Goal: Task Accomplishment & Management: Manage account settings

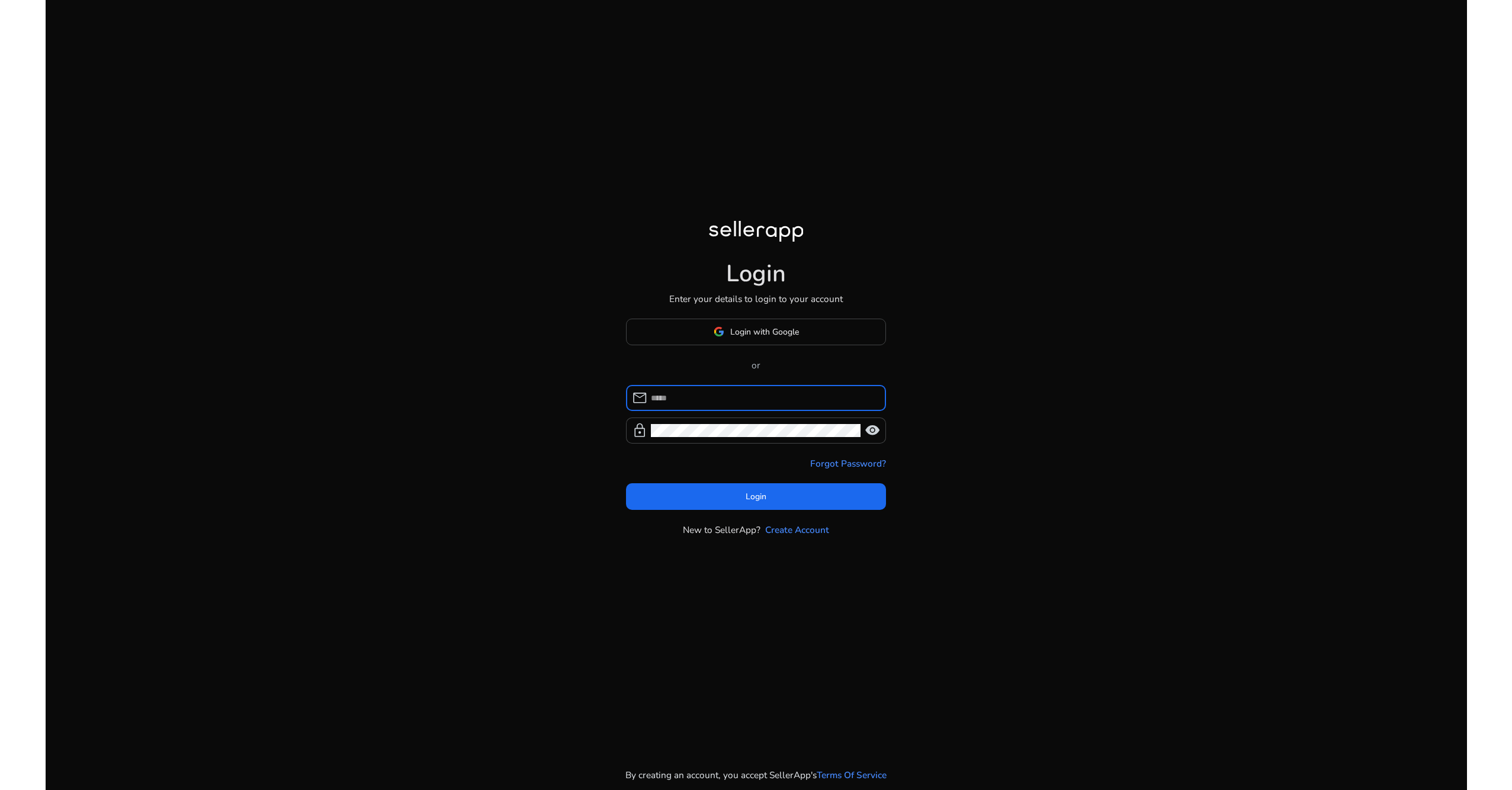
type input "**********"
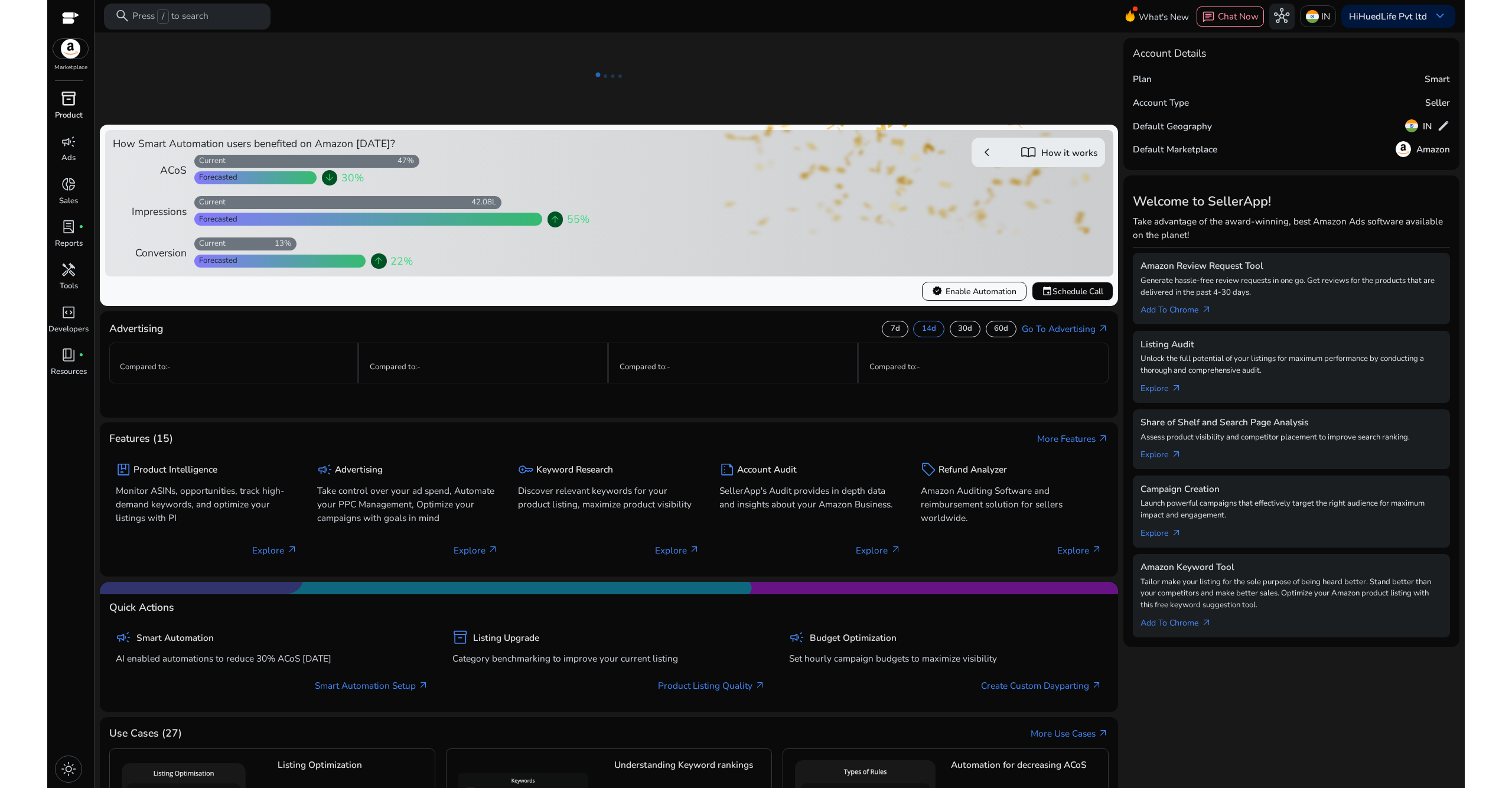
click at [360, 81] on ng-lottie at bounding box center [609, 76] width 1019 height 77
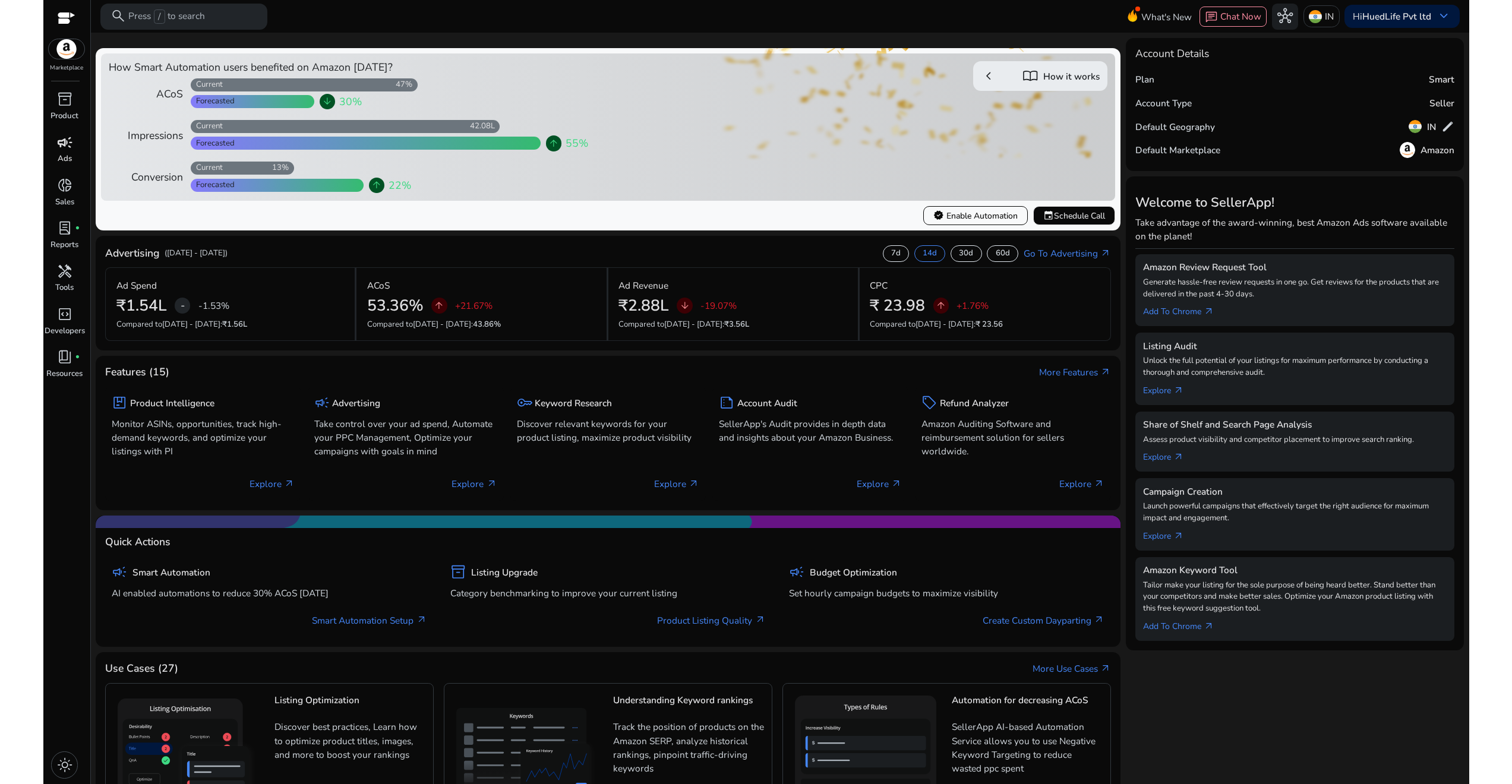
click at [68, 144] on span "campaign" at bounding box center [65, 143] width 16 height 16
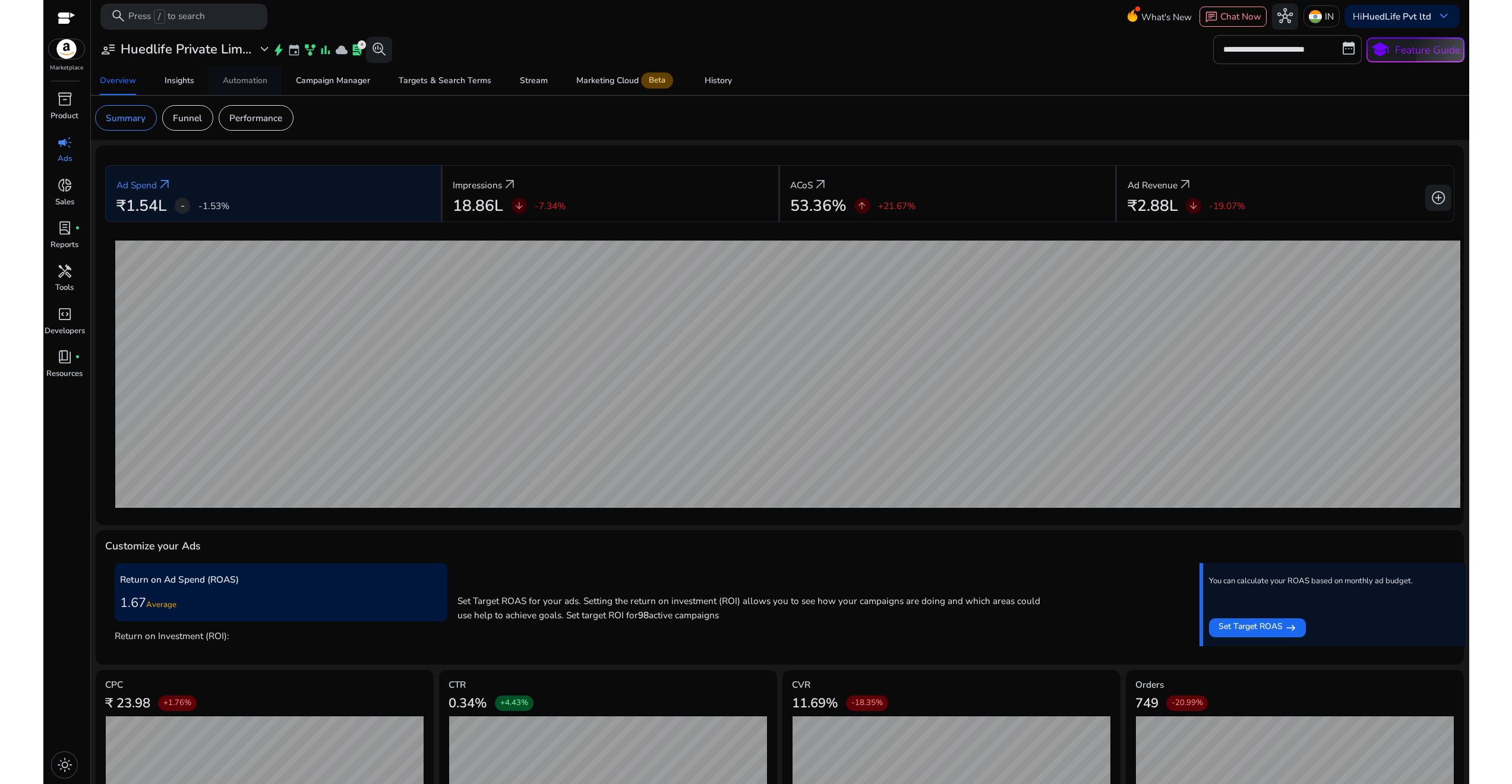
click at [263, 83] on div "Automation" at bounding box center [245, 80] width 45 height 8
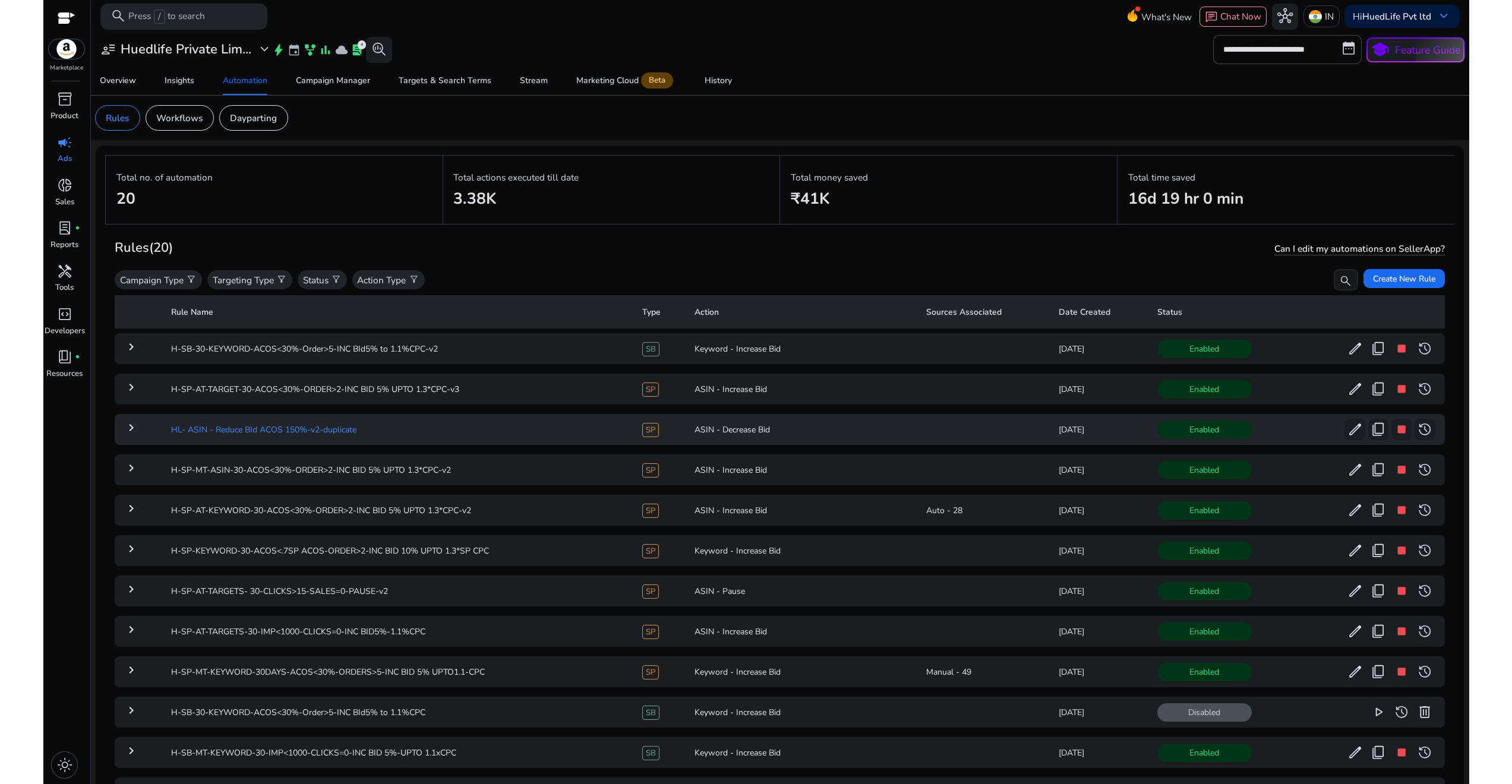
click at [395, 441] on td "HL- ASIN - Reduce BId ACOS 150%-v2-duplicate" at bounding box center [397, 430] width 471 height 31
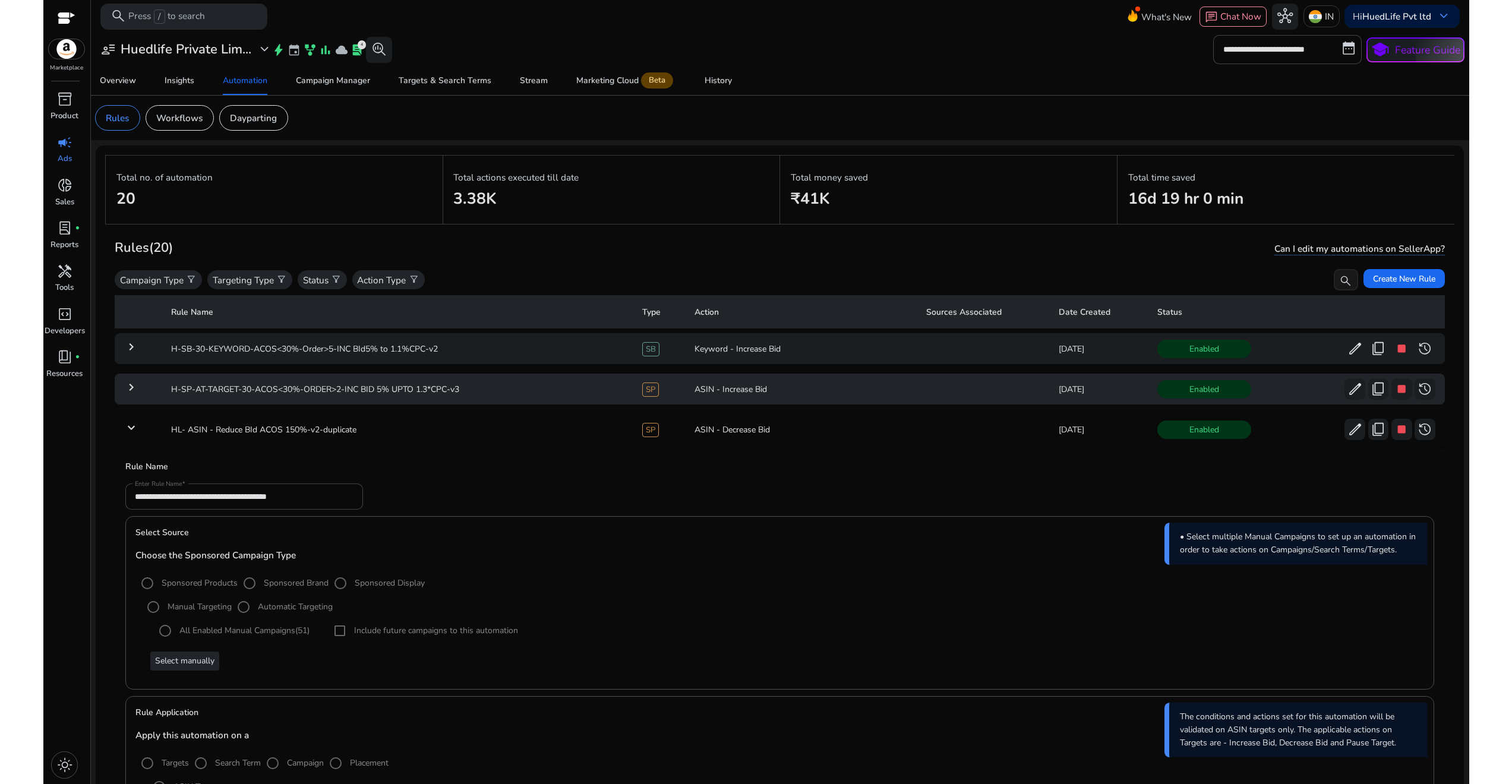
click at [129, 389] on mat-icon "keyboard_arrow_right" at bounding box center [131, 387] width 14 height 14
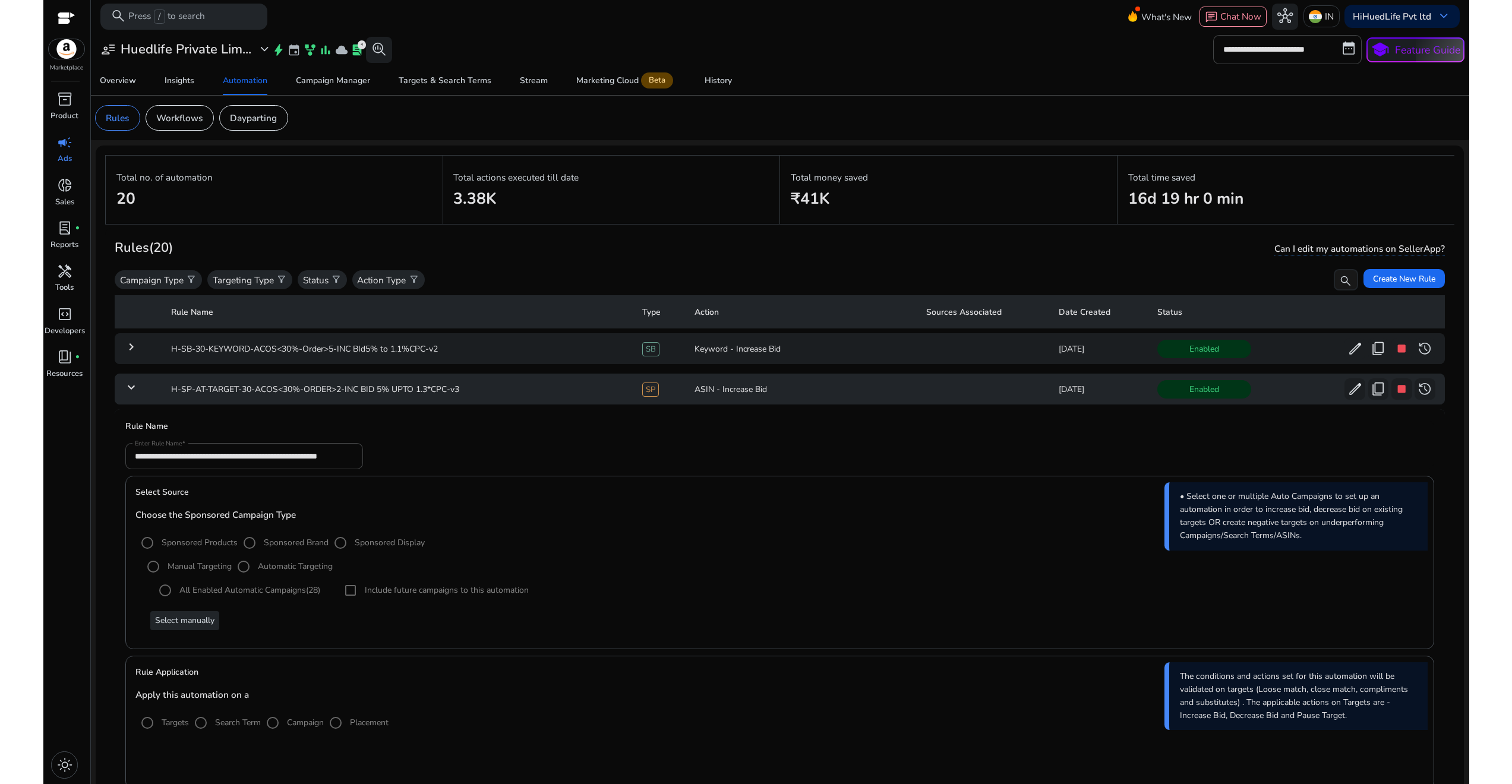
click at [135, 389] on mat-icon "keyboard_arrow_down" at bounding box center [131, 387] width 14 height 14
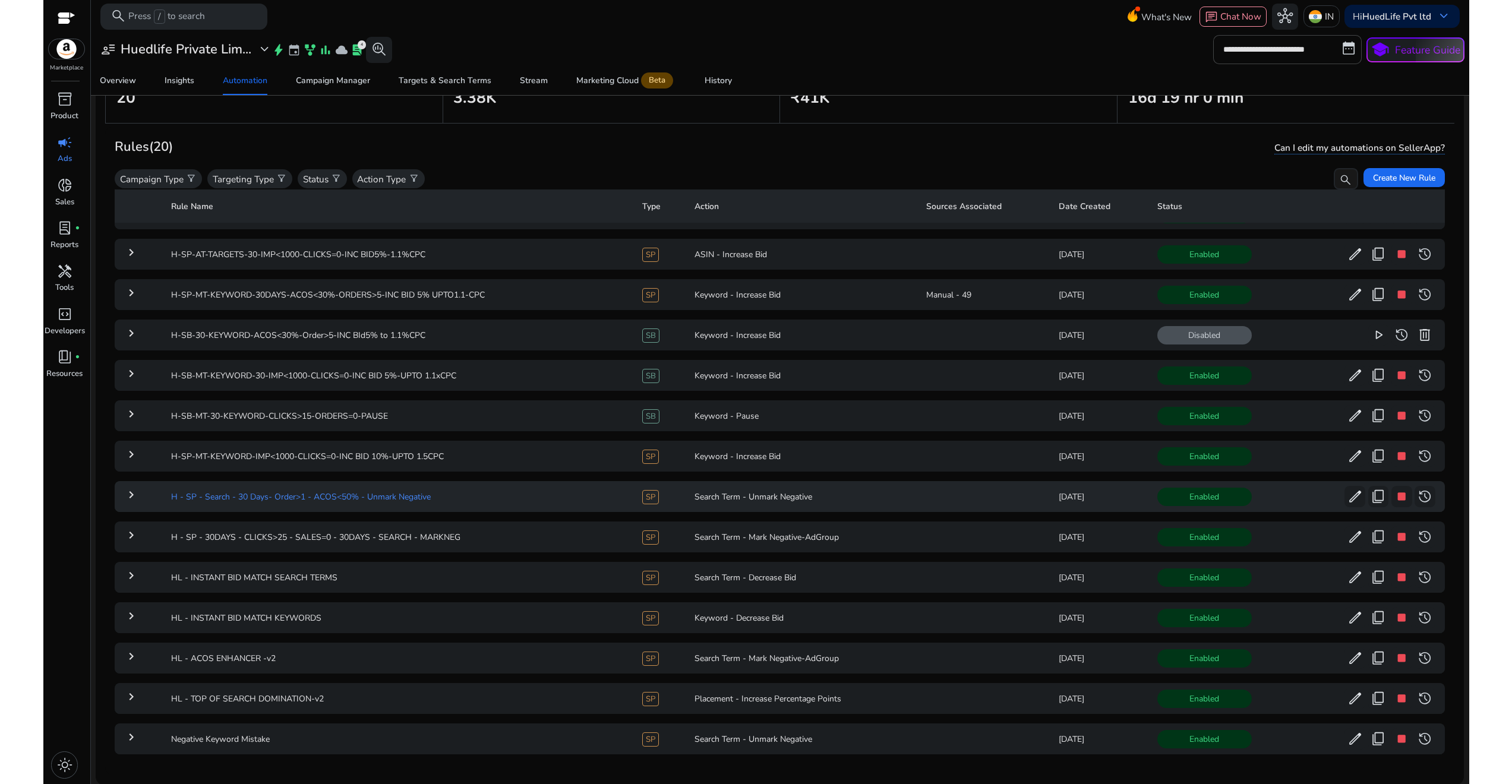
scroll to position [319, 0]
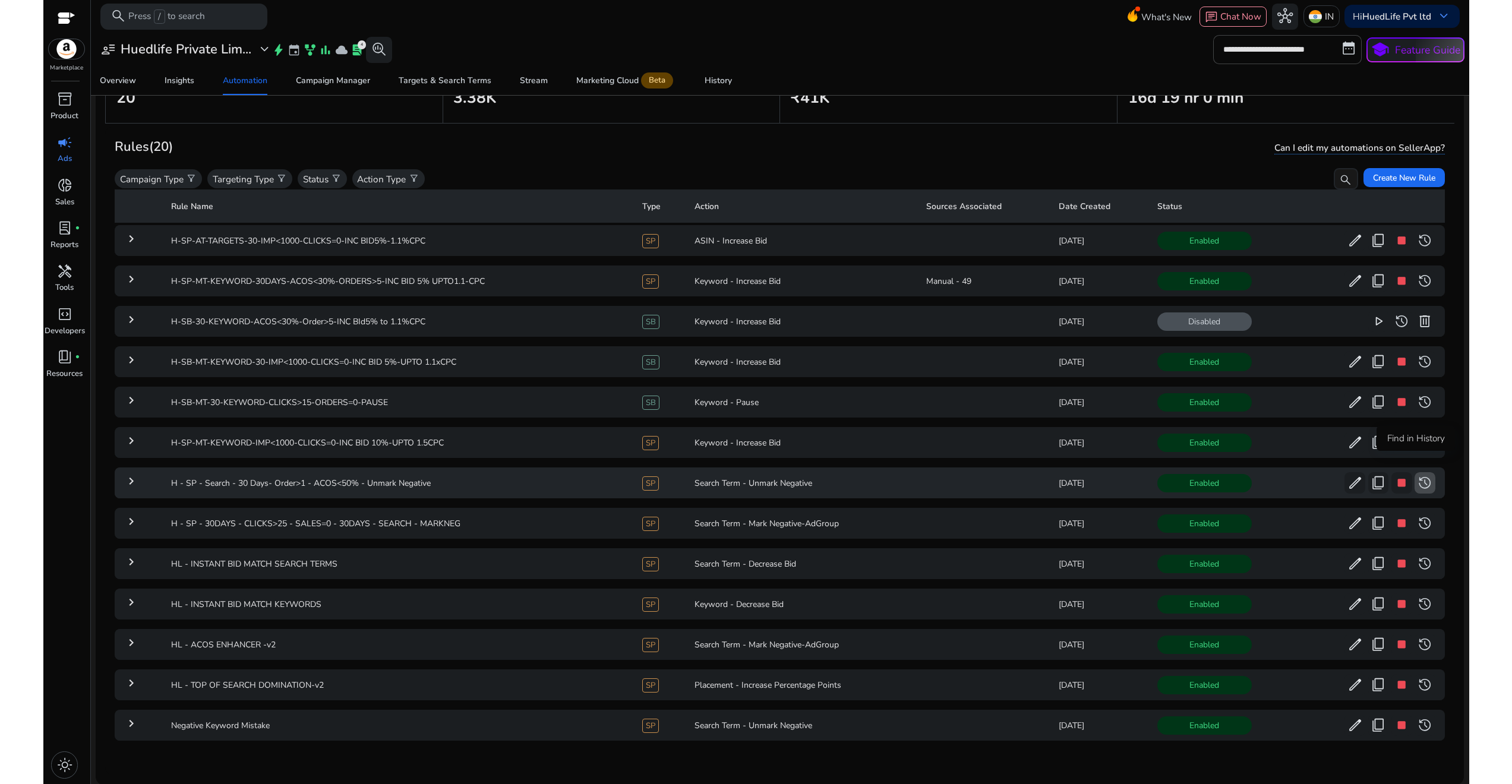
click at [1418, 475] on span "history" at bounding box center [1425, 483] width 16 height 16
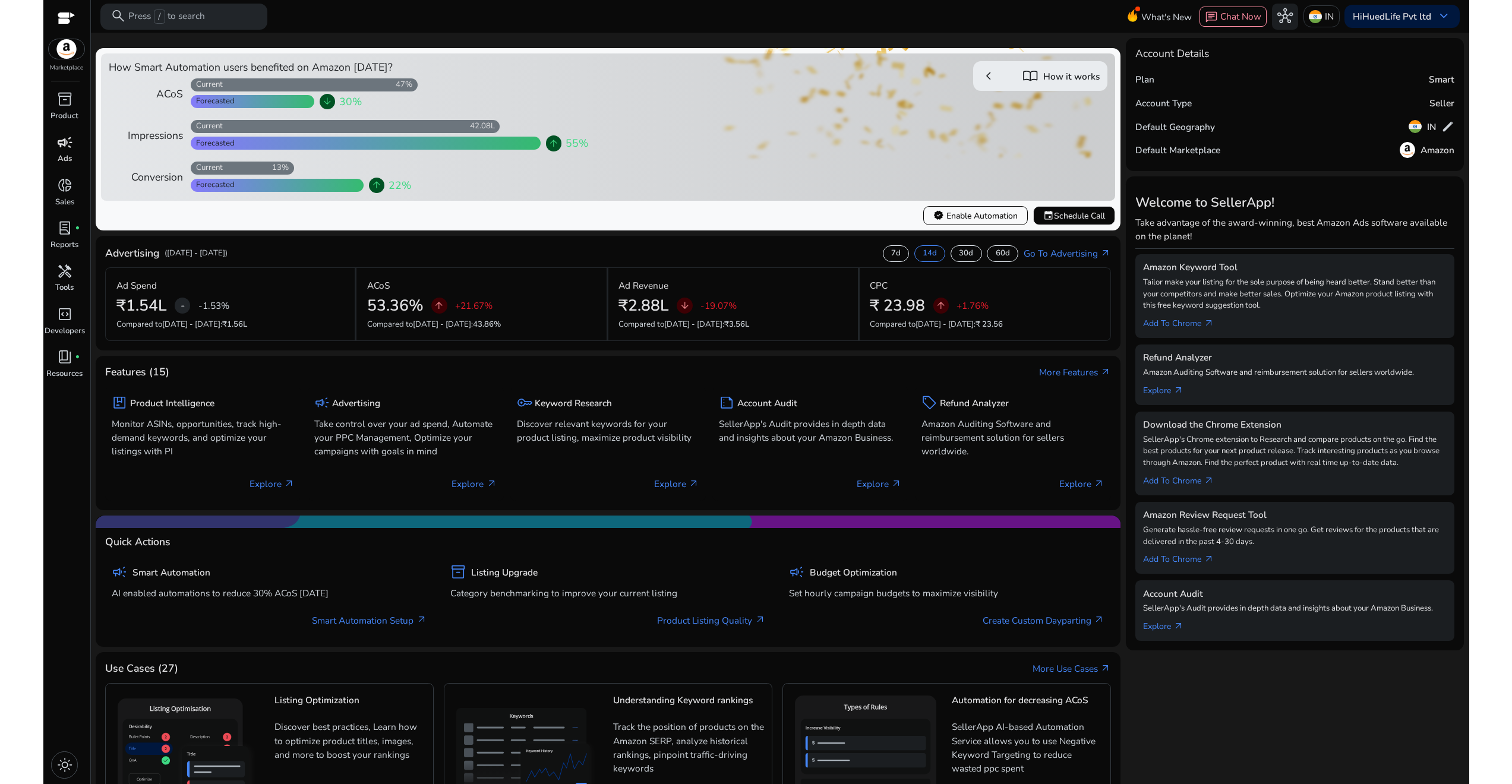
click at [70, 151] on div "campaign" at bounding box center [64, 142] width 36 height 21
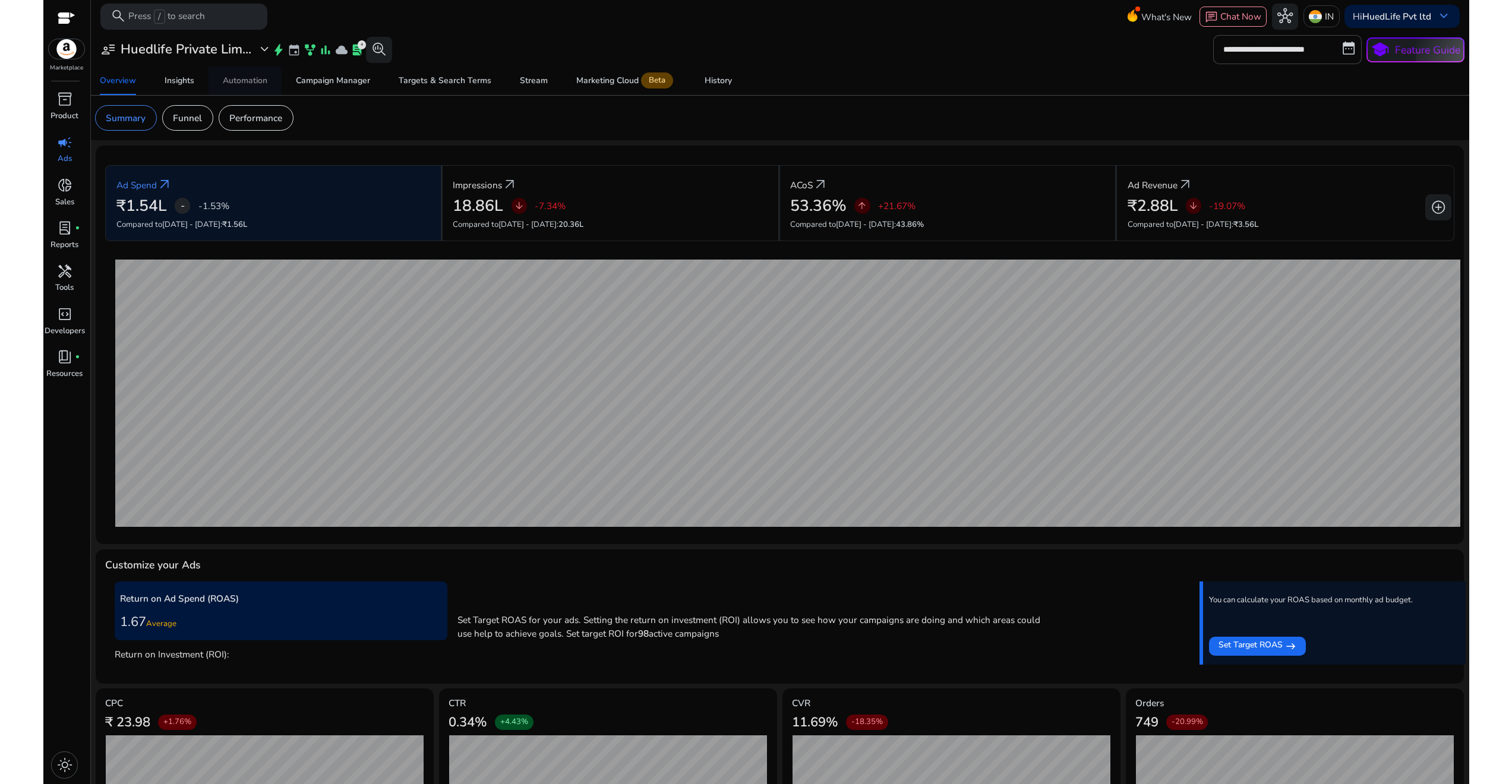
click at [240, 83] on div "Automation" at bounding box center [245, 80] width 45 height 8
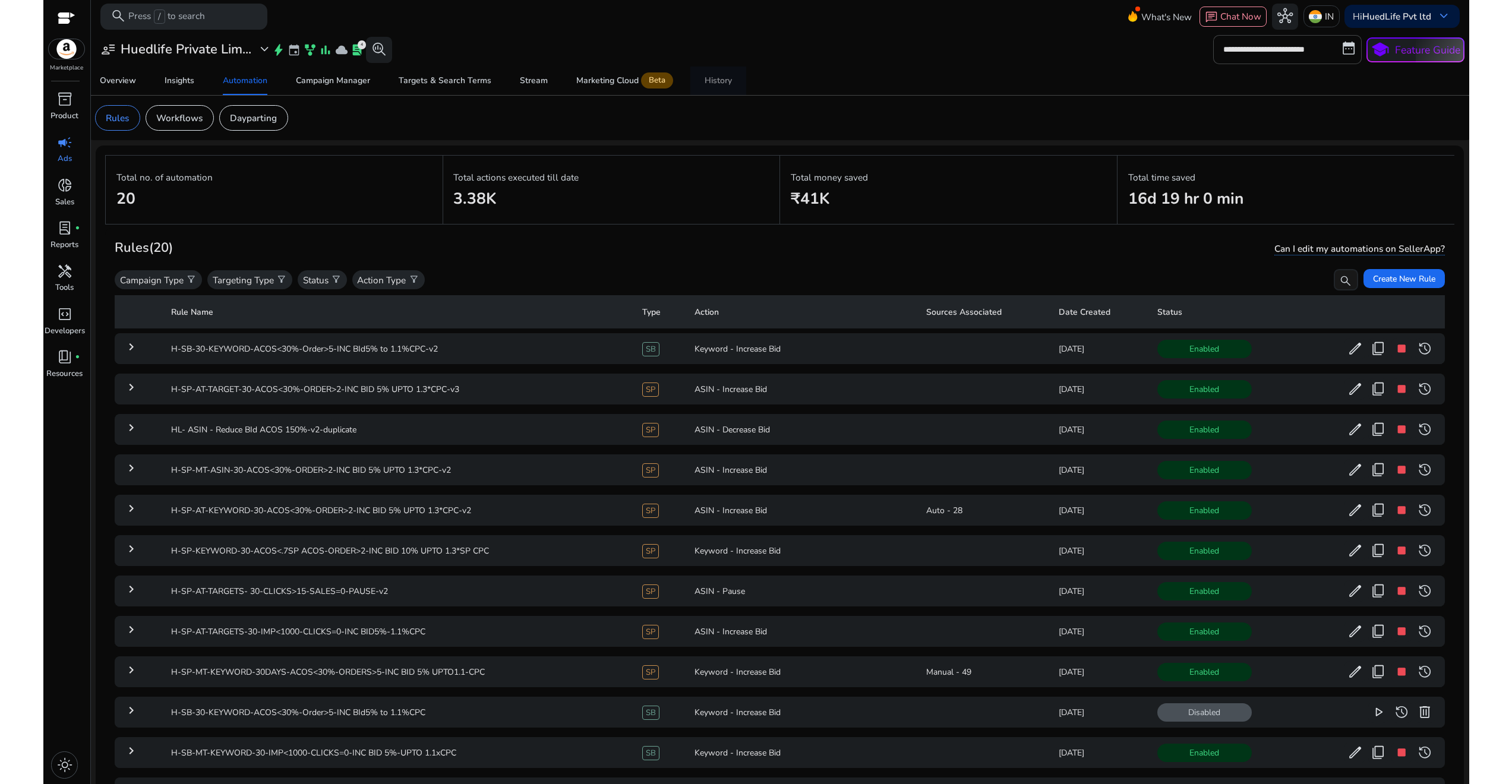
click at [704, 80] on div "History" at bounding box center [718, 80] width 27 height 8
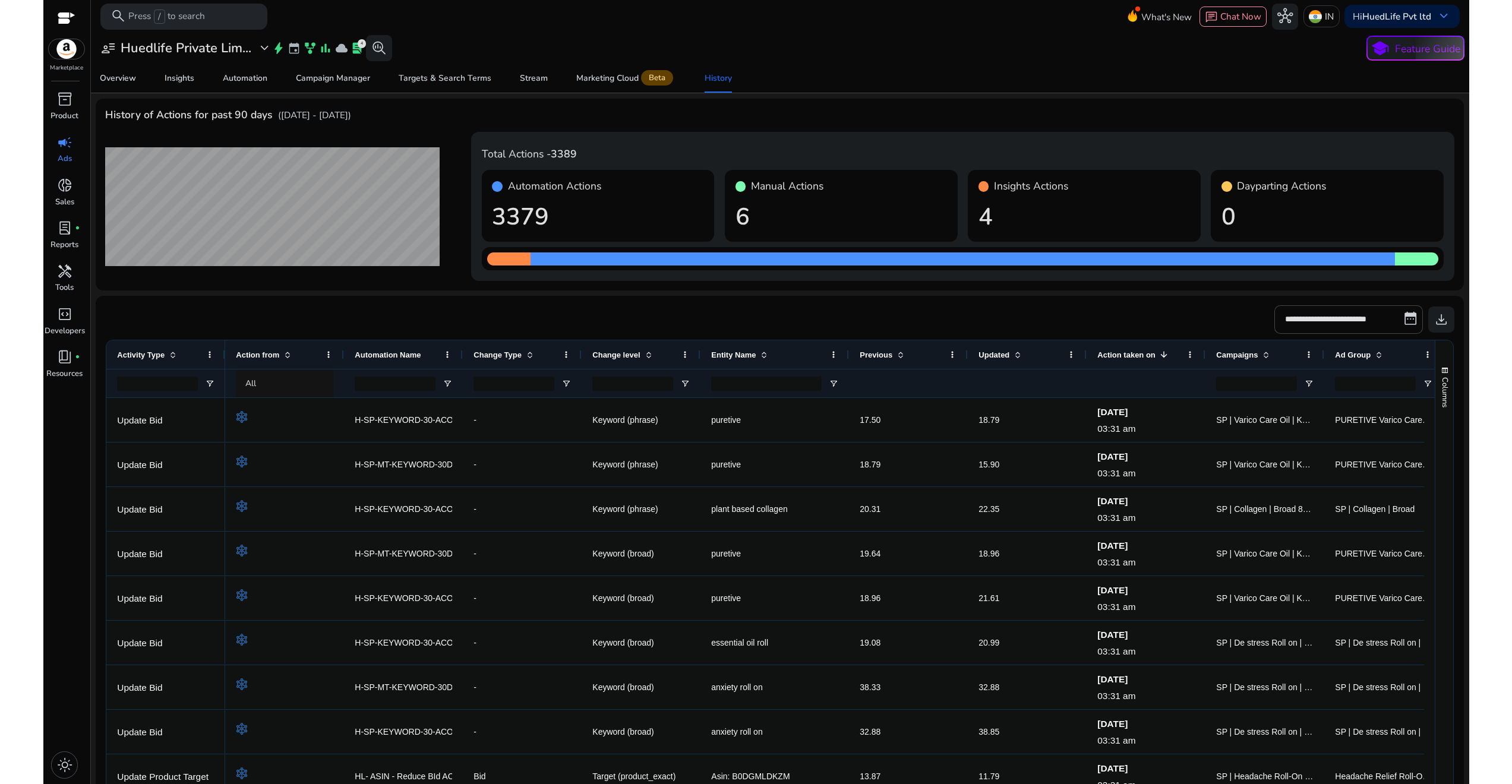
click at [513, 351] on span "Change Type" at bounding box center [497, 355] width 48 height 9
click at [59, 143] on span "campaign" at bounding box center [65, 143] width 16 height 16
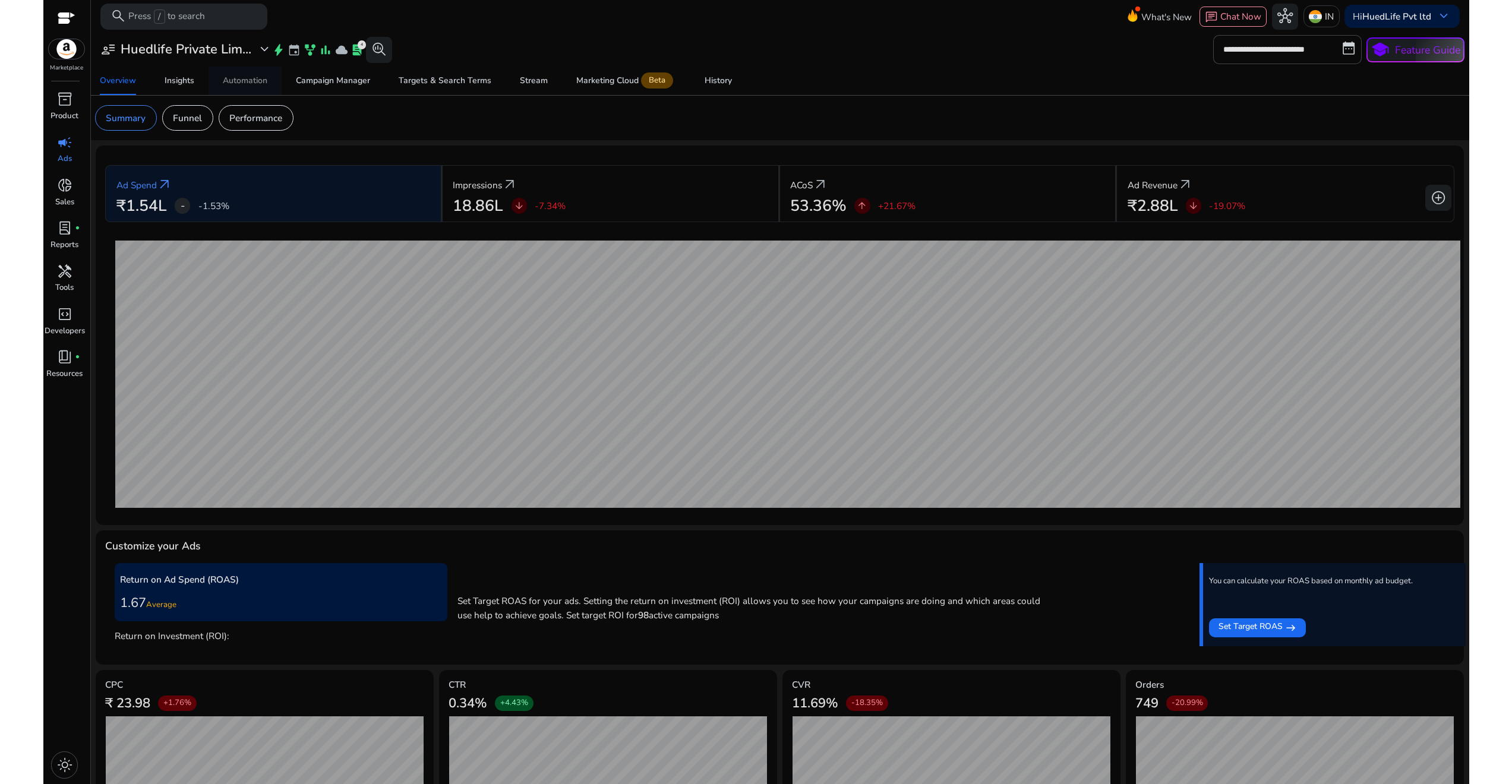
click at [257, 78] on div "Automation" at bounding box center [245, 80] width 45 height 8
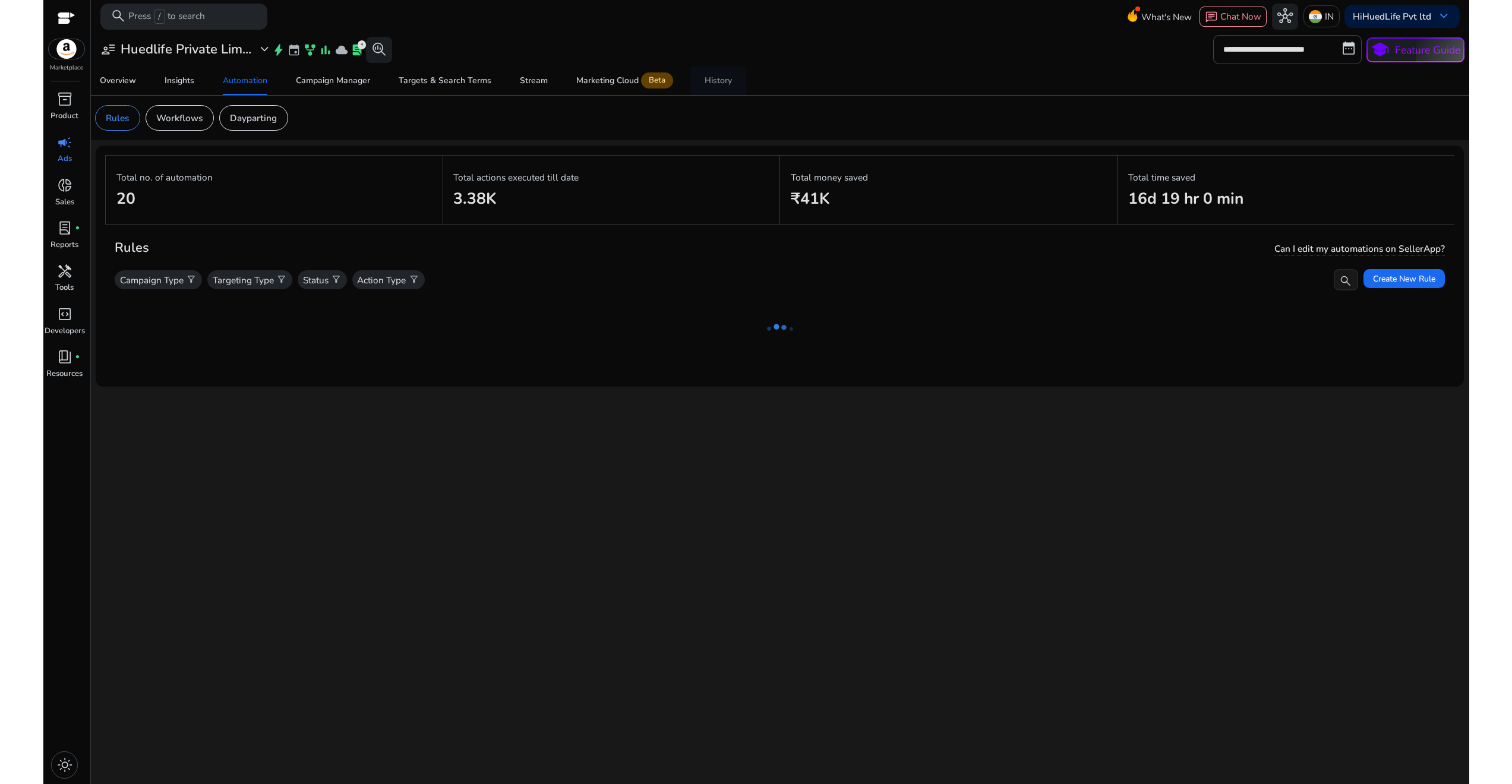
click at [717, 82] on div "History" at bounding box center [718, 80] width 27 height 8
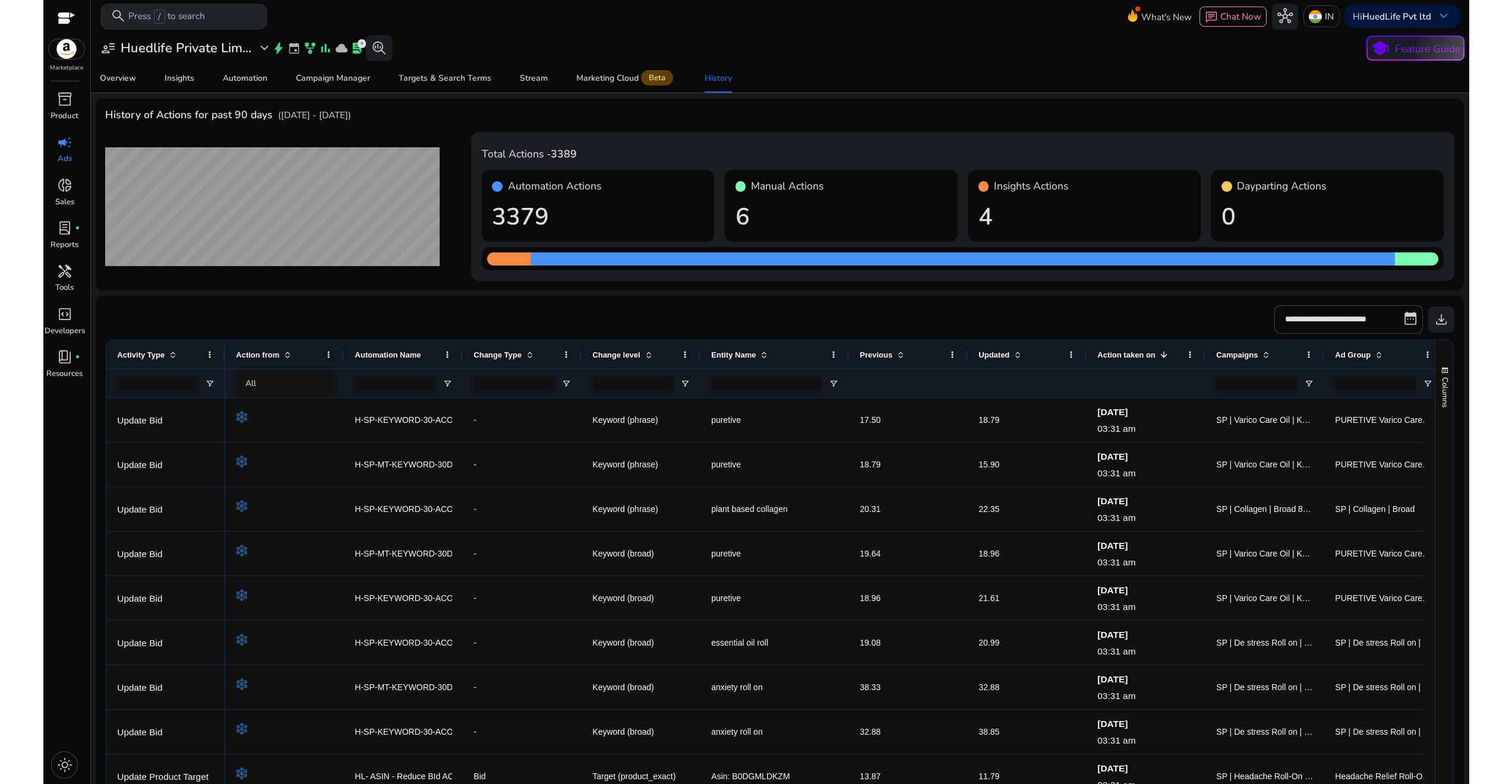
click at [171, 351] on span at bounding box center [173, 354] width 10 height 10
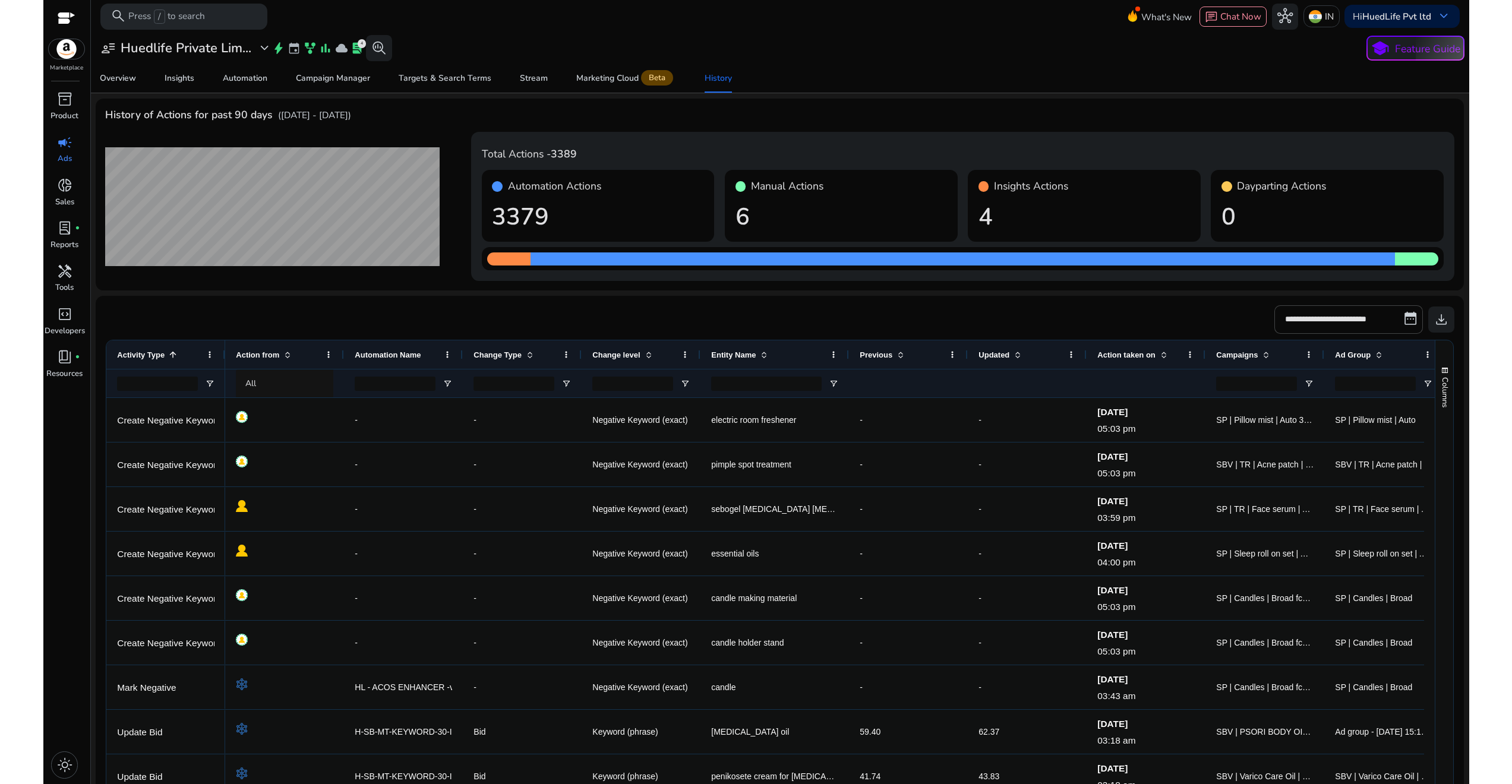
click at [171, 351] on span at bounding box center [173, 354] width 10 height 10
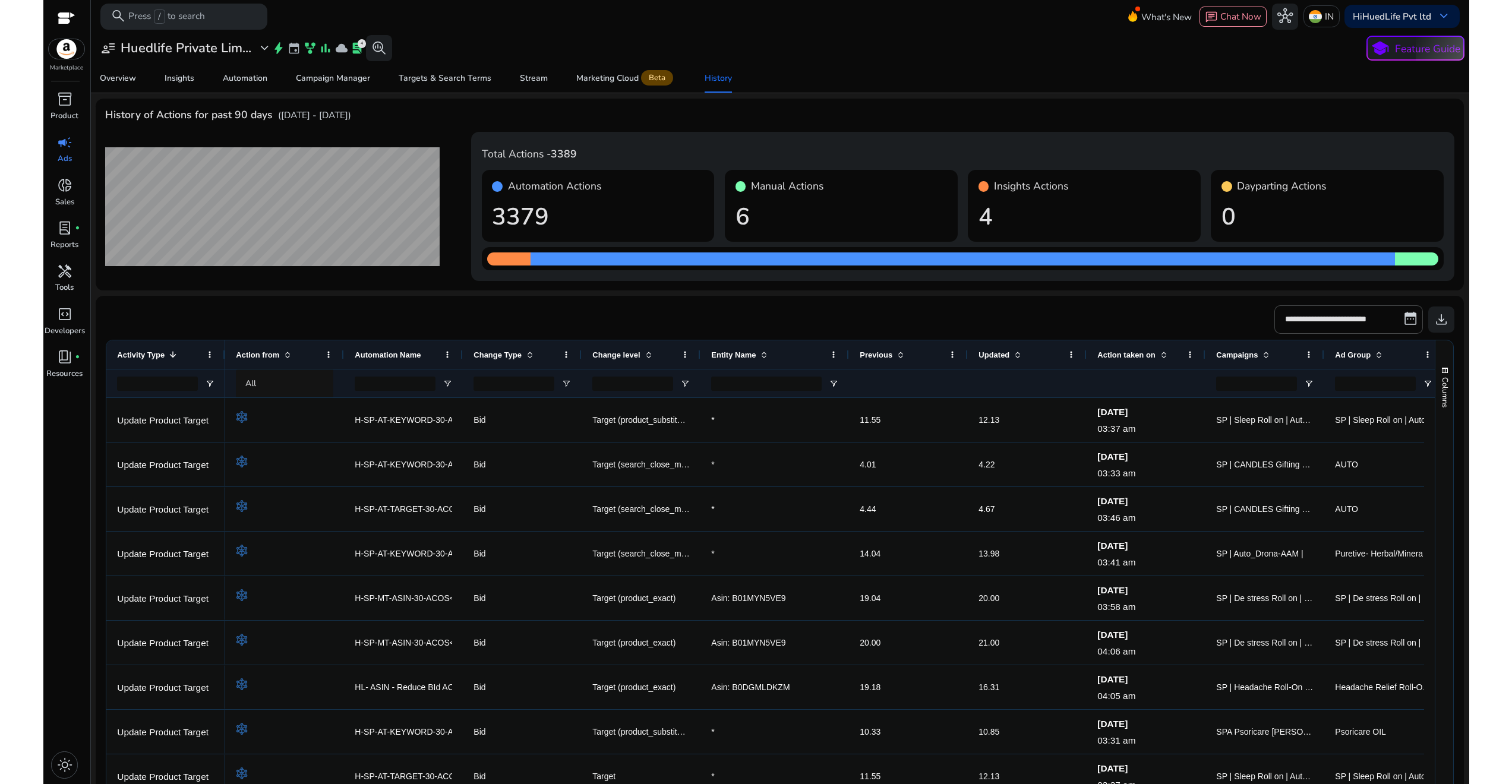
click at [171, 354] on span at bounding box center [173, 354] width 10 height 10
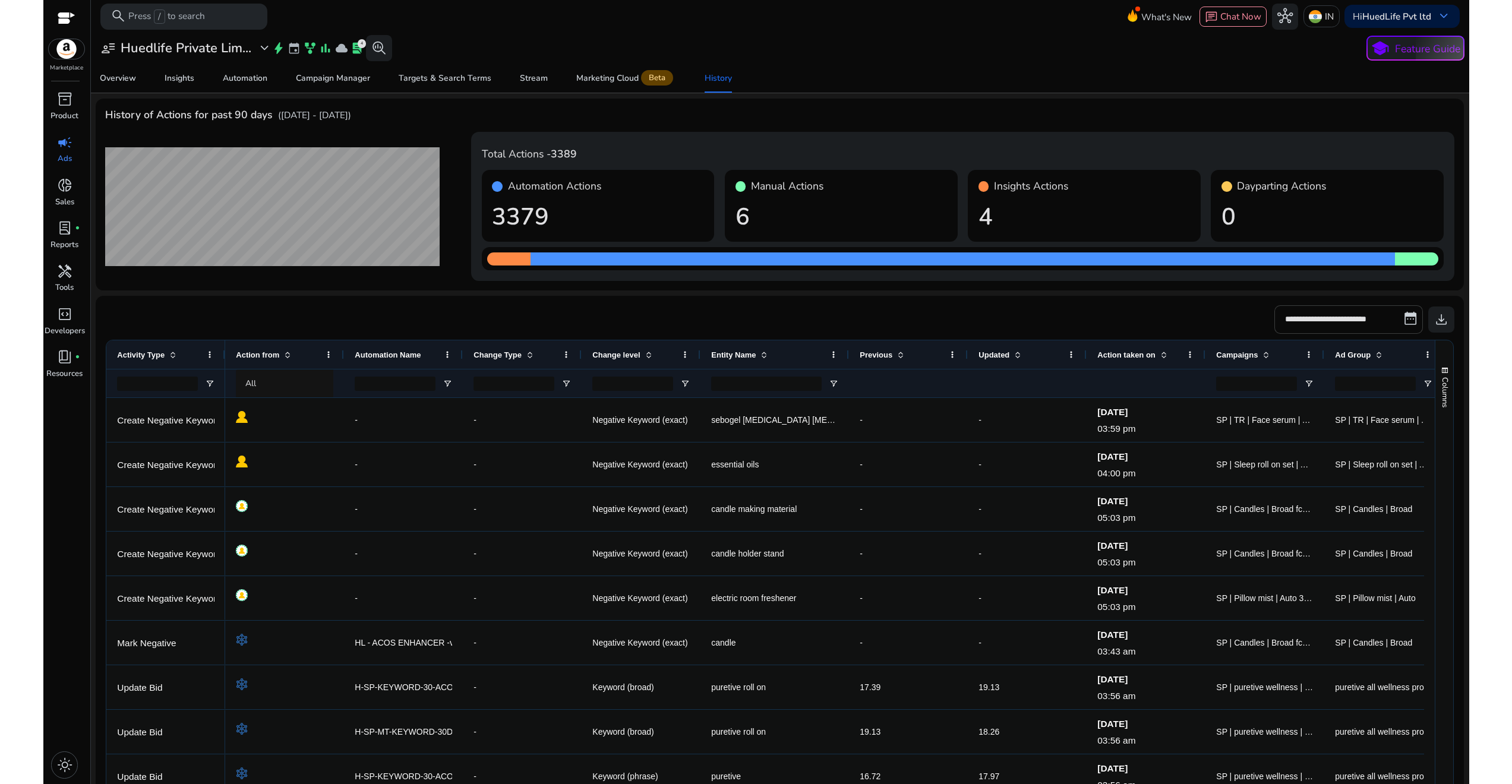
click at [1354, 317] on input "**********" at bounding box center [1348, 319] width 149 height 29
select select "*"
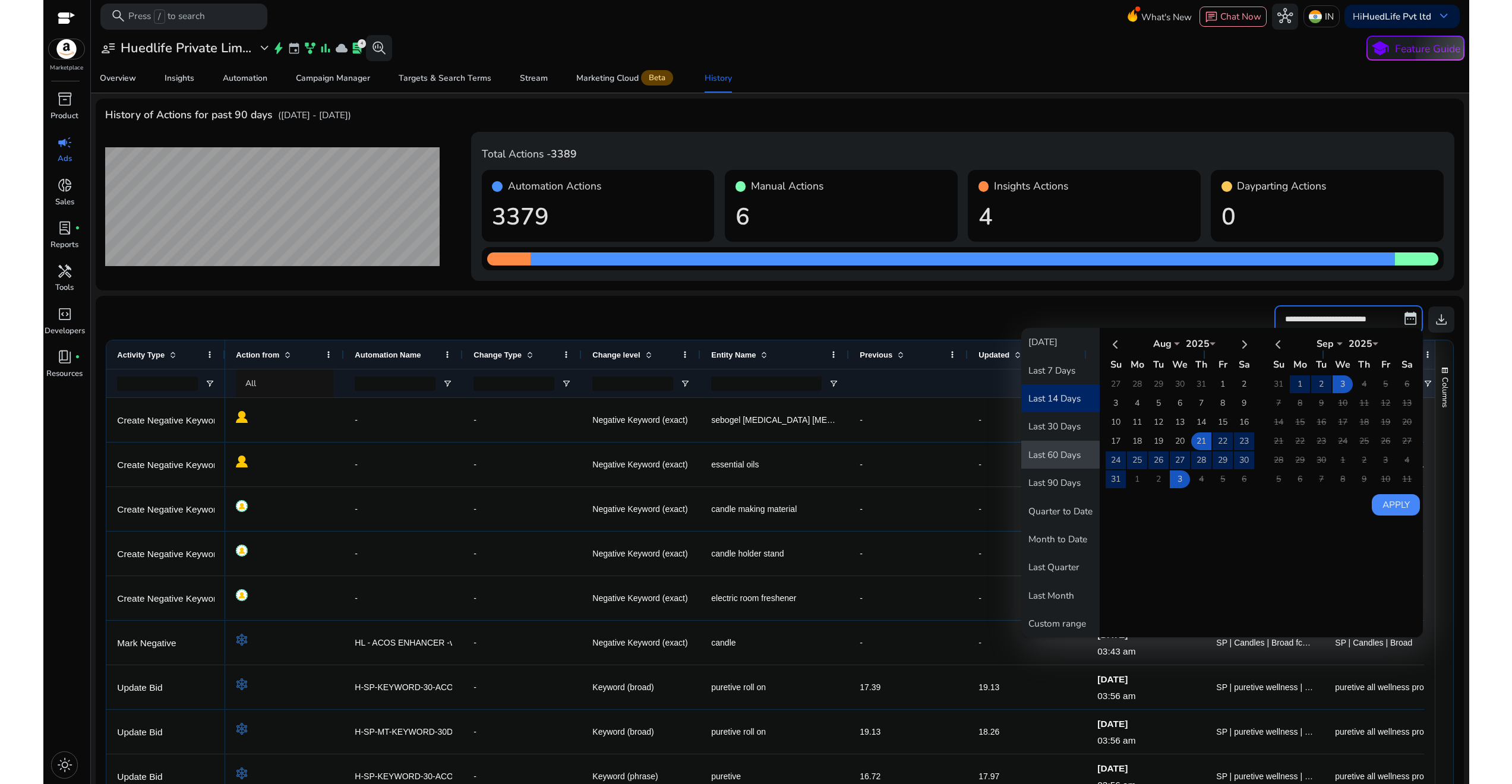
click at [1067, 458] on button "Last 60 Days" at bounding box center [1060, 454] width 79 height 28
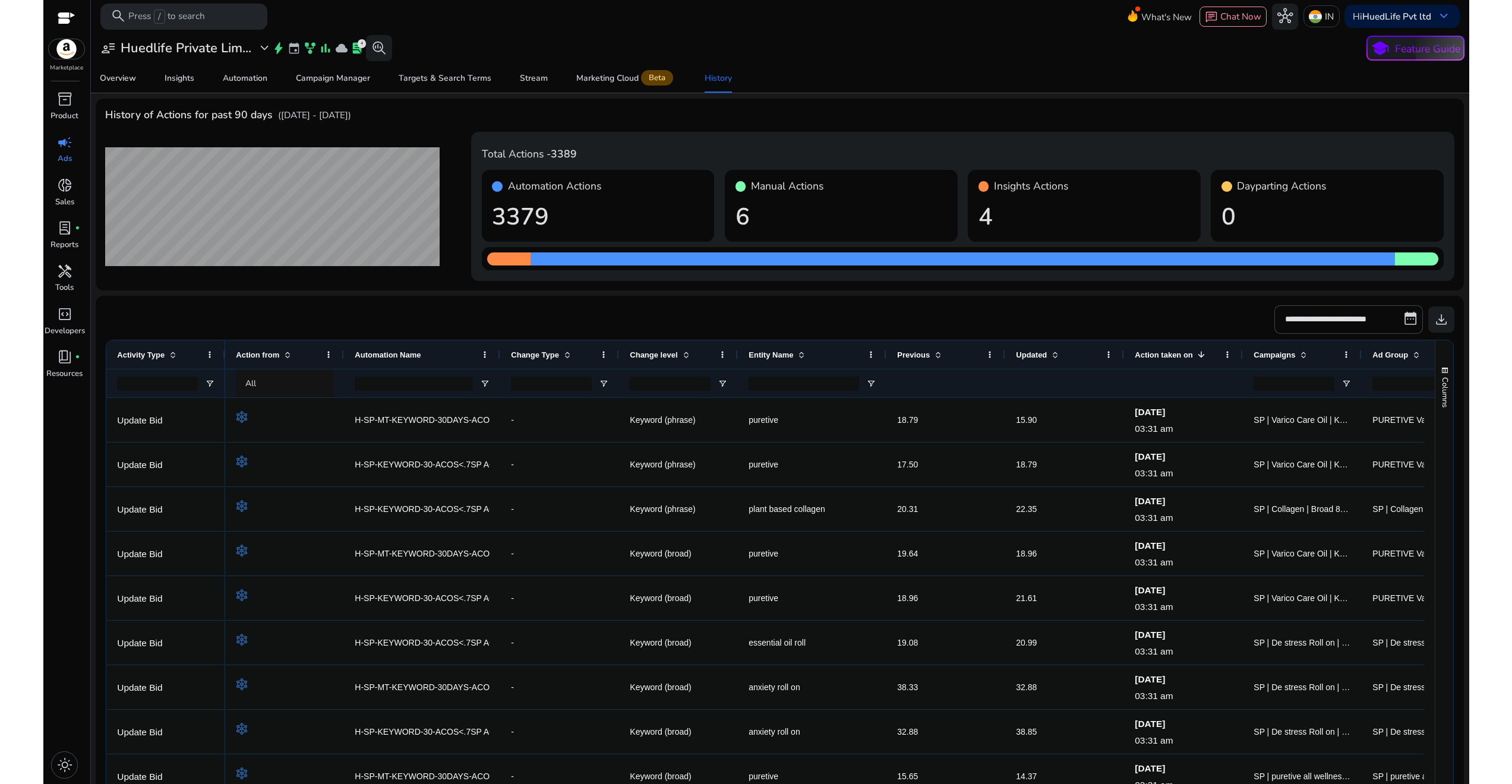
drag, startPoint x: 462, startPoint y: 357, endPoint x: 499, endPoint y: 352, distance: 37.3
click at [499, 352] on div at bounding box center [499, 354] width 5 height 29
click at [206, 379] on span "Open Filter Menu" at bounding box center [210, 384] width 10 height 10
click at [248, 401] on div "Contains" at bounding box center [253, 406] width 73 height 10
click at [304, 326] on div "**********" at bounding box center [779, 319] width 1348 height 29
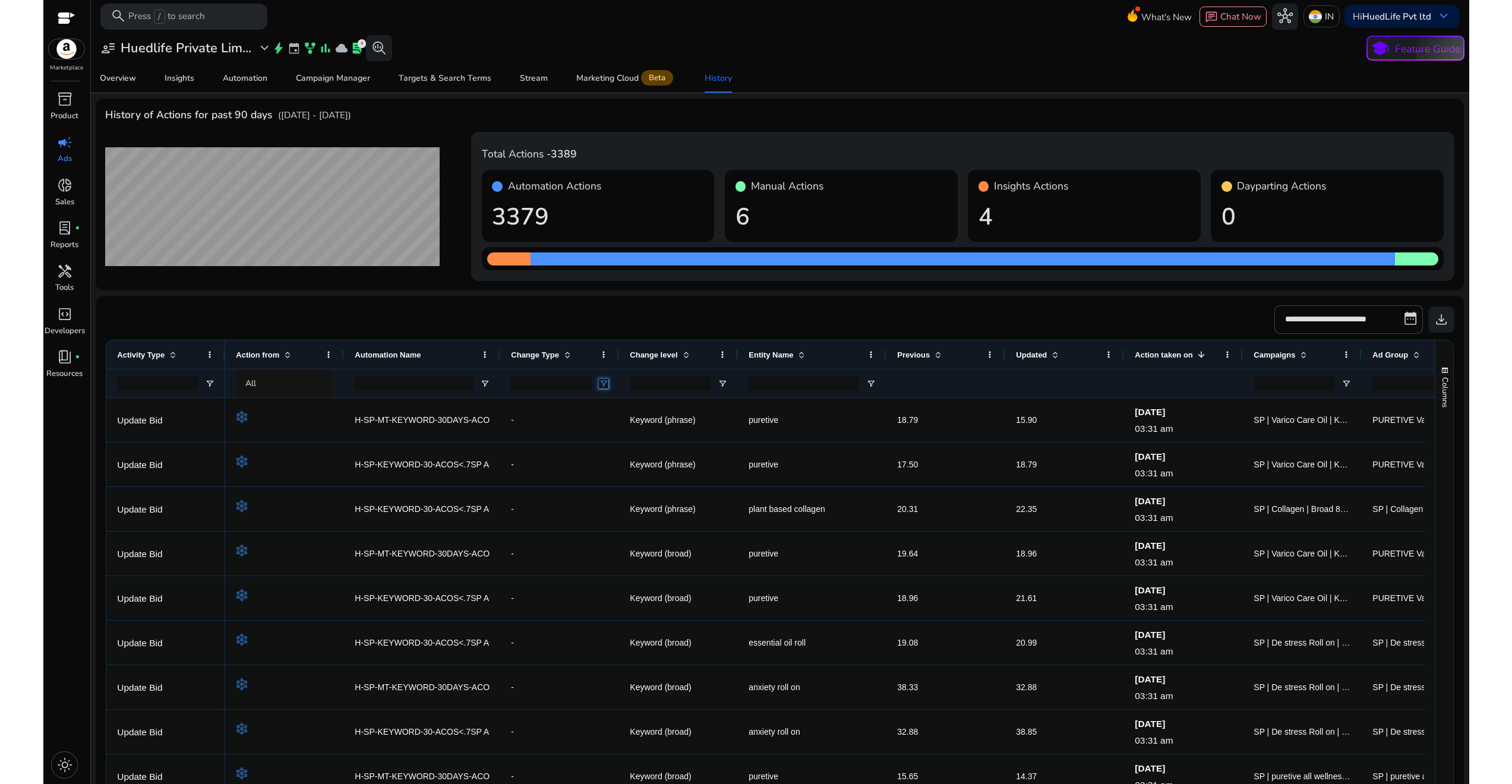
click at [606, 382] on span "Open Filter Menu" at bounding box center [603, 384] width 10 height 10
click at [789, 326] on div "**********" at bounding box center [779, 319] width 1348 height 29
click at [69, 98] on span "inventory_2" at bounding box center [65, 99] width 16 height 16
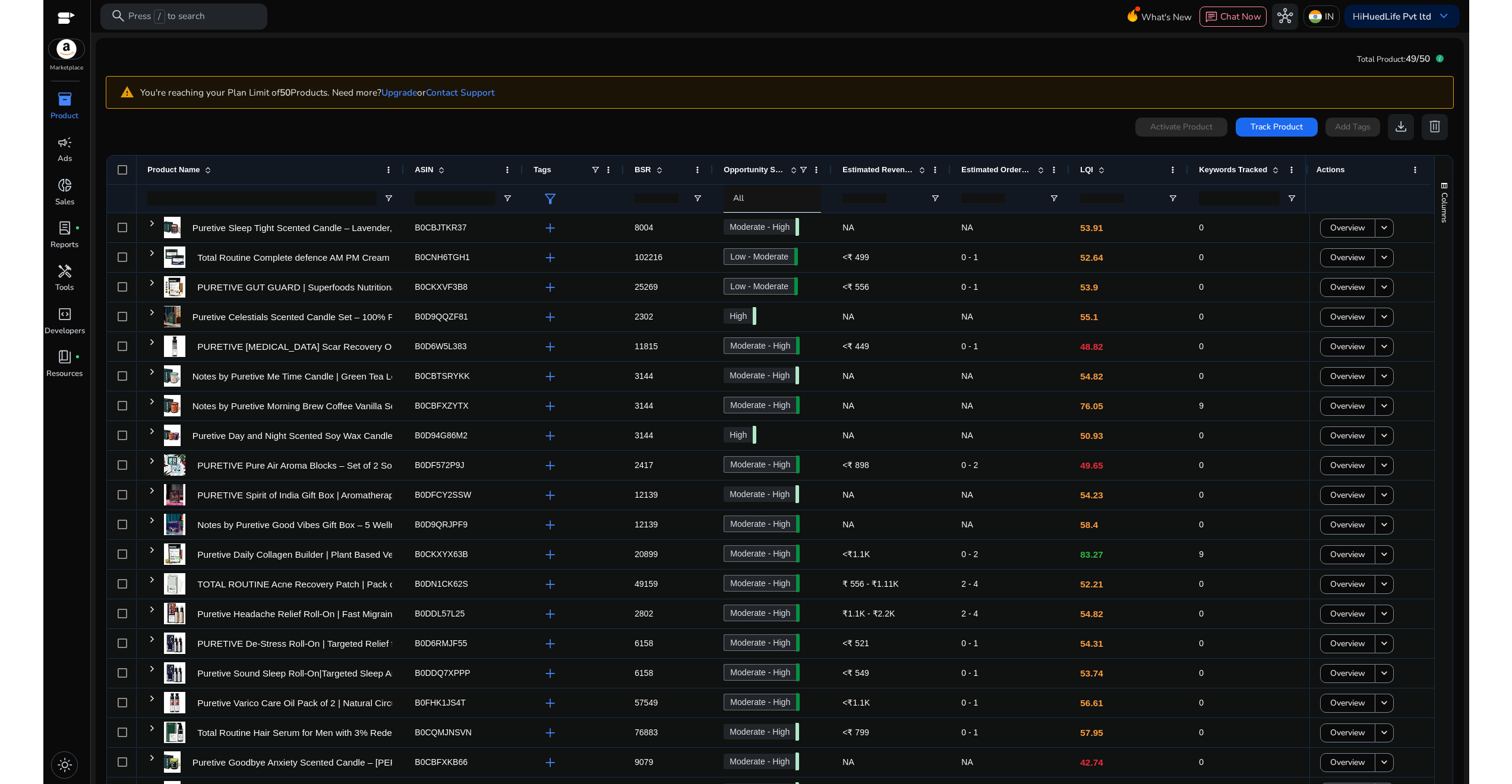
click at [493, 58] on mat-card "Total Product: 49/50 warning You're reaching your Plan Limit of 50 Products. Ne…" at bounding box center [779, 446] width 1368 height 816
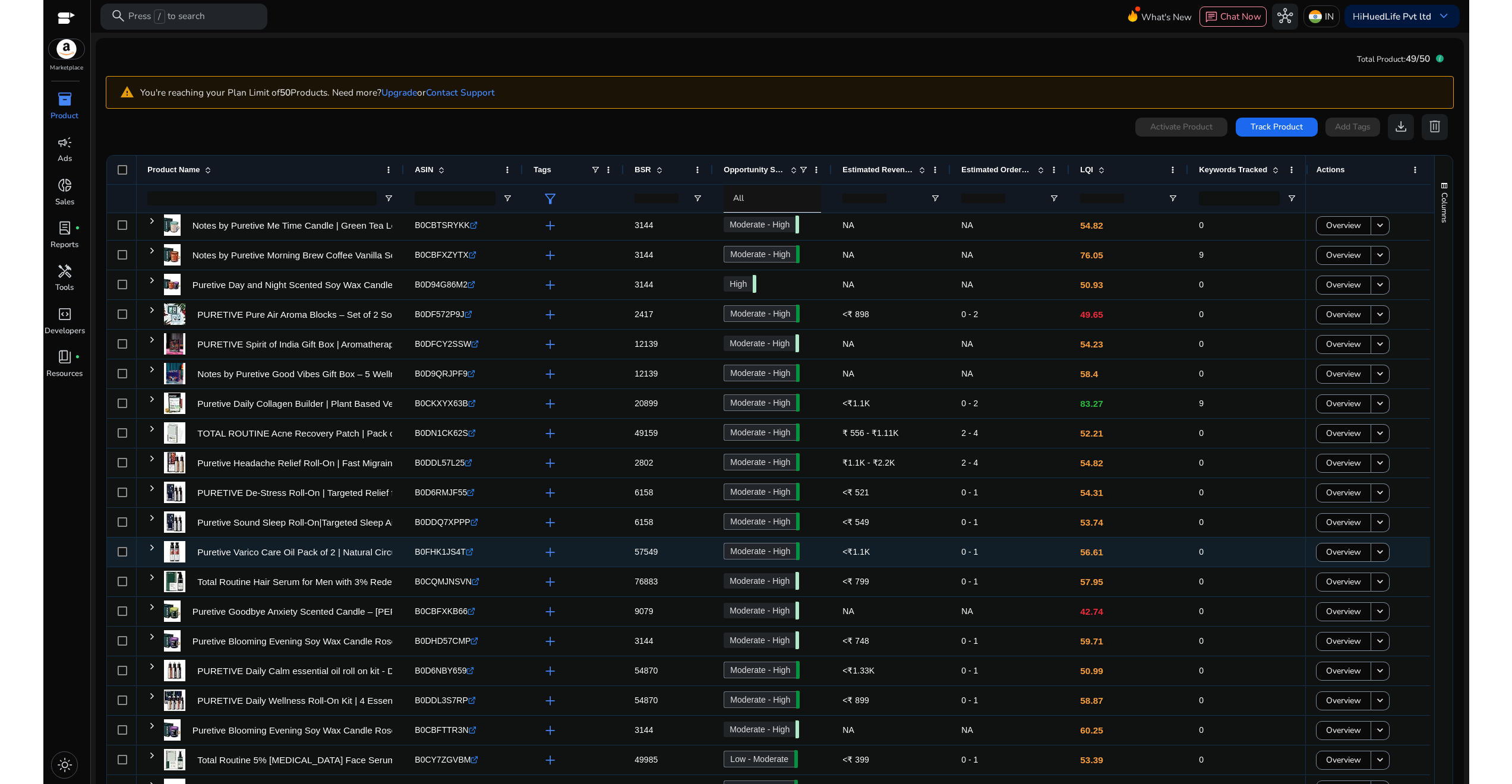
scroll to position [69, 0]
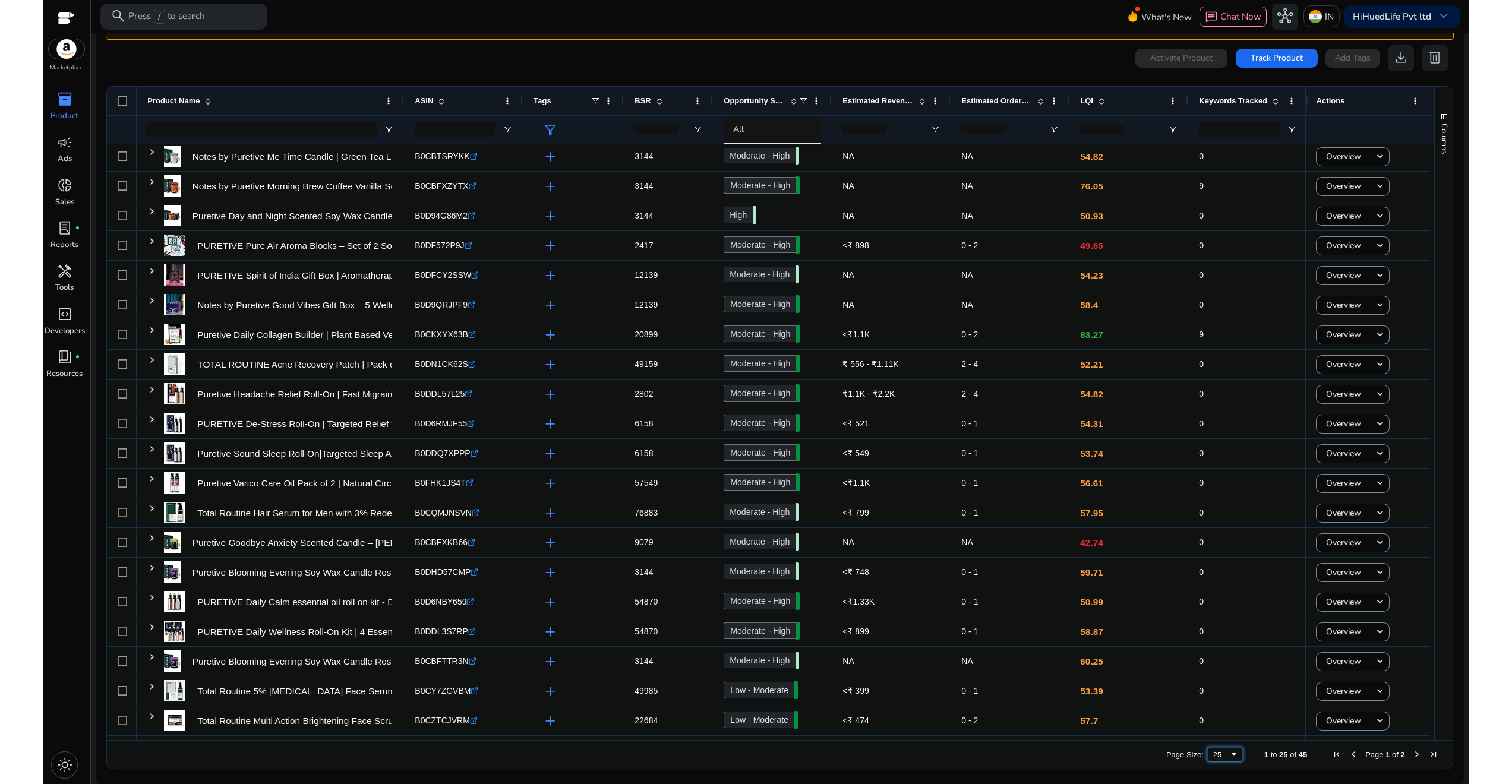
click at [1222, 759] on div "25" at bounding box center [1225, 754] width 36 height 14
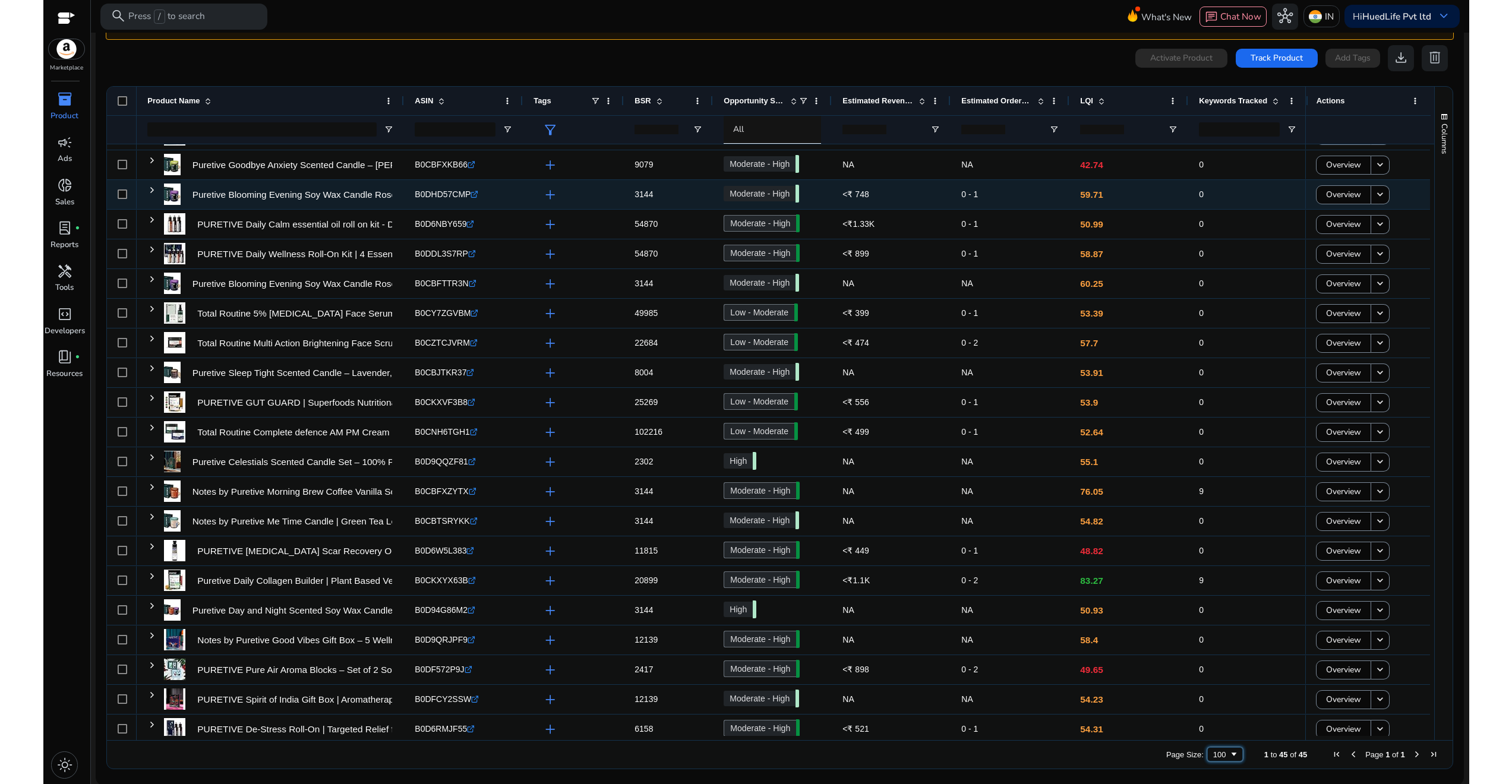
scroll to position [0, 0]
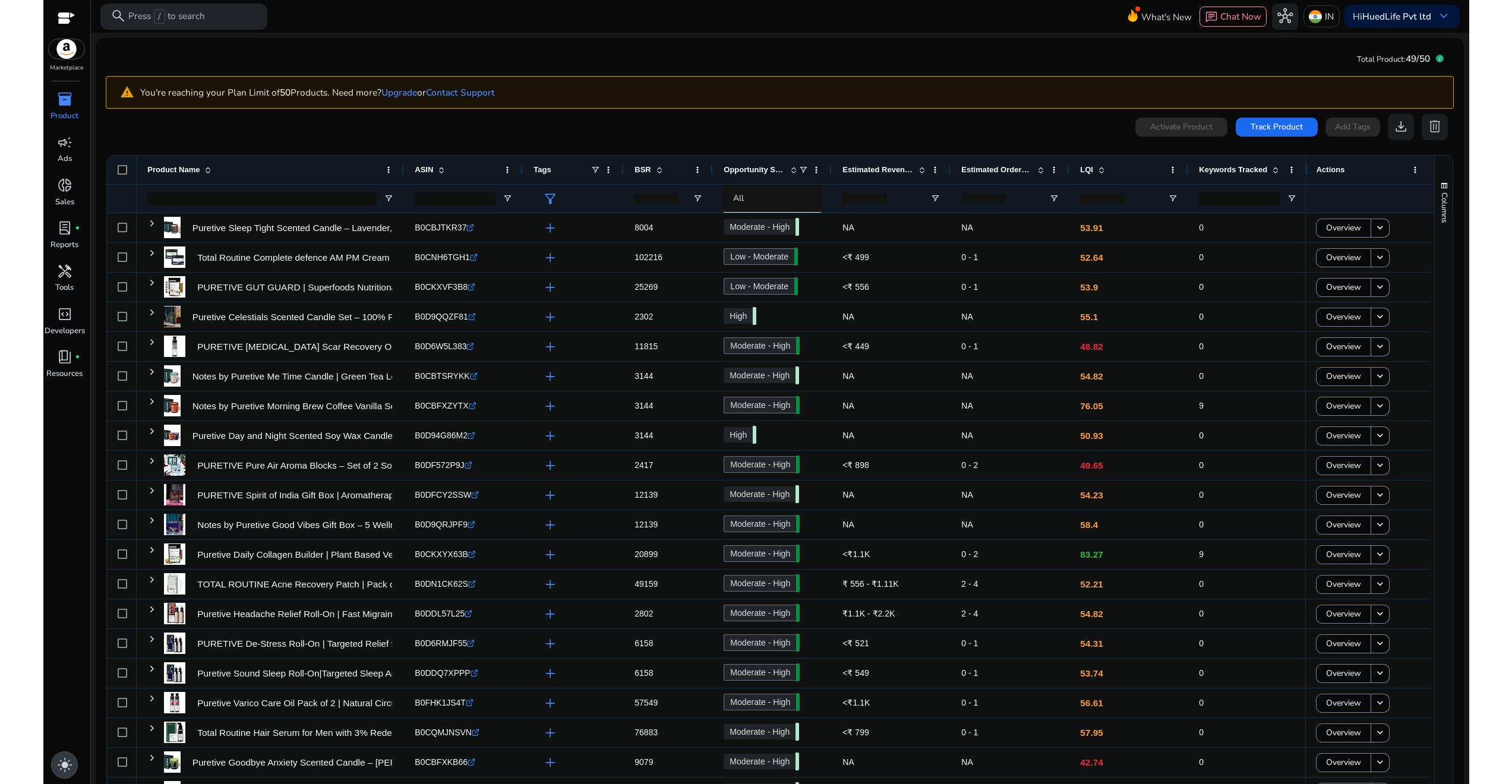
click at [58, 761] on span "light_mode" at bounding box center [65, 765] width 16 height 16
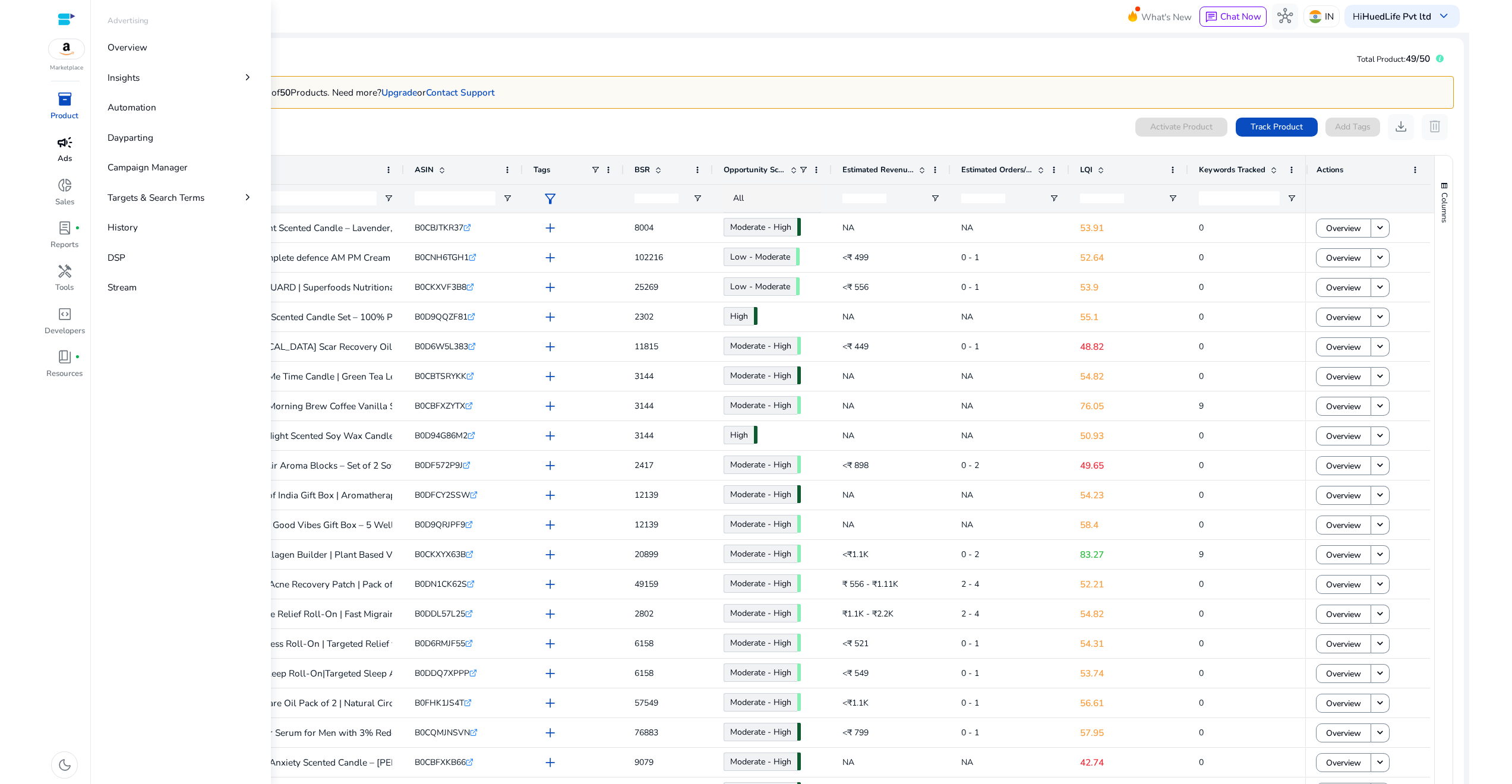
click at [62, 153] on p "Ads" at bounding box center [65, 159] width 14 height 12
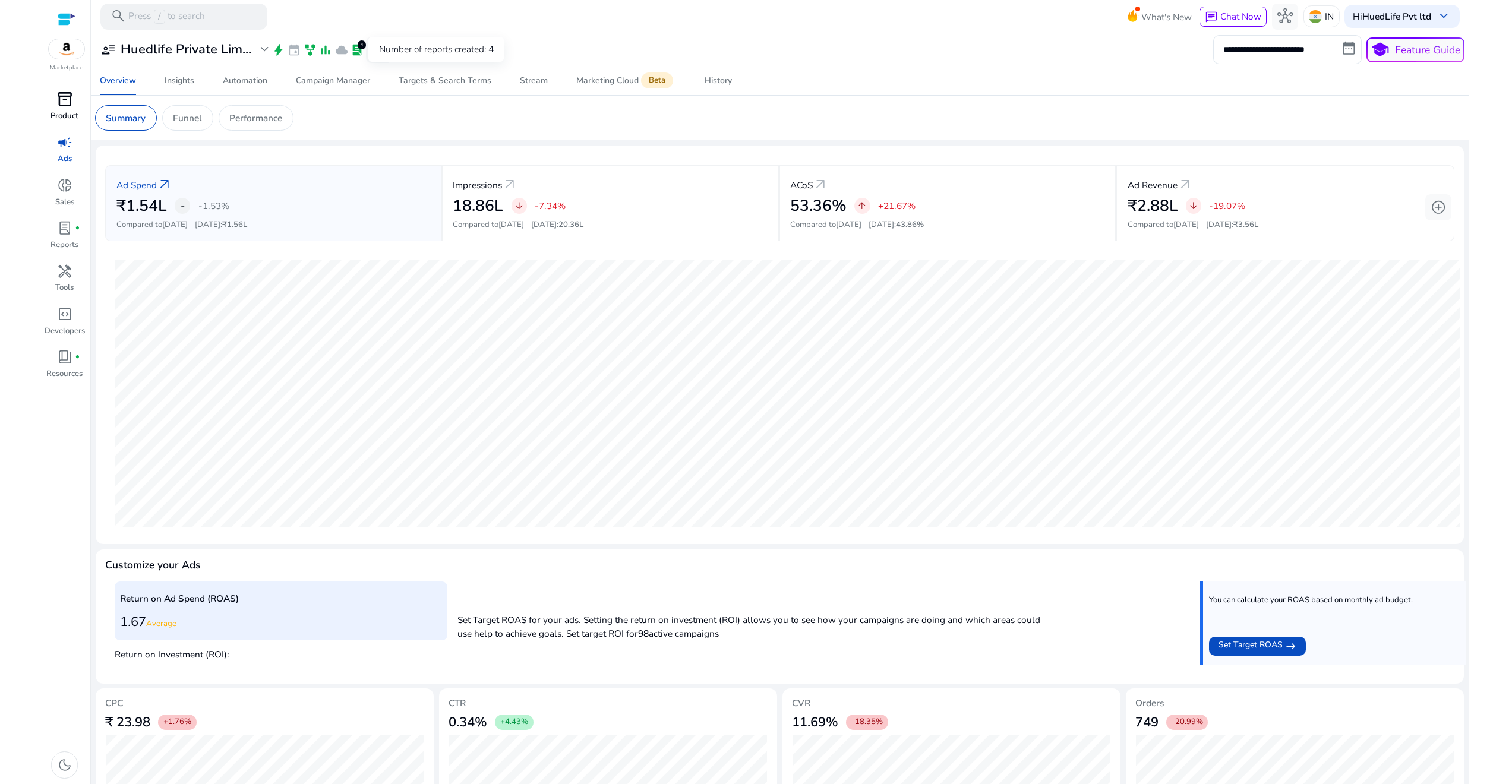
click at [359, 47] on div "4" at bounding box center [362, 45] width 9 height 9
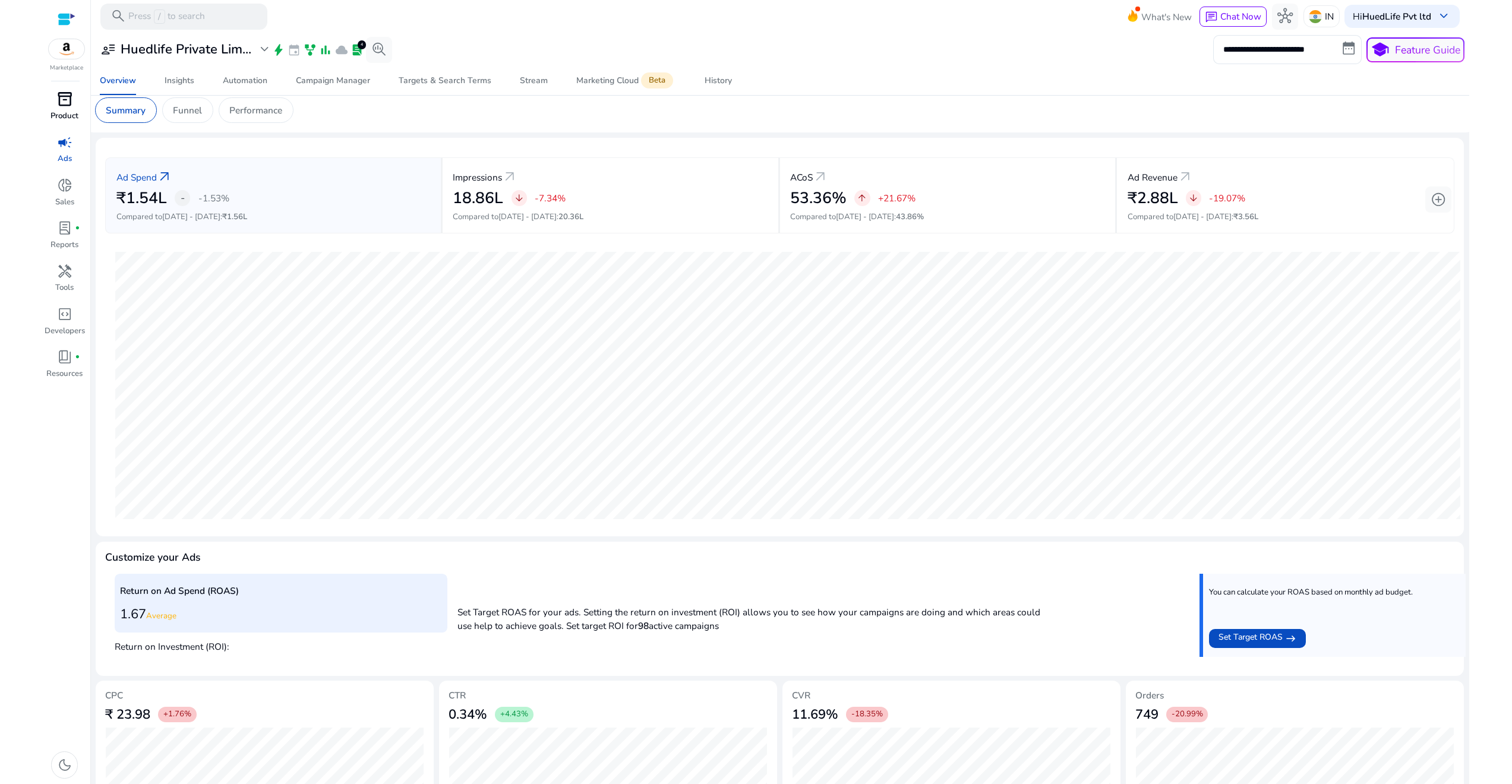
scroll to position [27, 0]
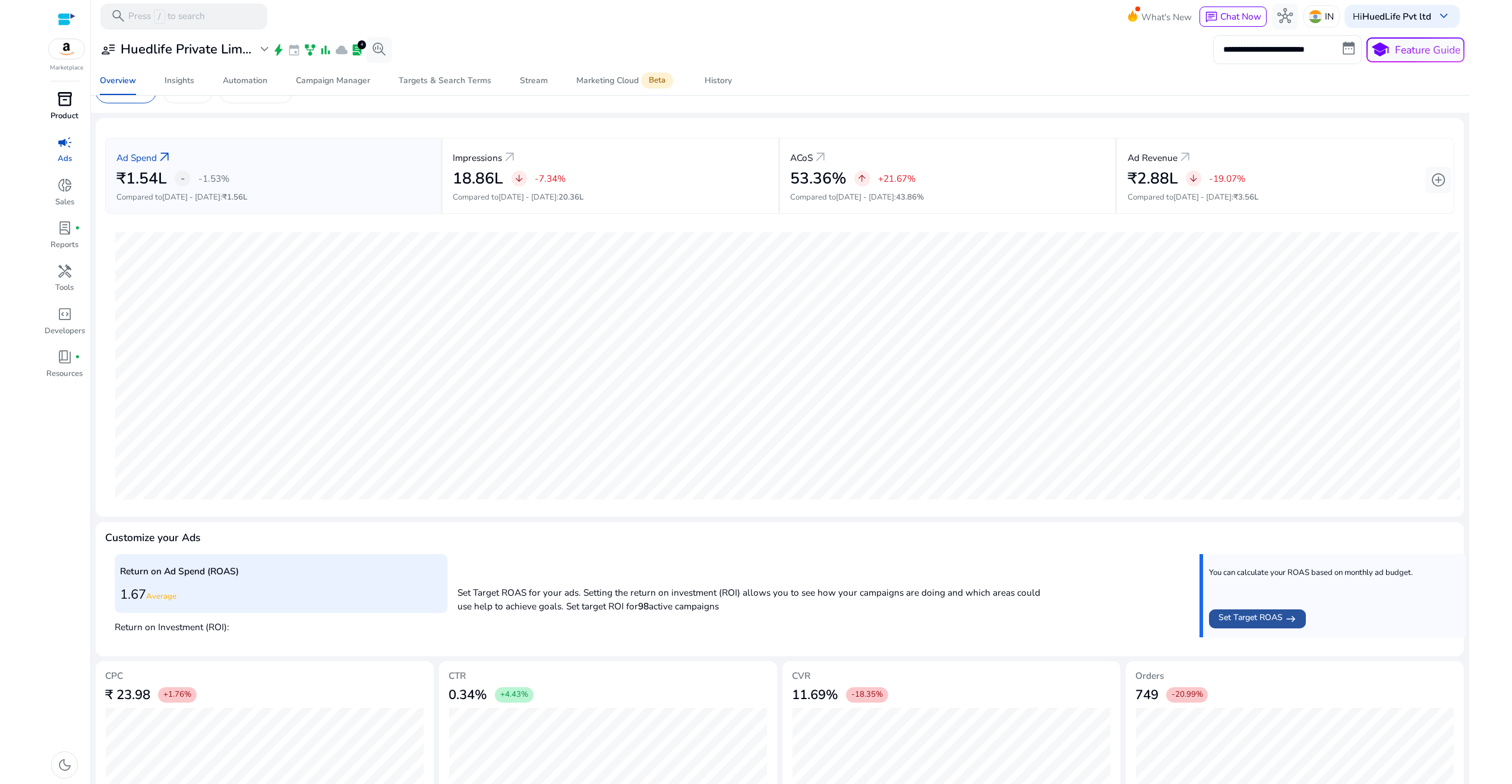
click at [1257, 620] on span "Set Target ROAS" at bounding box center [1250, 619] width 64 height 16
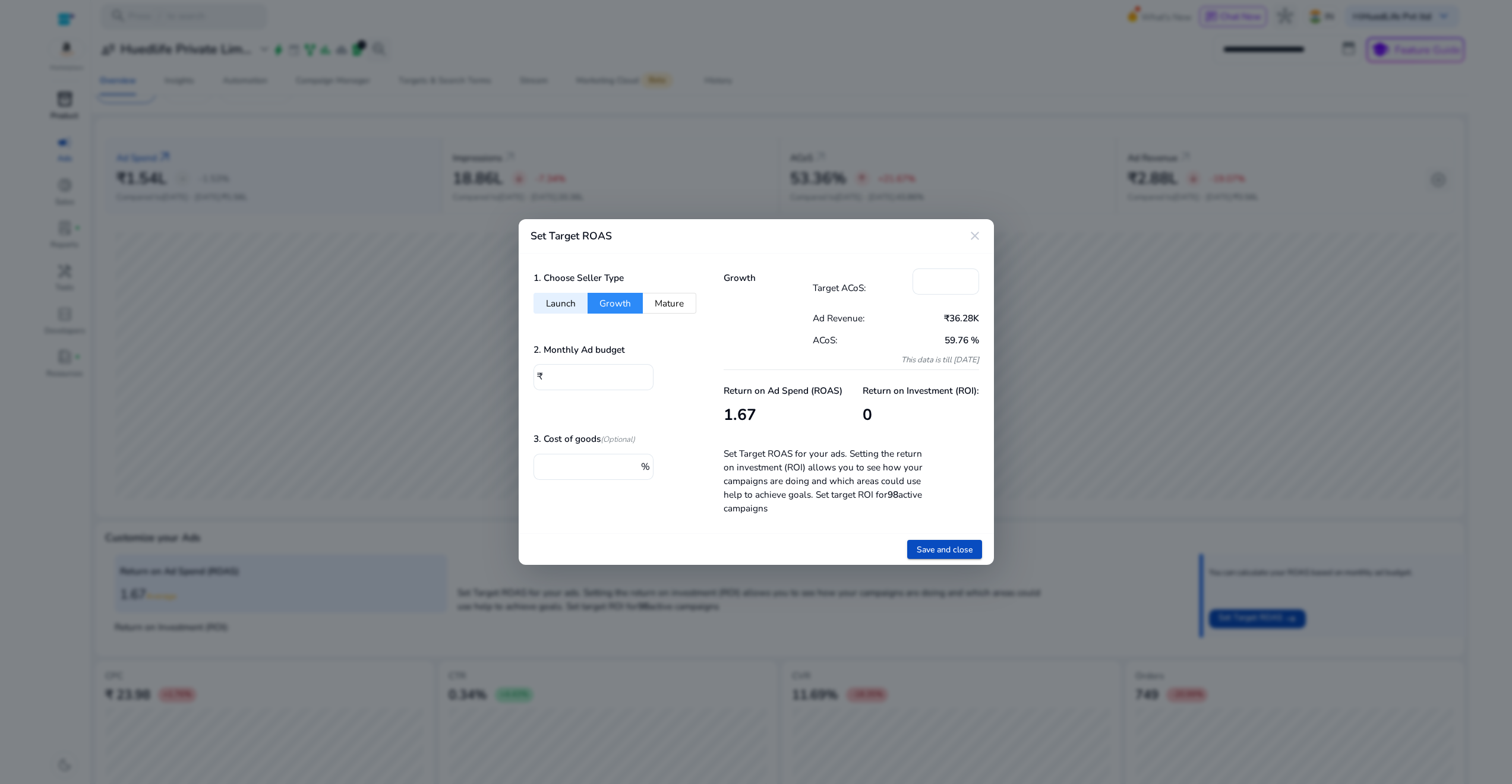
click at [662, 331] on div "1. Choose Seller Type Launch Growth Mature 2. Monthly Ad budget ₹ * 3. Cost of …" at bounding box center [613, 394] width 190 height 280
click at [667, 295] on button "Mature" at bounding box center [669, 303] width 53 height 21
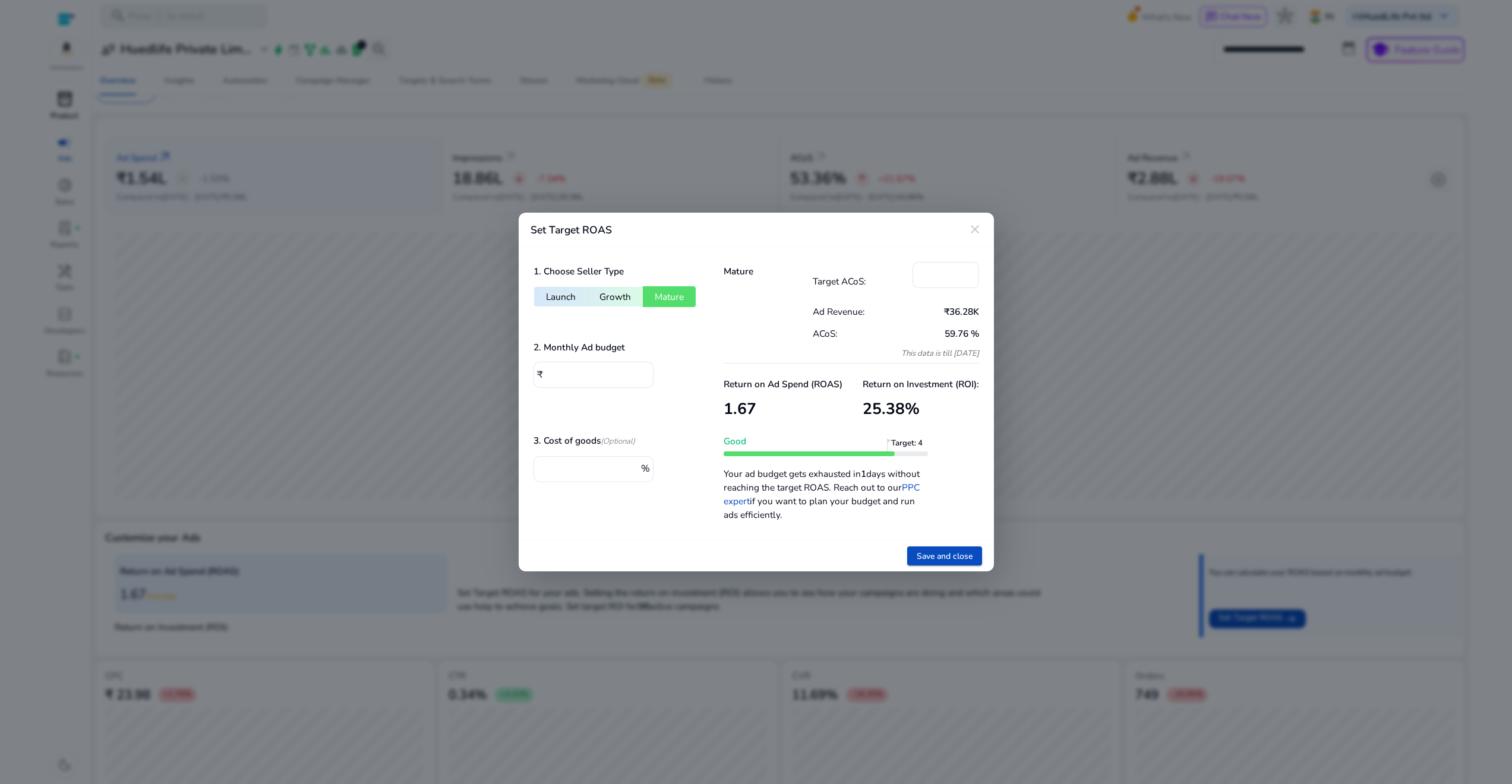
click at [613, 306] on button "Growth" at bounding box center [615, 297] width 55 height 21
click at [564, 303] on button "Launch" at bounding box center [560, 297] width 54 height 21
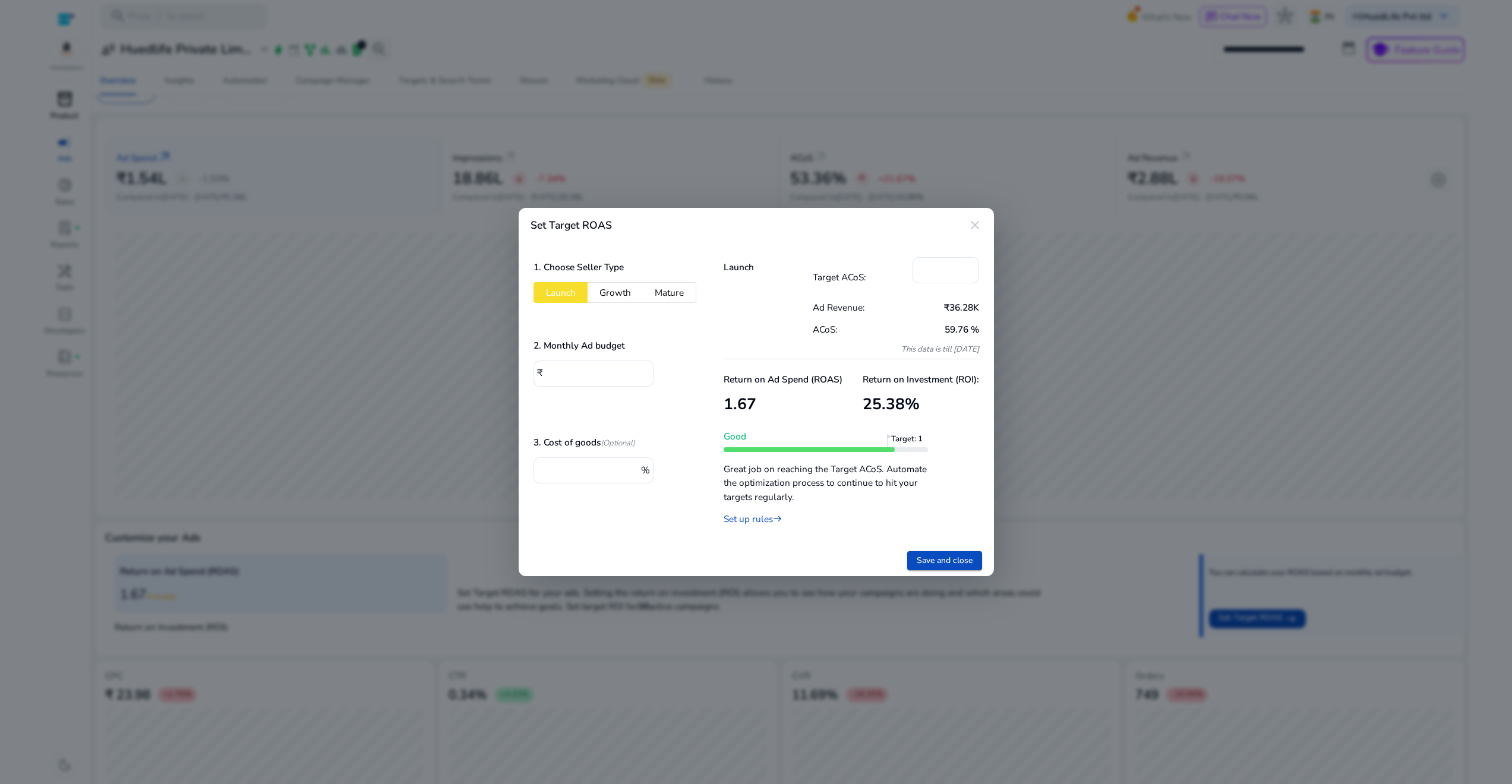
click at [623, 296] on button "Growth" at bounding box center [615, 293] width 55 height 21
click at [679, 297] on button "Mature" at bounding box center [669, 293] width 53 height 21
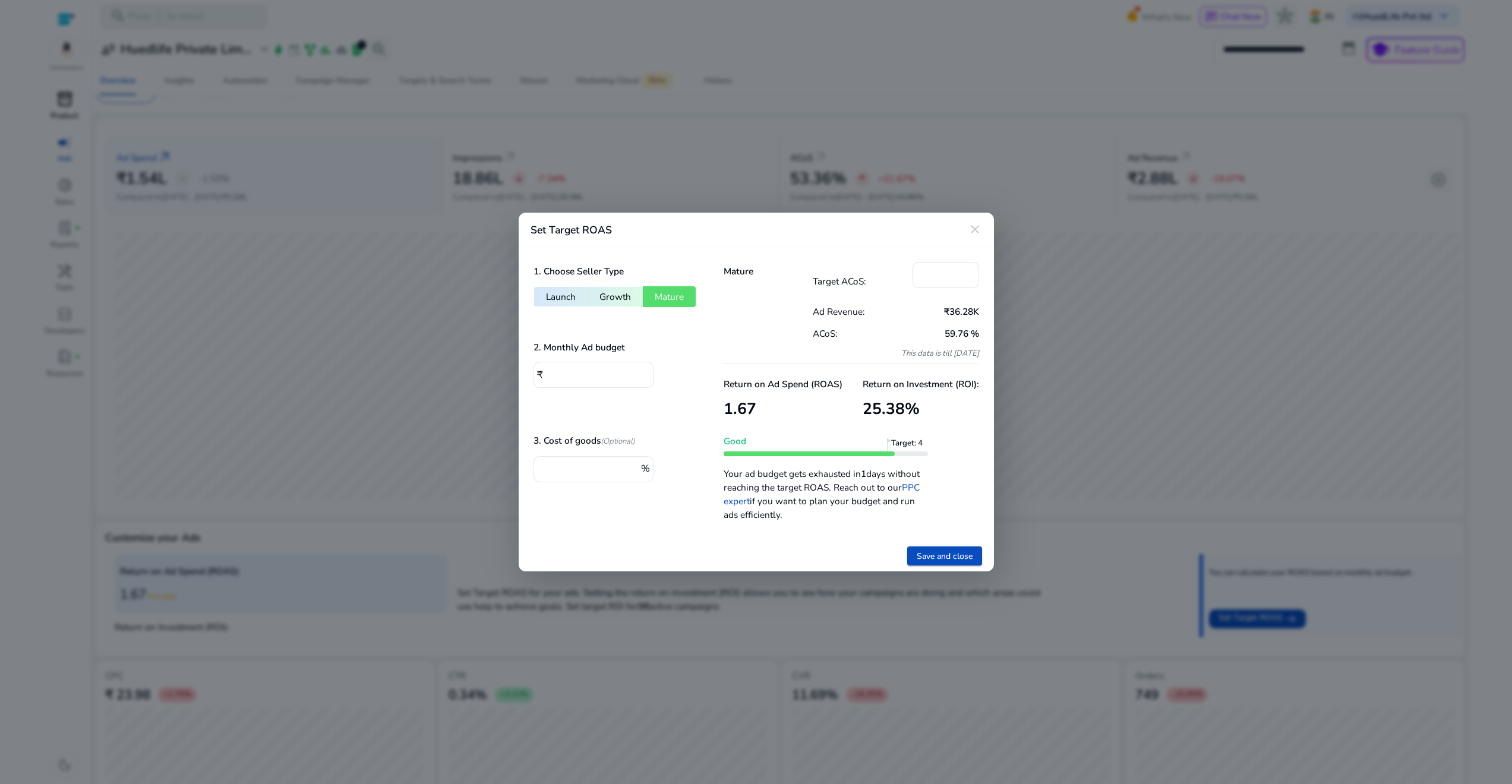
click at [644, 293] on button "Mature" at bounding box center [669, 297] width 53 height 21
click at [617, 299] on button "Growth" at bounding box center [615, 297] width 55 height 21
click at [562, 299] on button "Launch" at bounding box center [560, 297] width 54 height 21
type input "***"
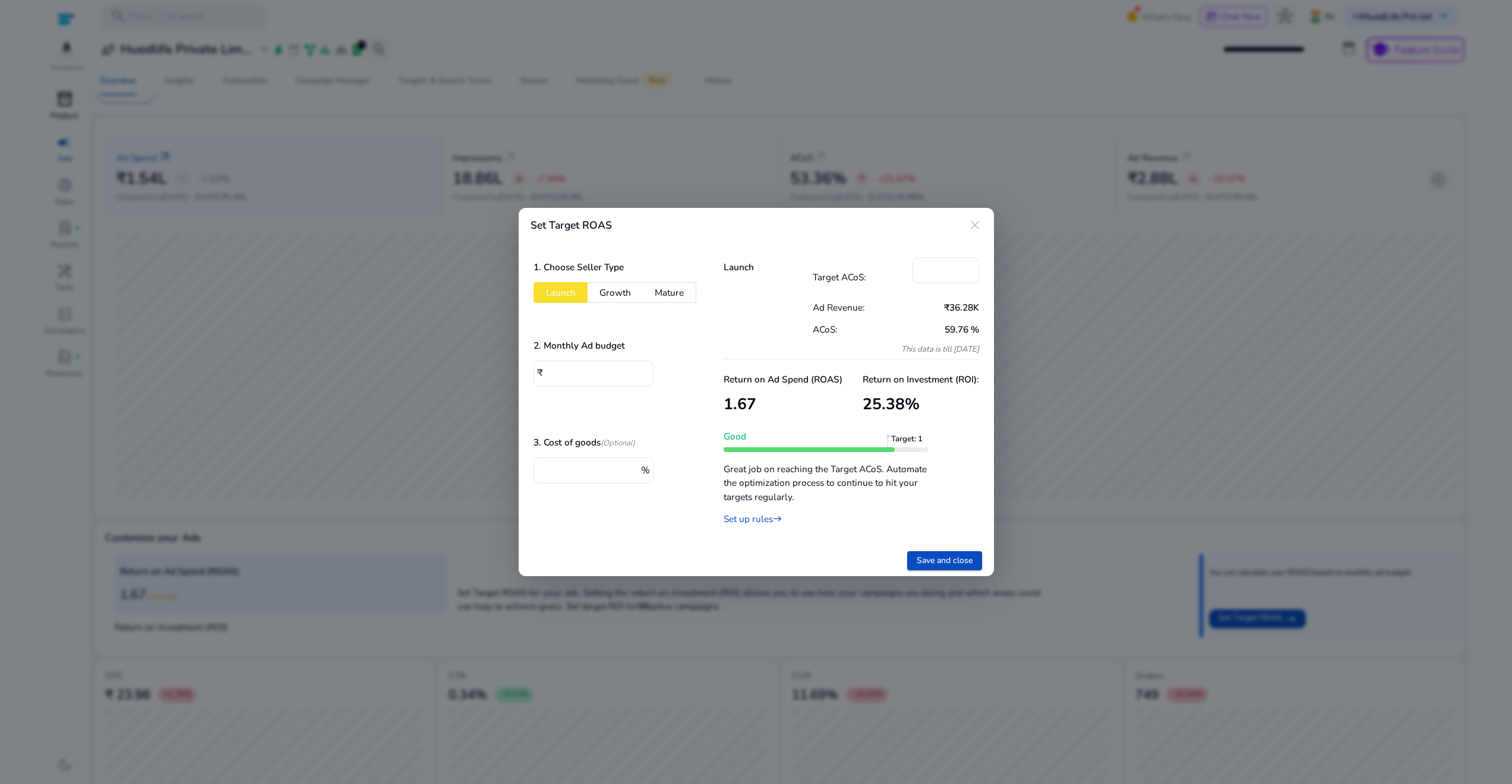
click at [975, 223] on mat-icon "close" at bounding box center [975, 225] width 14 height 14
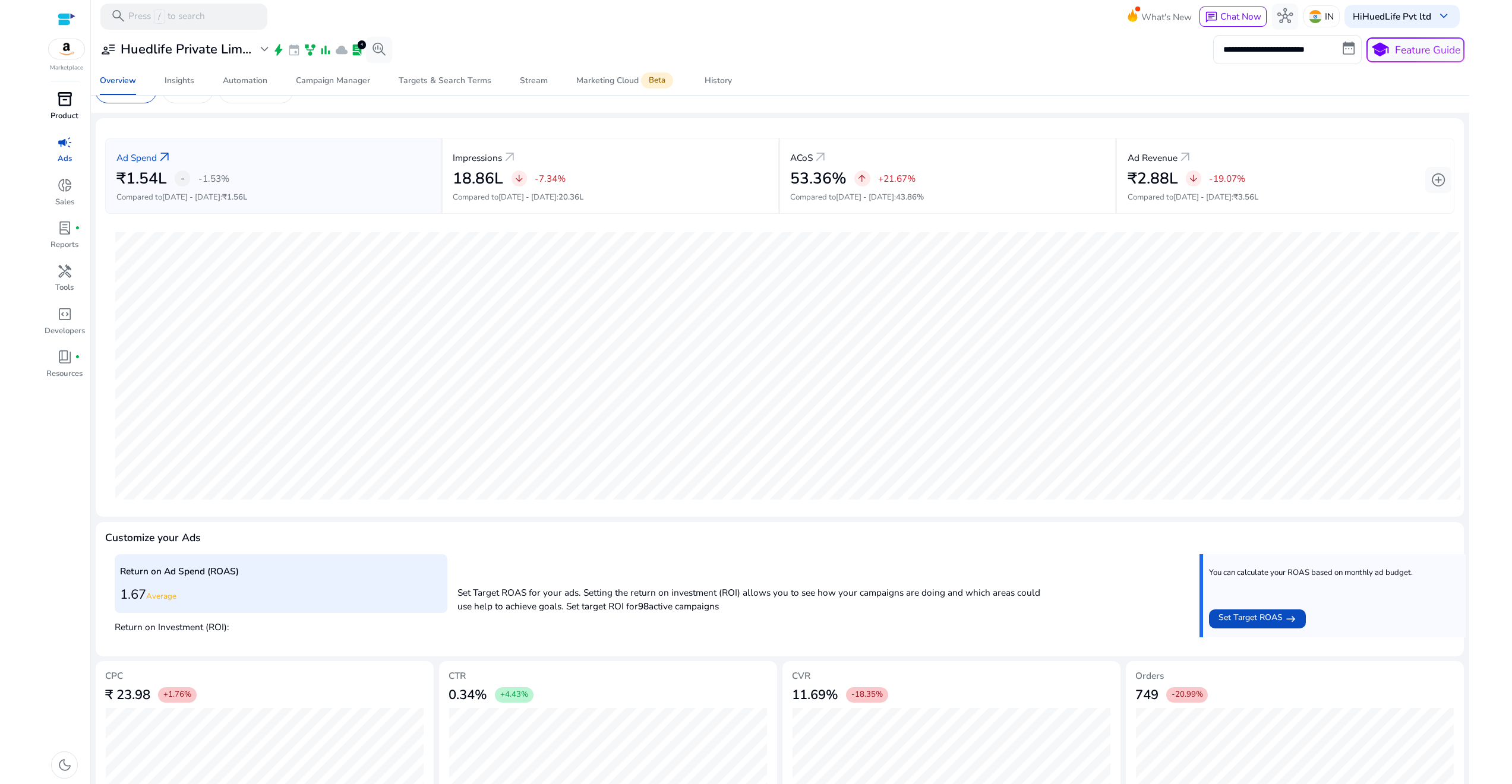
scroll to position [68, 0]
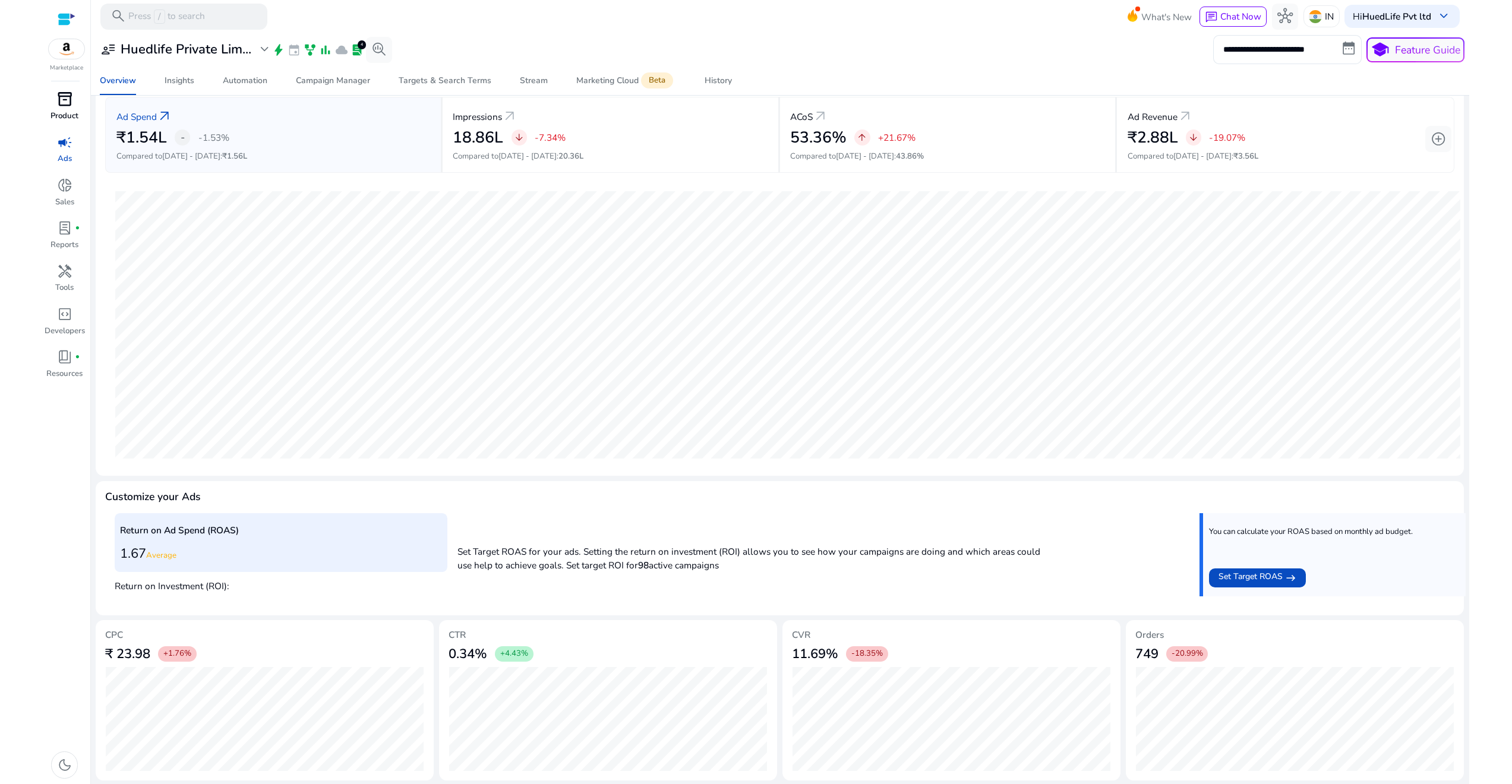
click at [870, 475] on div "Ad Spend arrow_outward ₹1.54L - -1.53% Compared to [DATE] - [DATE] : ₹1.56L Imp…" at bounding box center [779, 432] width 1368 height 709
click at [245, 78] on div "Automation" at bounding box center [245, 80] width 45 height 8
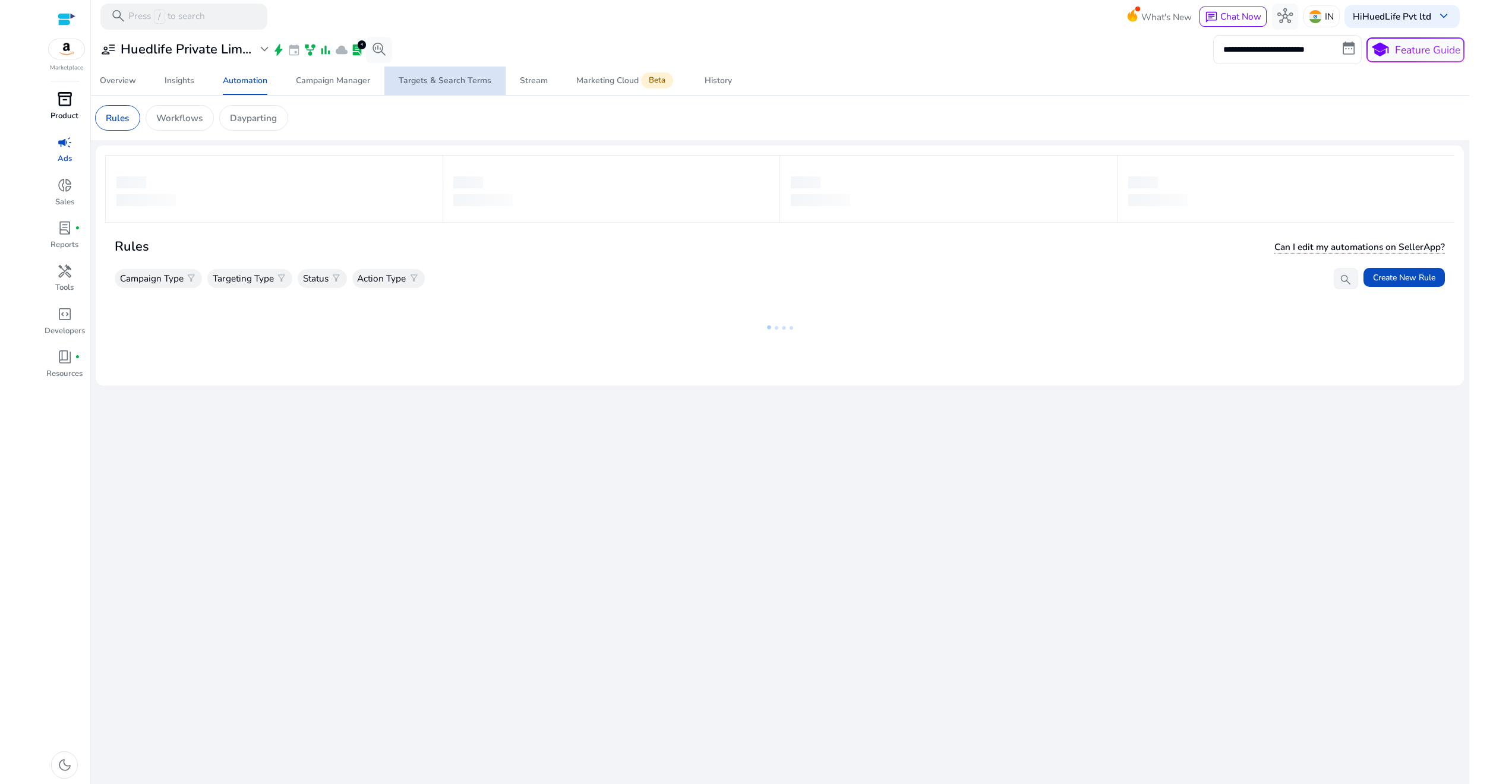
click at [468, 80] on div "Targets & Search Terms" at bounding box center [445, 80] width 93 height 8
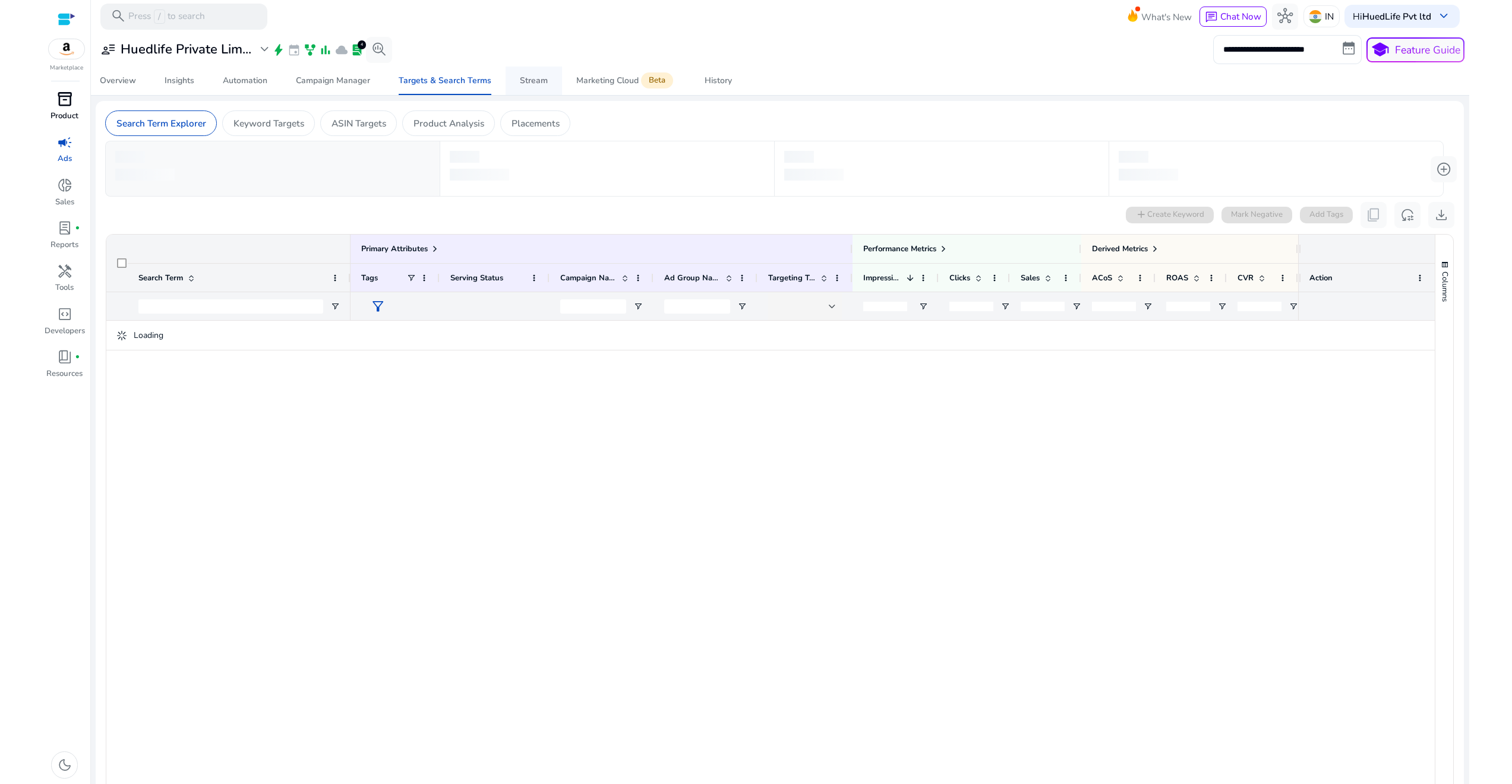
click at [522, 80] on div "Stream" at bounding box center [534, 80] width 28 height 8
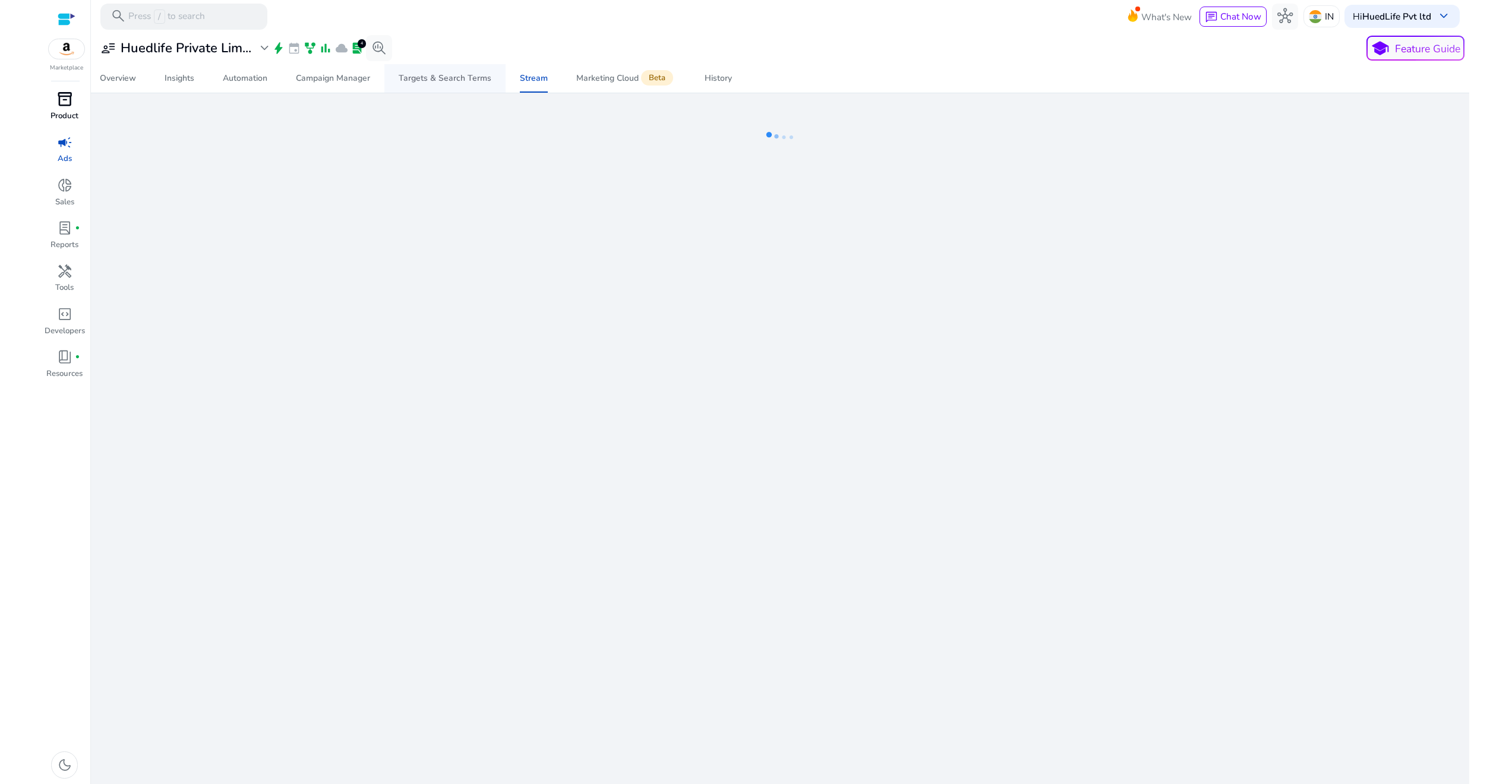
click at [435, 80] on div "Targets & Search Terms" at bounding box center [445, 78] width 93 height 8
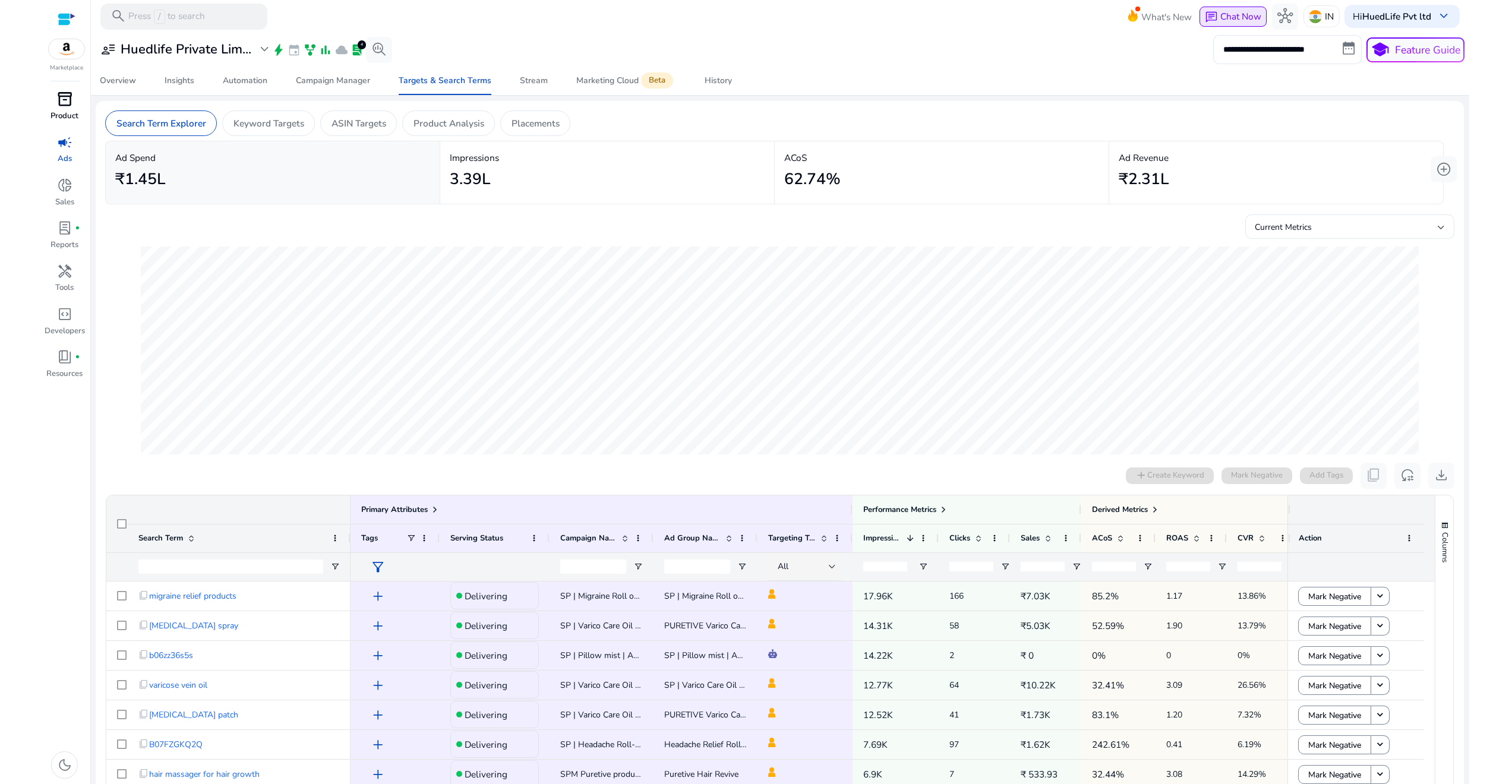
click at [1230, 10] on span "Chat Now" at bounding box center [1241, 16] width 41 height 12
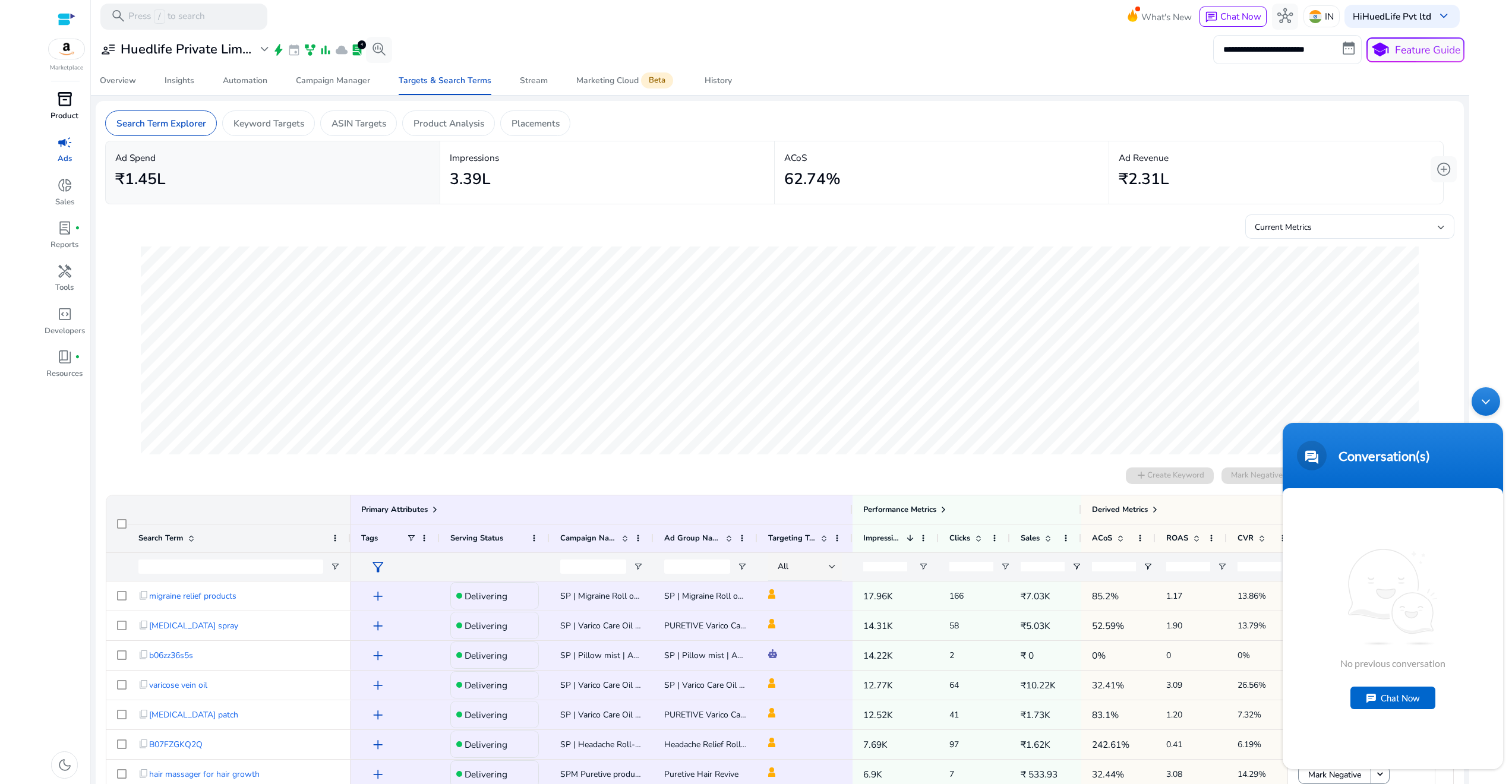
click at [1402, 698] on div "Chat Now" at bounding box center [1393, 698] width 85 height 23
type textarea "**********"
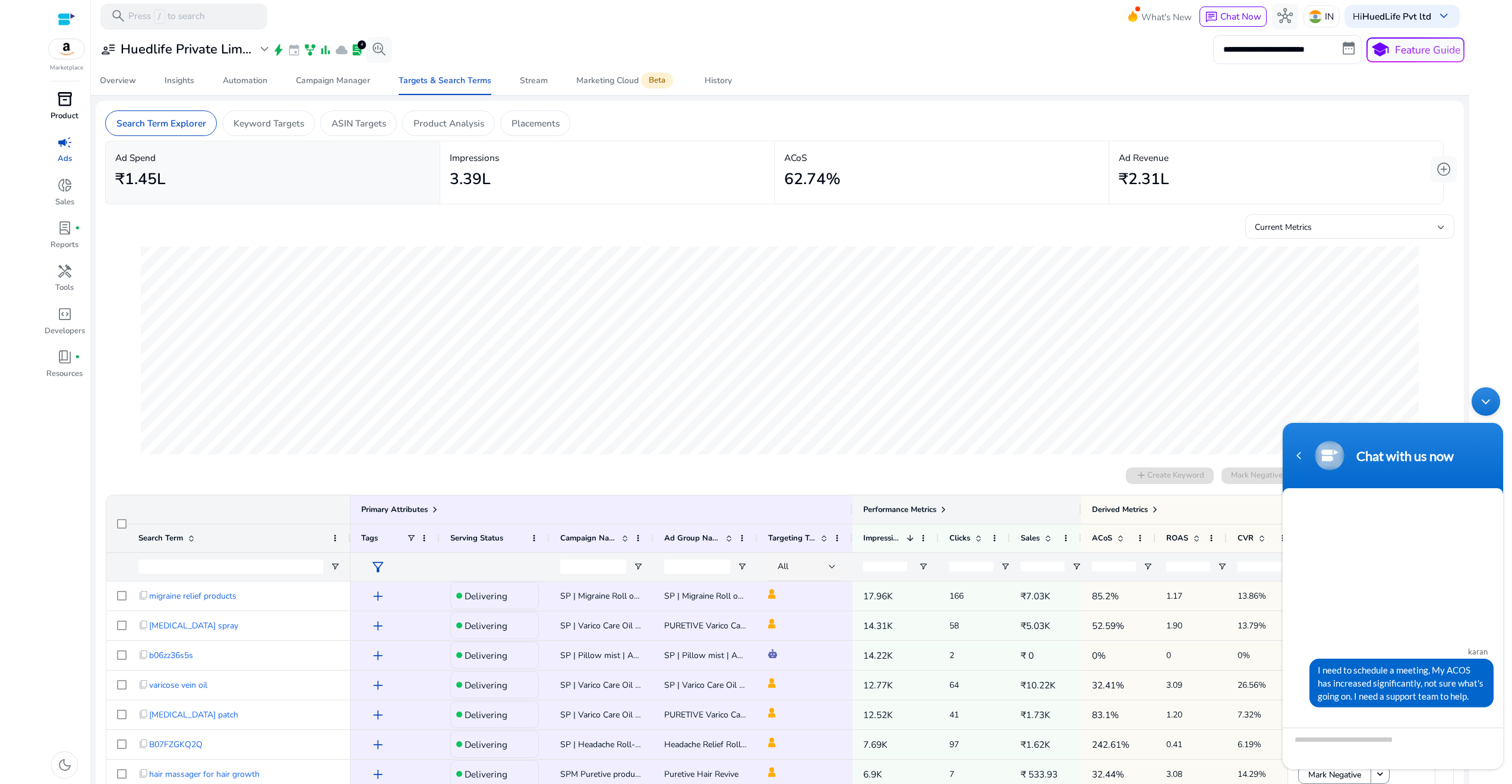
scroll to position [80, 0]
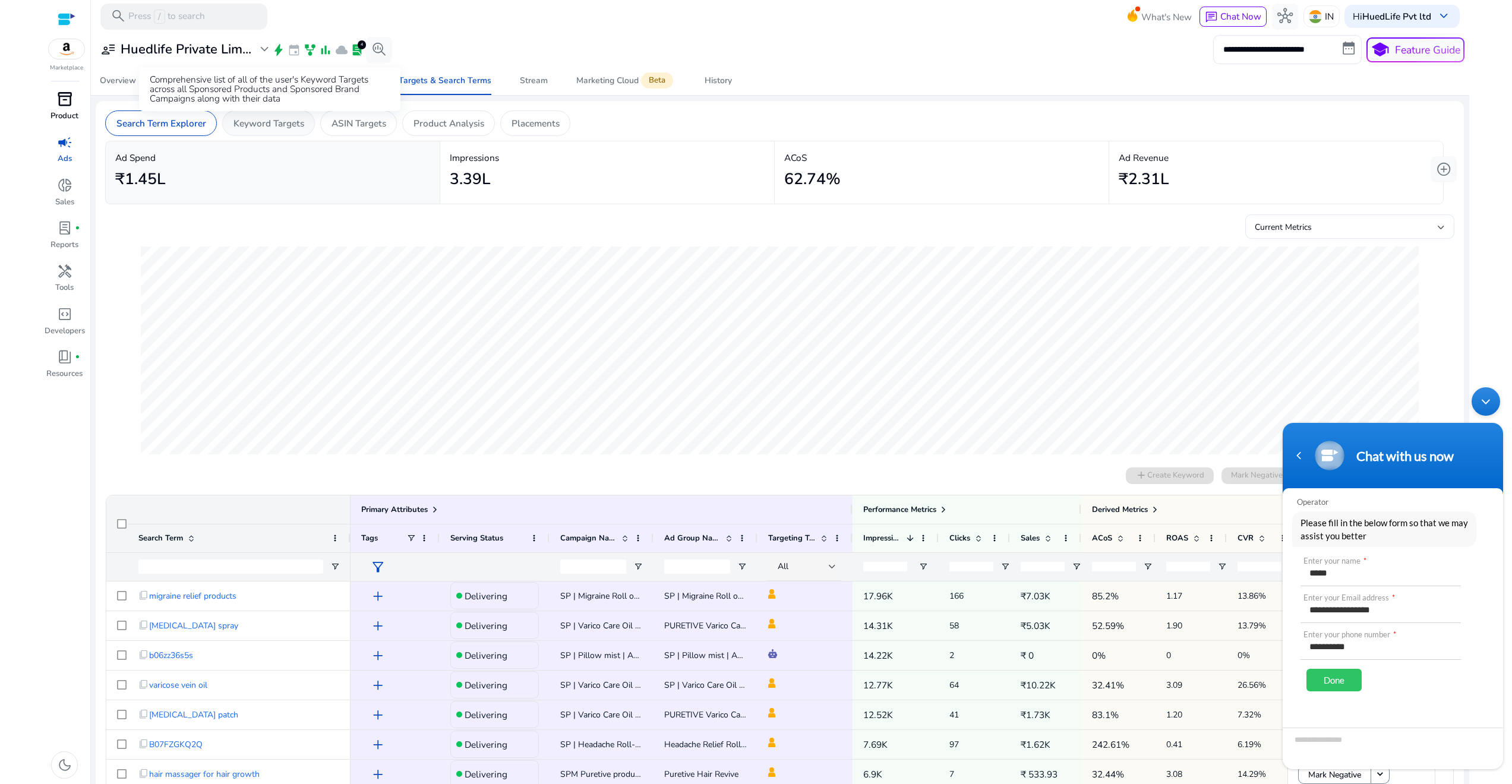
click at [273, 119] on p "Keyword Targets" at bounding box center [269, 123] width 71 height 14
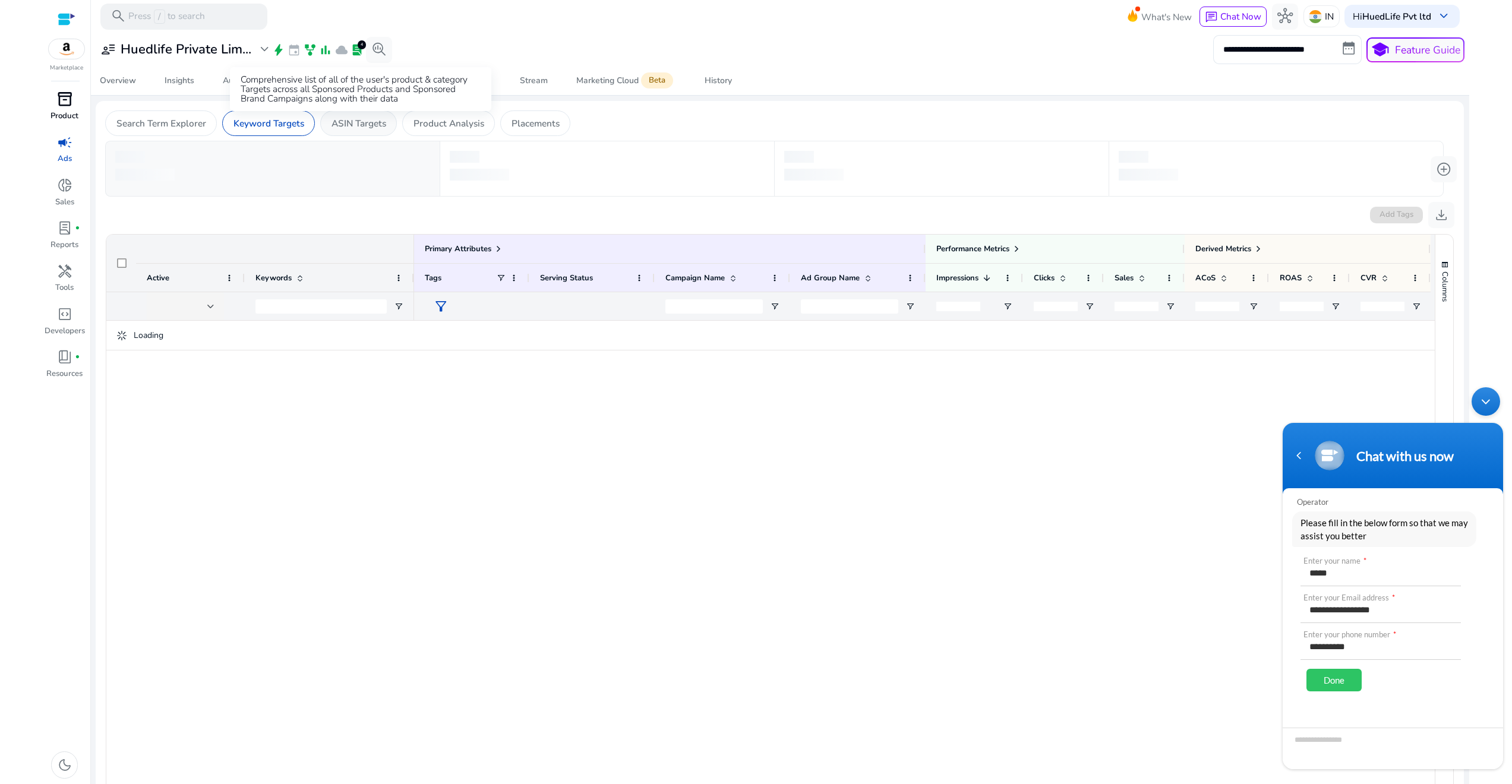
click at [353, 124] on p "ASIN Targets" at bounding box center [359, 123] width 55 height 14
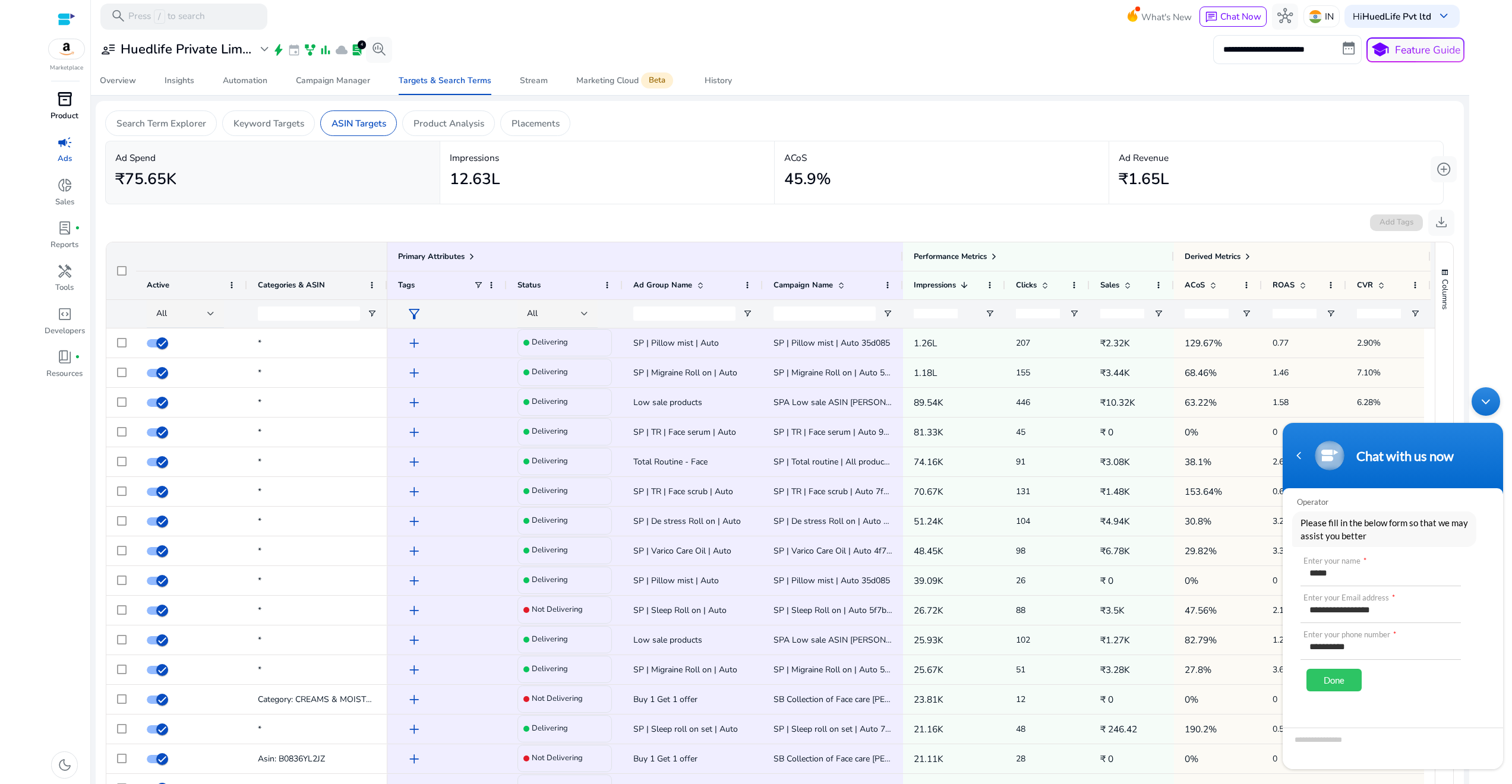
click at [1480, 404] on div "Minimize live chat window" at bounding box center [1486, 402] width 29 height 29
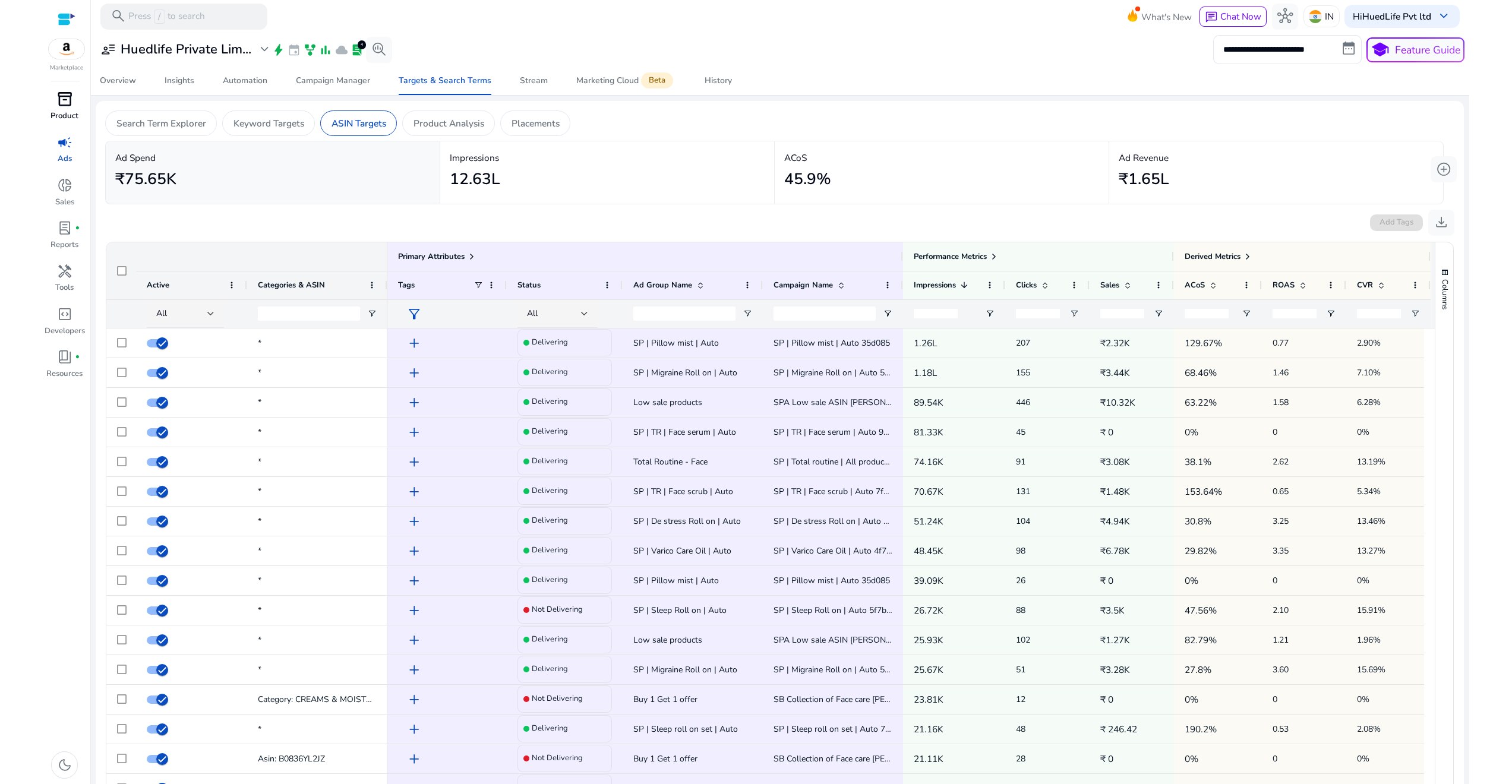
click at [992, 161] on p "ACoS" at bounding box center [941, 157] width 315 height 14
click at [1299, 282] on span at bounding box center [1303, 285] width 10 height 10
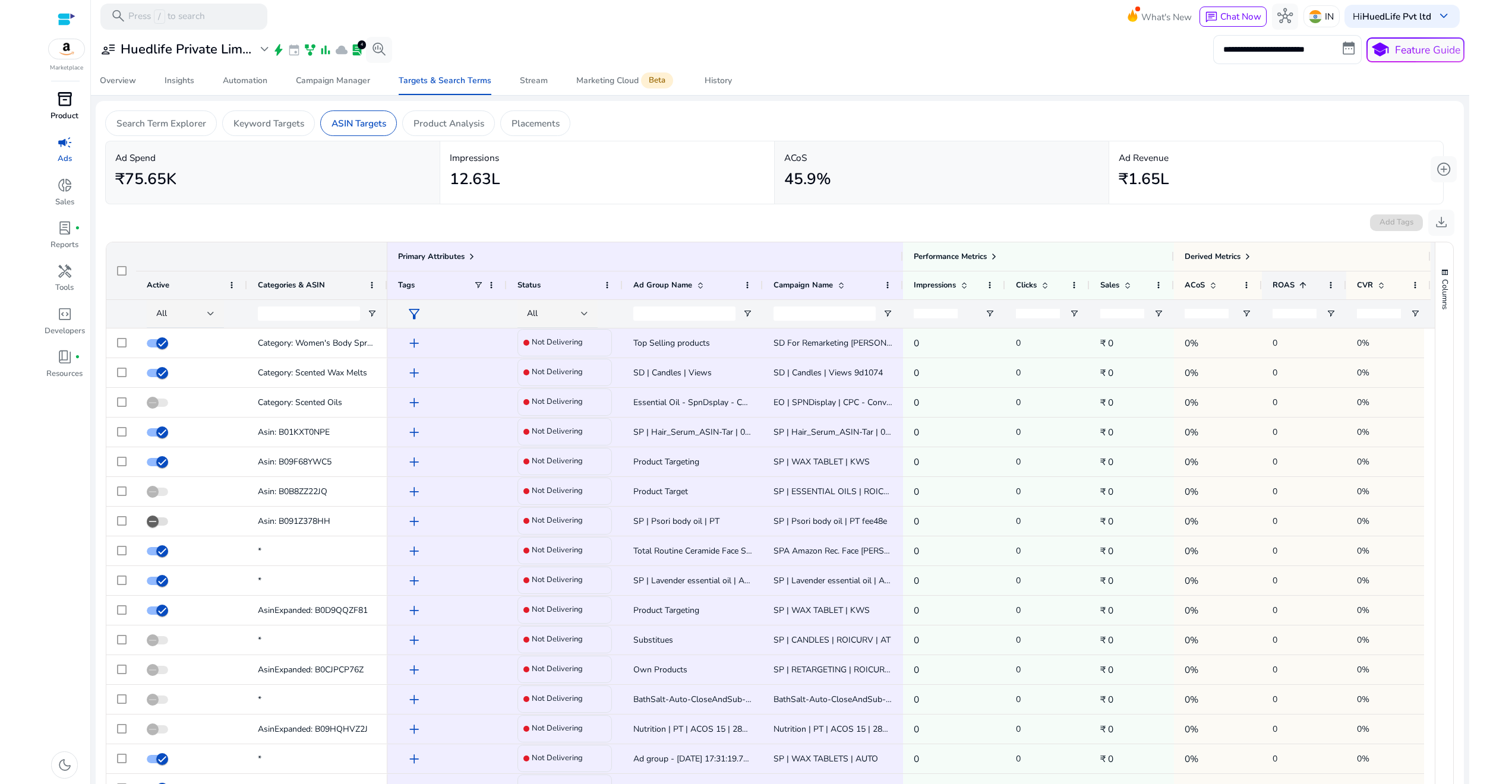
click at [1300, 288] on span at bounding box center [1303, 285] width 10 height 10
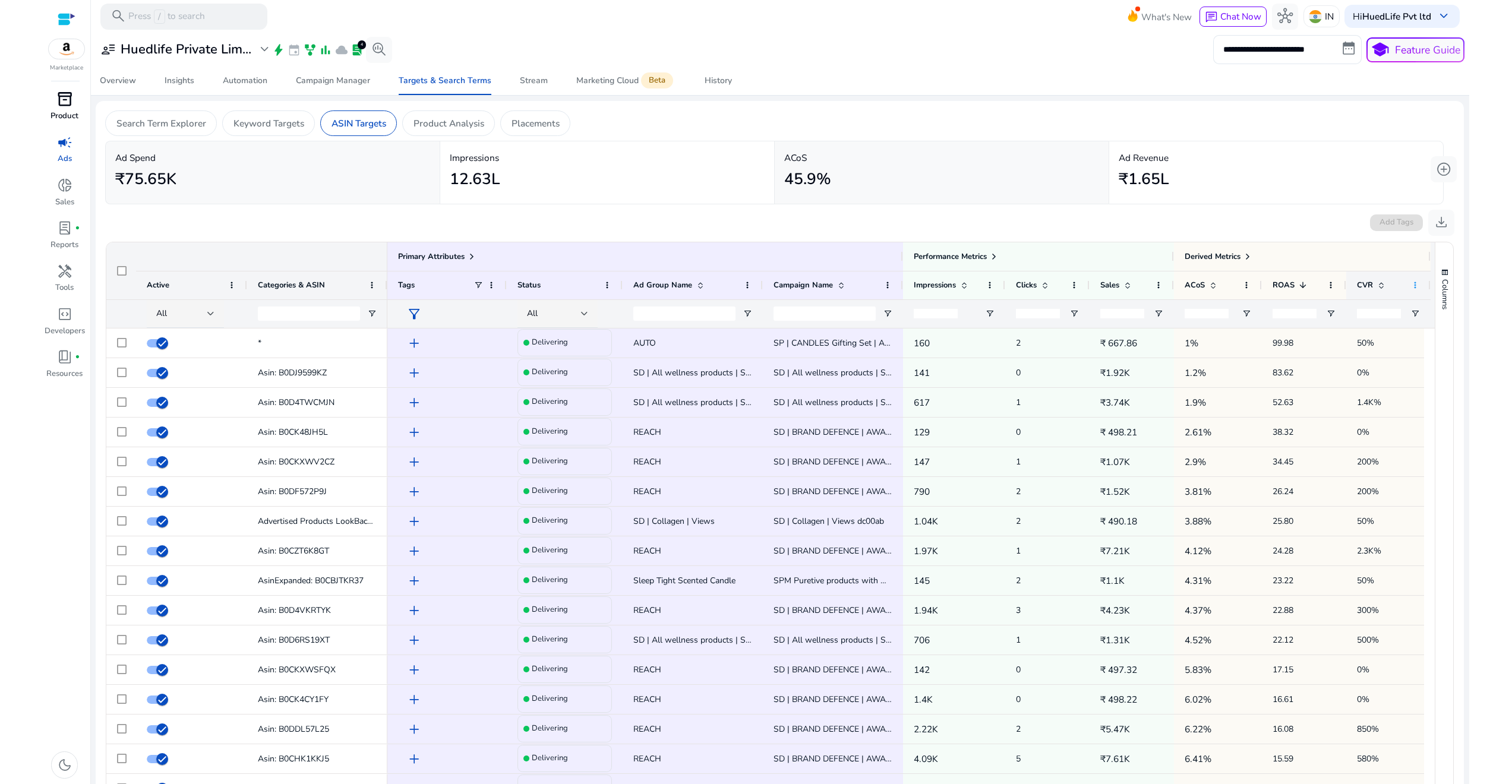
click at [1413, 286] on span at bounding box center [1415, 285] width 10 height 10
click at [1441, 271] on span "button" at bounding box center [1444, 273] width 10 height 10
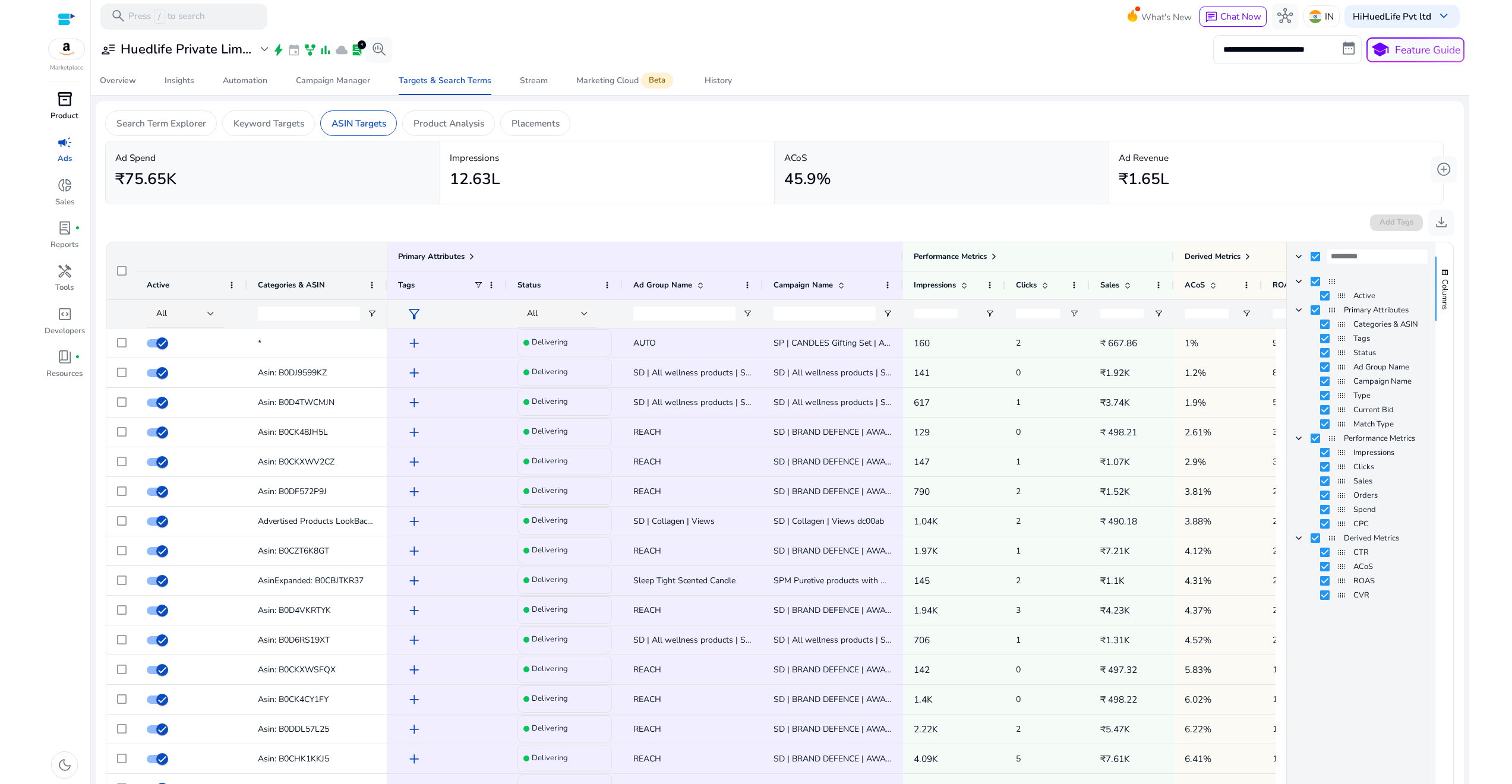
click at [1440, 382] on div "Columns" at bounding box center [1444, 569] width 18 height 654
click at [1442, 271] on span "button" at bounding box center [1444, 273] width 10 height 10
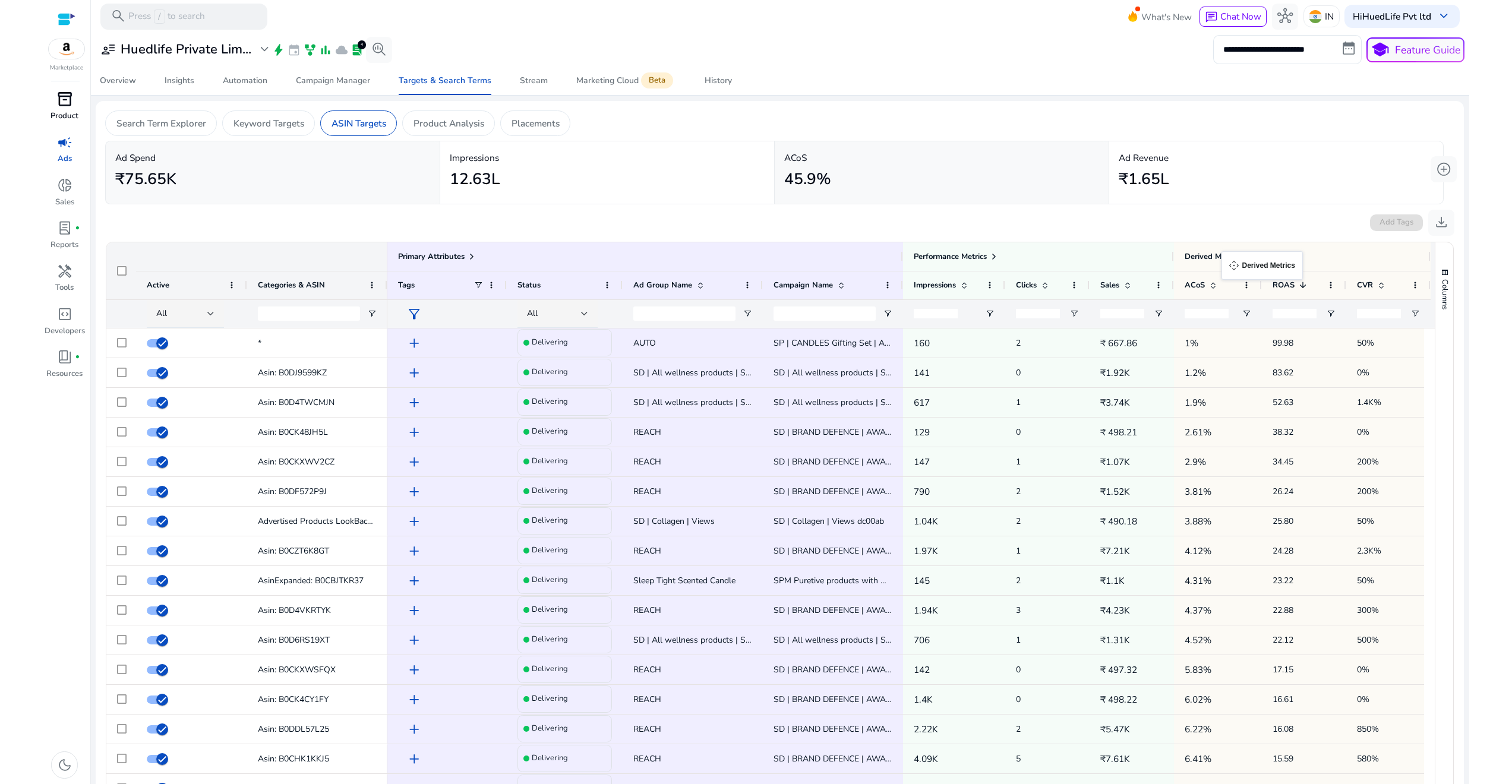
drag, startPoint x: 1367, startPoint y: 258, endPoint x: 1270, endPoint y: 258, distance: 97.0
click at [1270, 258] on div "Derived Metrics" at bounding box center [1302, 257] width 235 height 17
click at [1444, 268] on span "button" at bounding box center [1444, 273] width 10 height 10
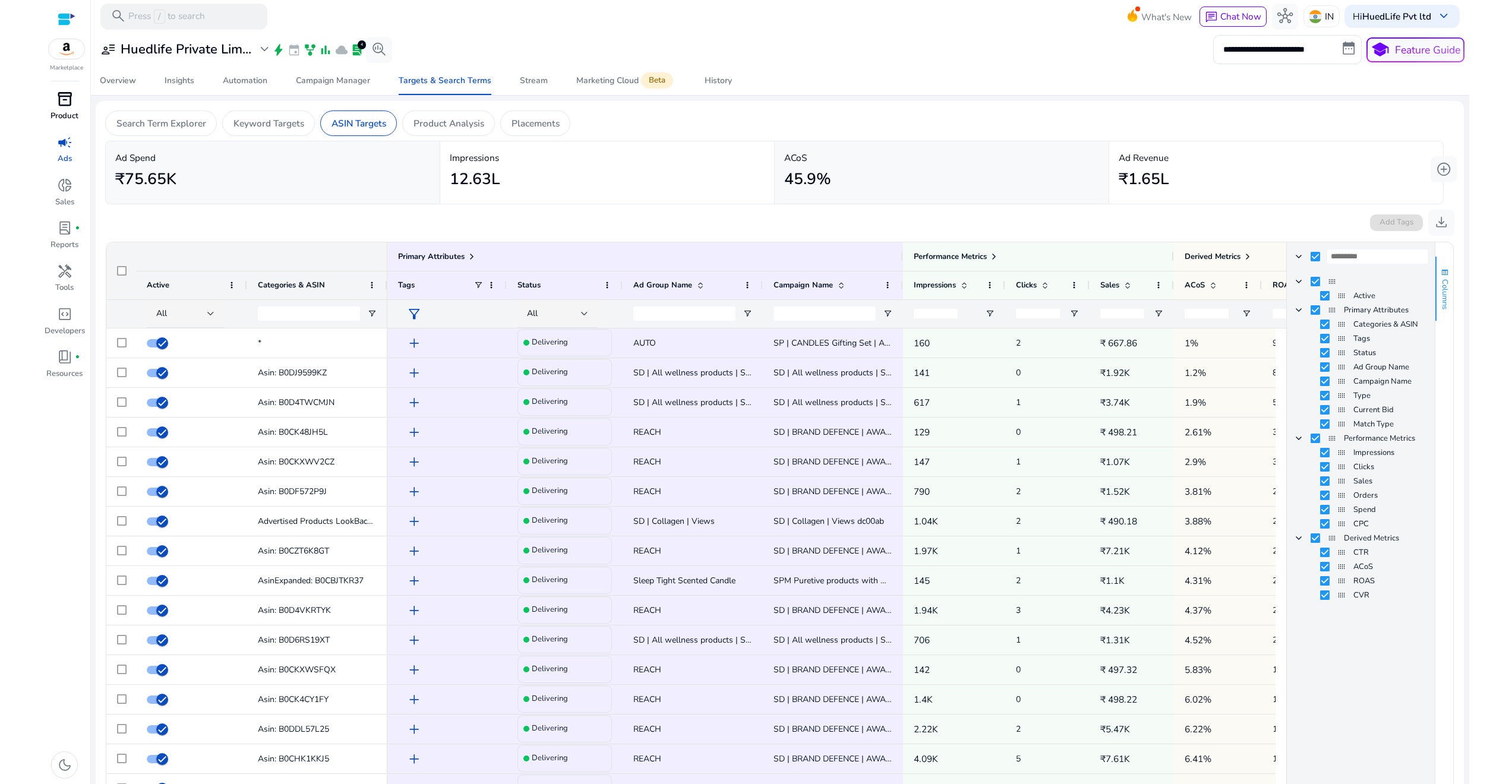
click at [1444, 268] on span "button" at bounding box center [1444, 273] width 10 height 10
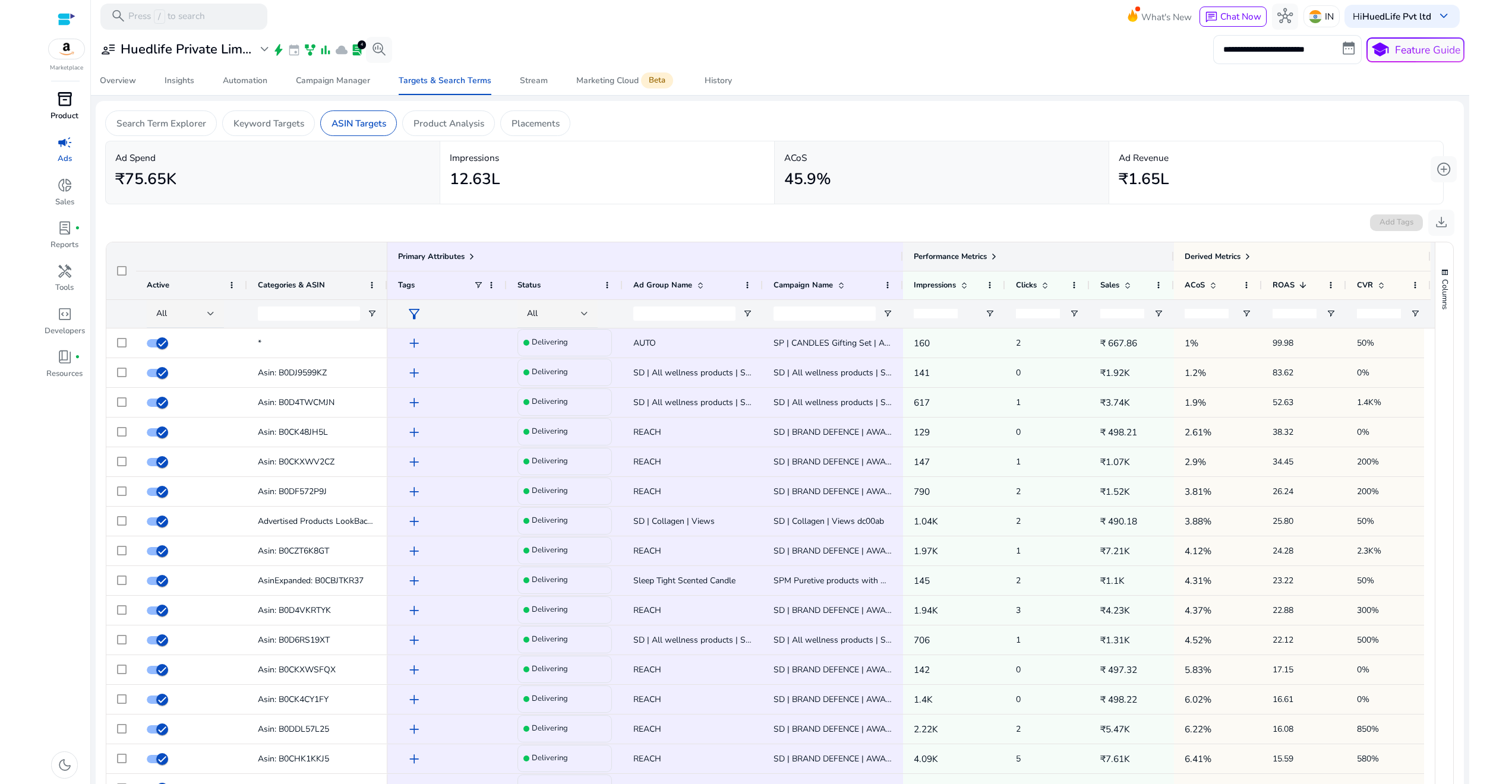
click at [996, 253] on span at bounding box center [994, 256] width 10 height 10
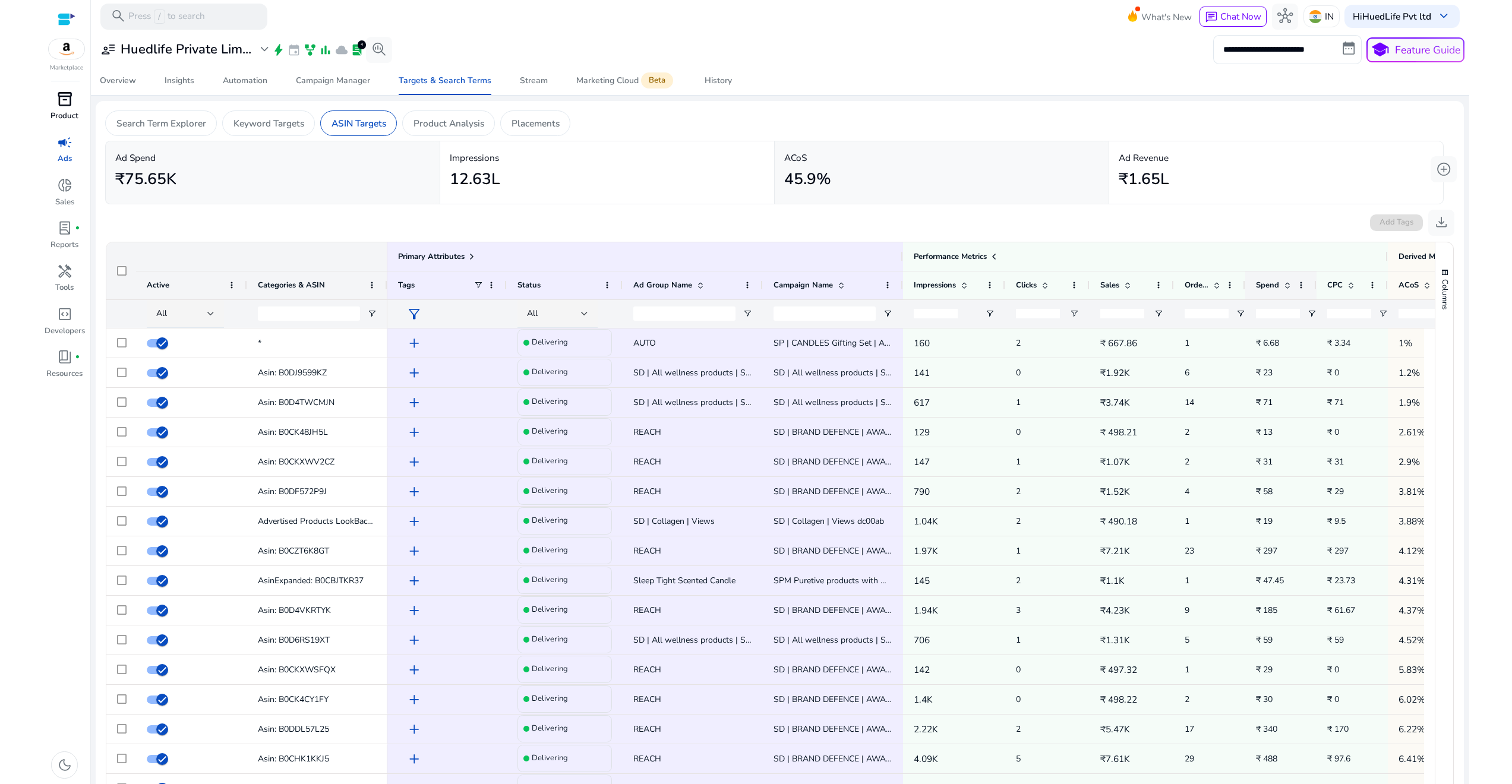
click at [1289, 285] on span at bounding box center [1287, 285] width 10 height 10
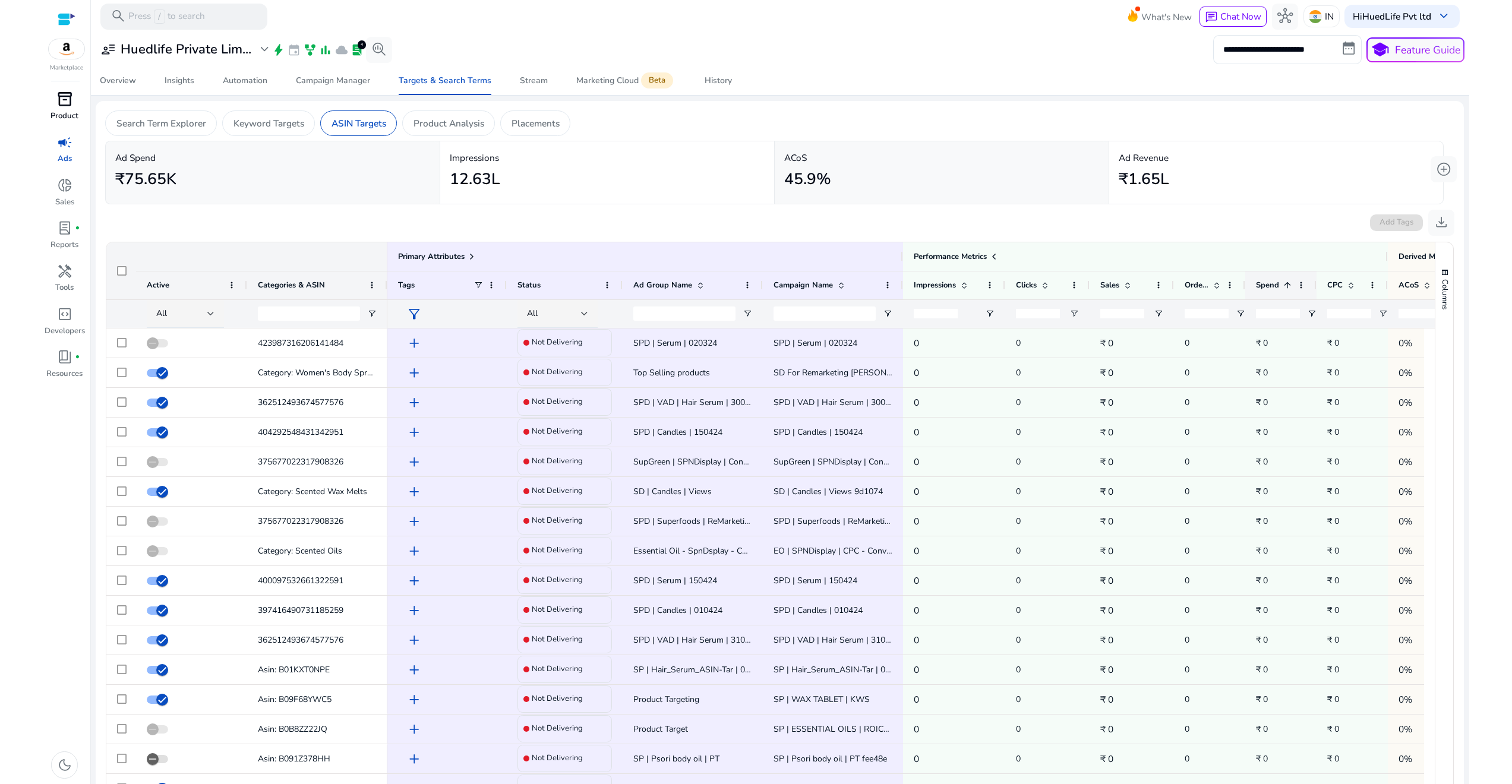
click at [1289, 285] on span at bounding box center [1287, 285] width 10 height 10
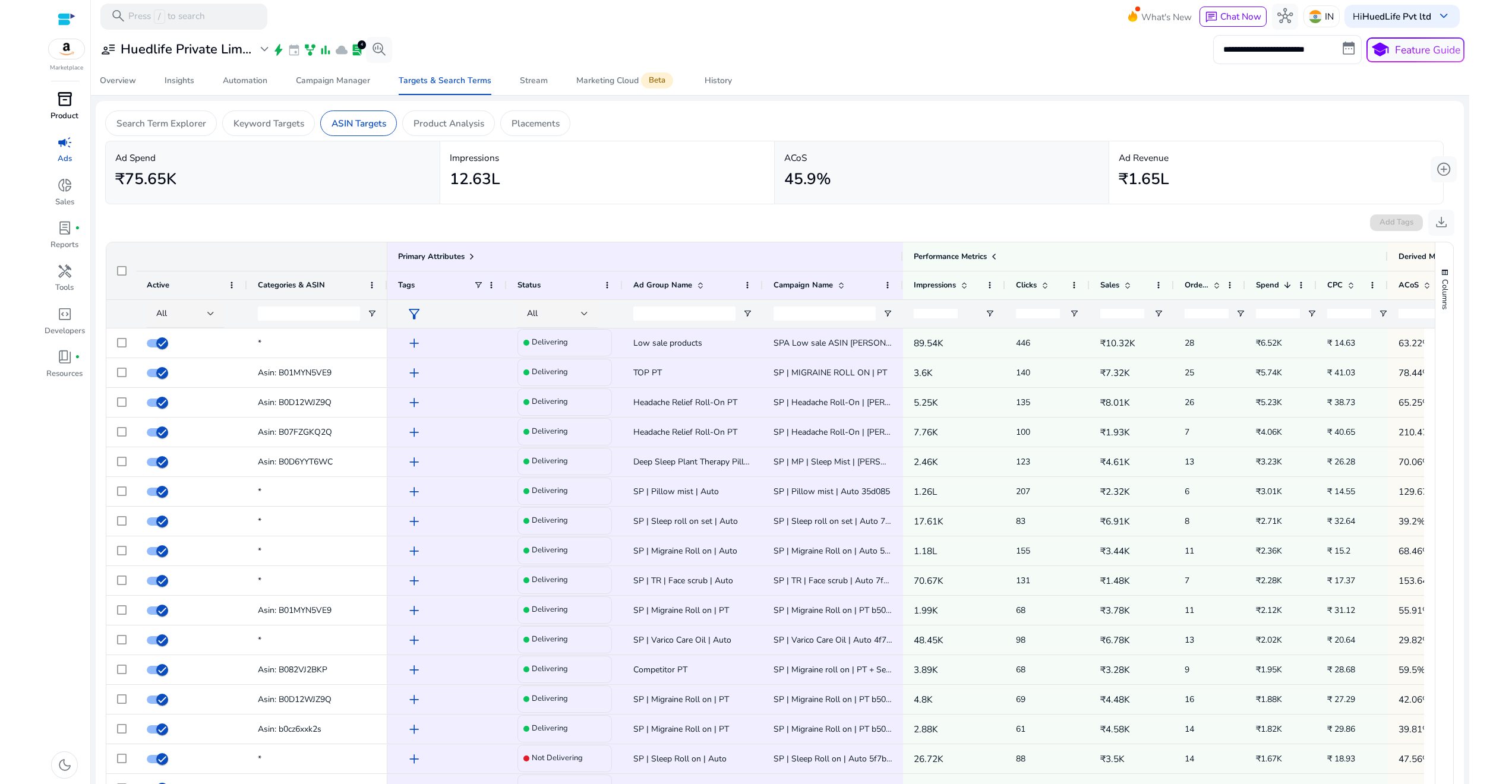
scroll to position [22, 0]
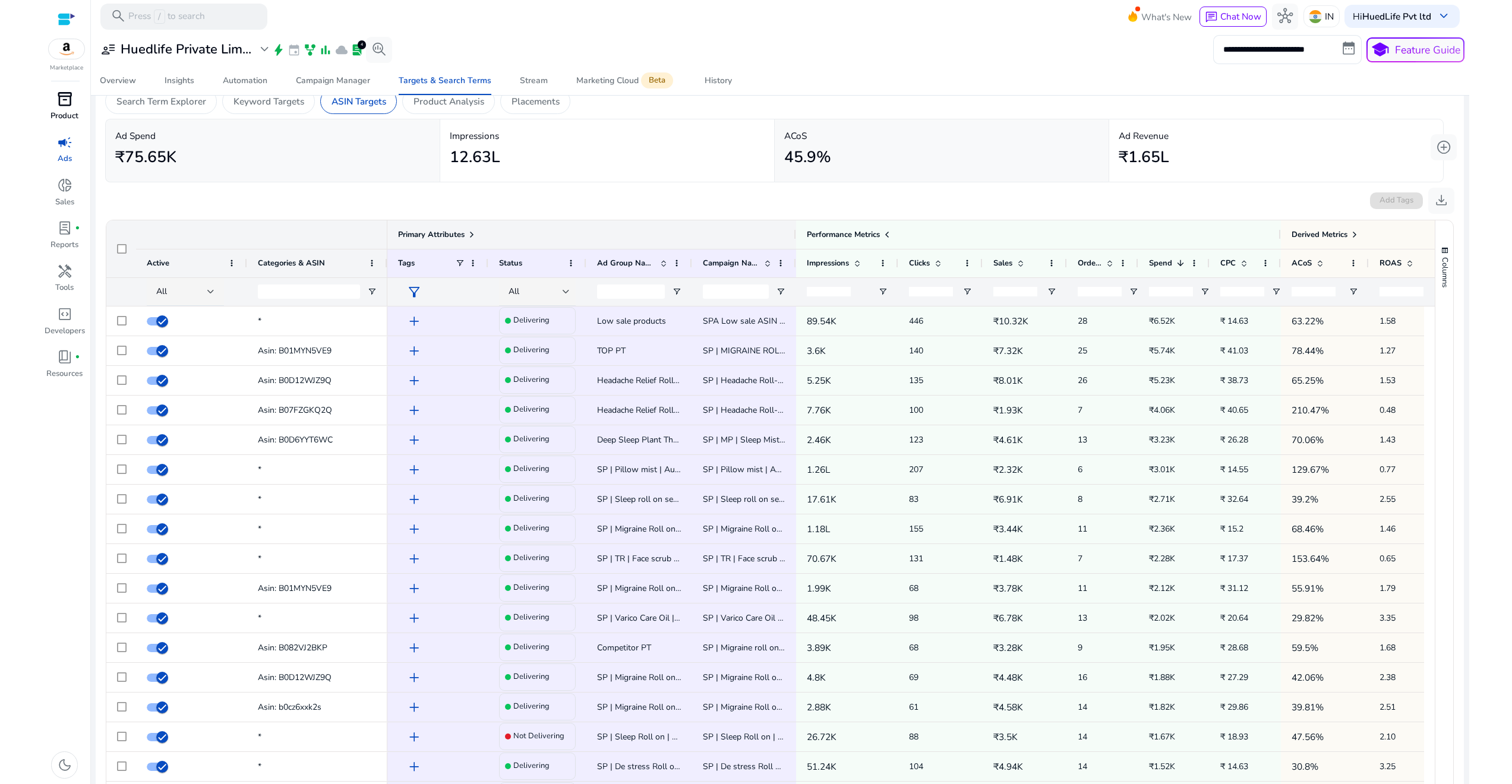
drag, startPoint x: 900, startPoint y: 231, endPoint x: 744, endPoint y: 233, distance: 156.0
click at [744, 233] on div "Primary Attributes" at bounding box center [592, 235] width 409 height 29
click at [473, 232] on span at bounding box center [471, 234] width 10 height 10
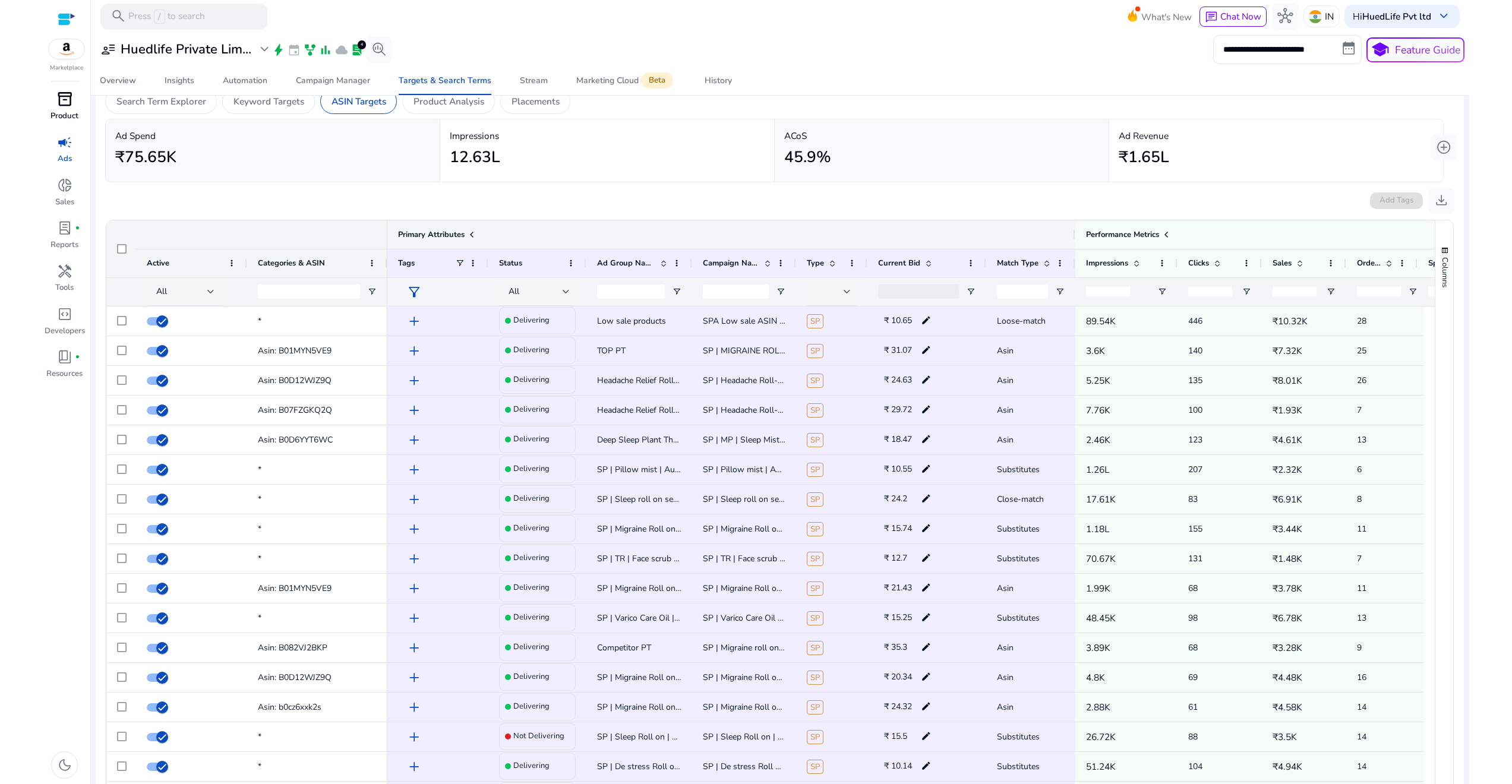
click at [473, 232] on span at bounding box center [471, 234] width 10 height 10
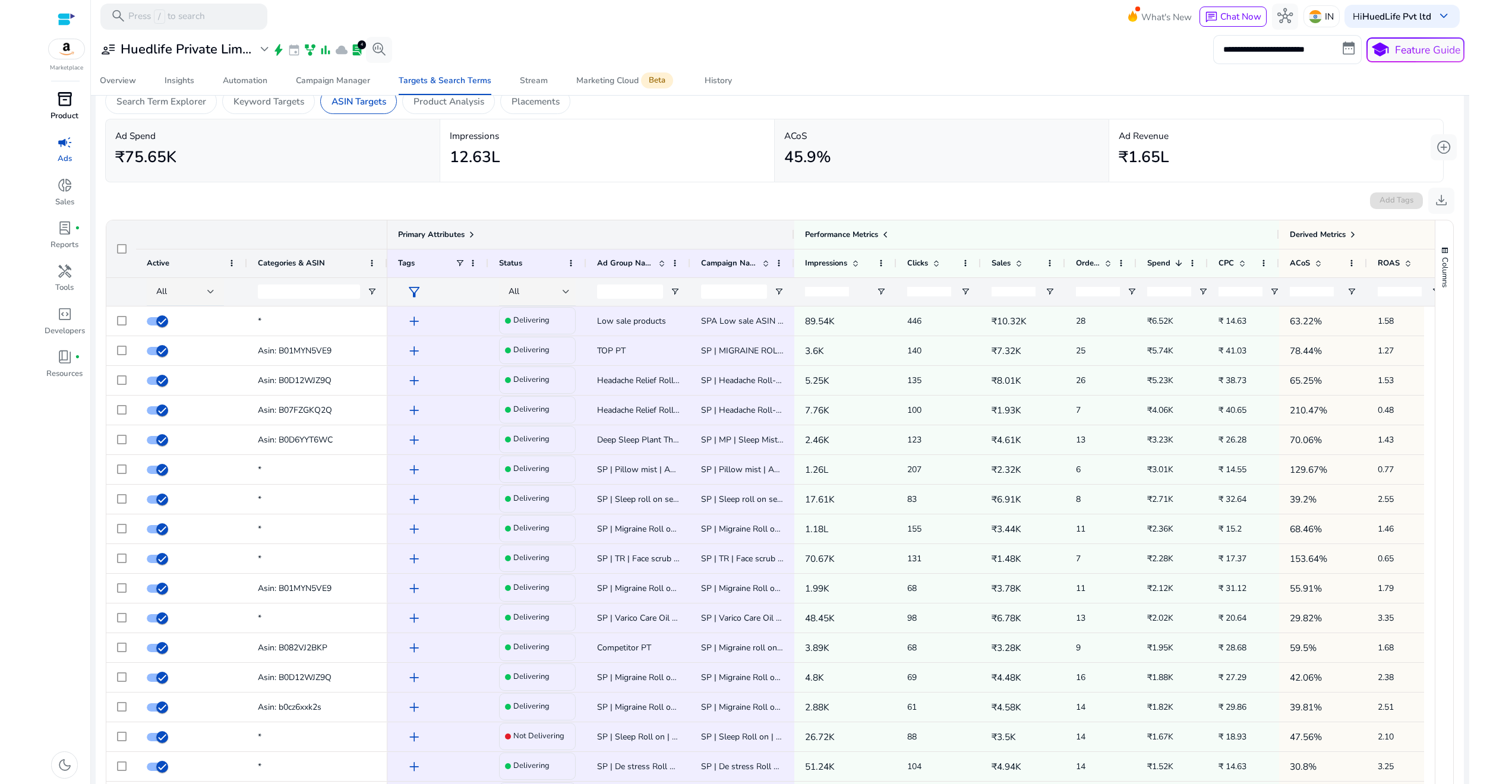
drag, startPoint x: 797, startPoint y: 232, endPoint x: 745, endPoint y: 230, distance: 52.0
click at [745, 230] on div "Primary Attributes" at bounding box center [591, 235] width 407 height 29
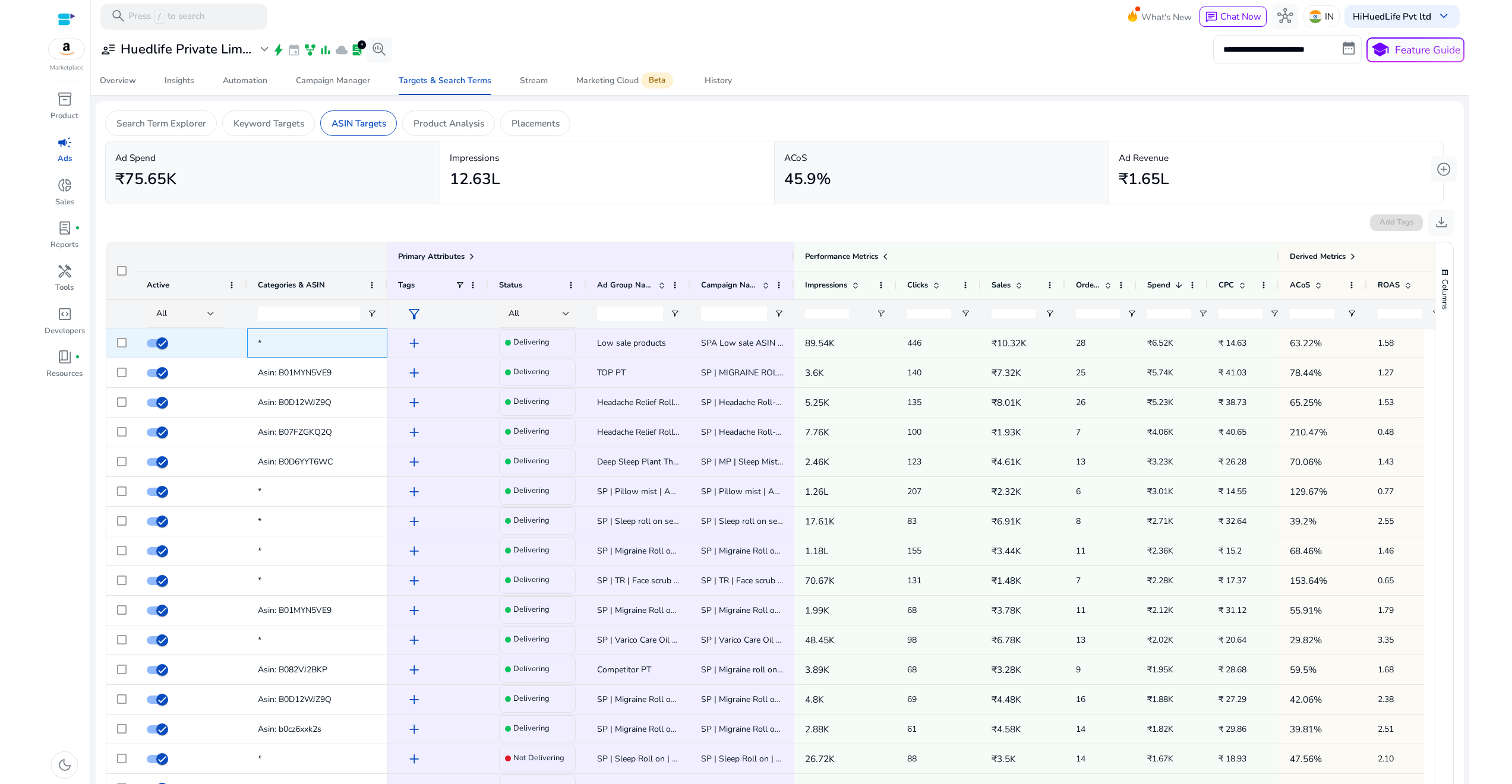
click at [295, 344] on span "*" at bounding box center [317, 343] width 119 height 25
click at [626, 340] on span "Low sale products" at bounding box center [632, 343] width 69 height 11
click at [724, 342] on span "SPA Low sale ASIN [PERSON_NAME]" at bounding box center [773, 343] width 143 height 11
click at [812, 344] on p "89.54K" at bounding box center [845, 343] width 81 height 25
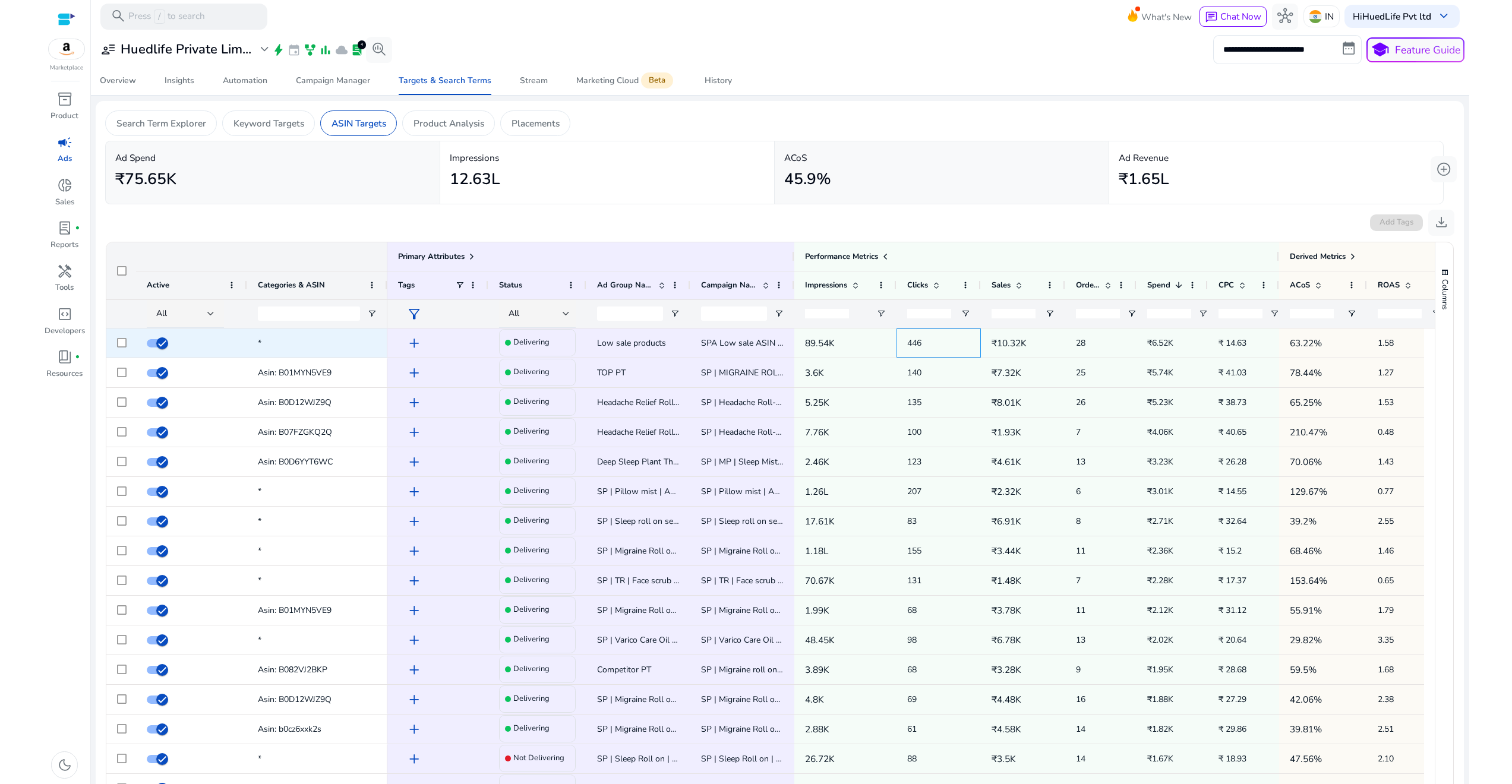
click at [954, 345] on span "446" at bounding box center [938, 343] width 63 height 25
click at [1045, 347] on p "₹10.32K" at bounding box center [1022, 343] width 63 height 25
click at [1084, 338] on span "28" at bounding box center [1080, 343] width 10 height 11
click at [1180, 343] on span "₹6.52K" at bounding box center [1172, 343] width 50 height 25
click at [1256, 343] on span "₹ 14.63" at bounding box center [1243, 343] width 50 height 25
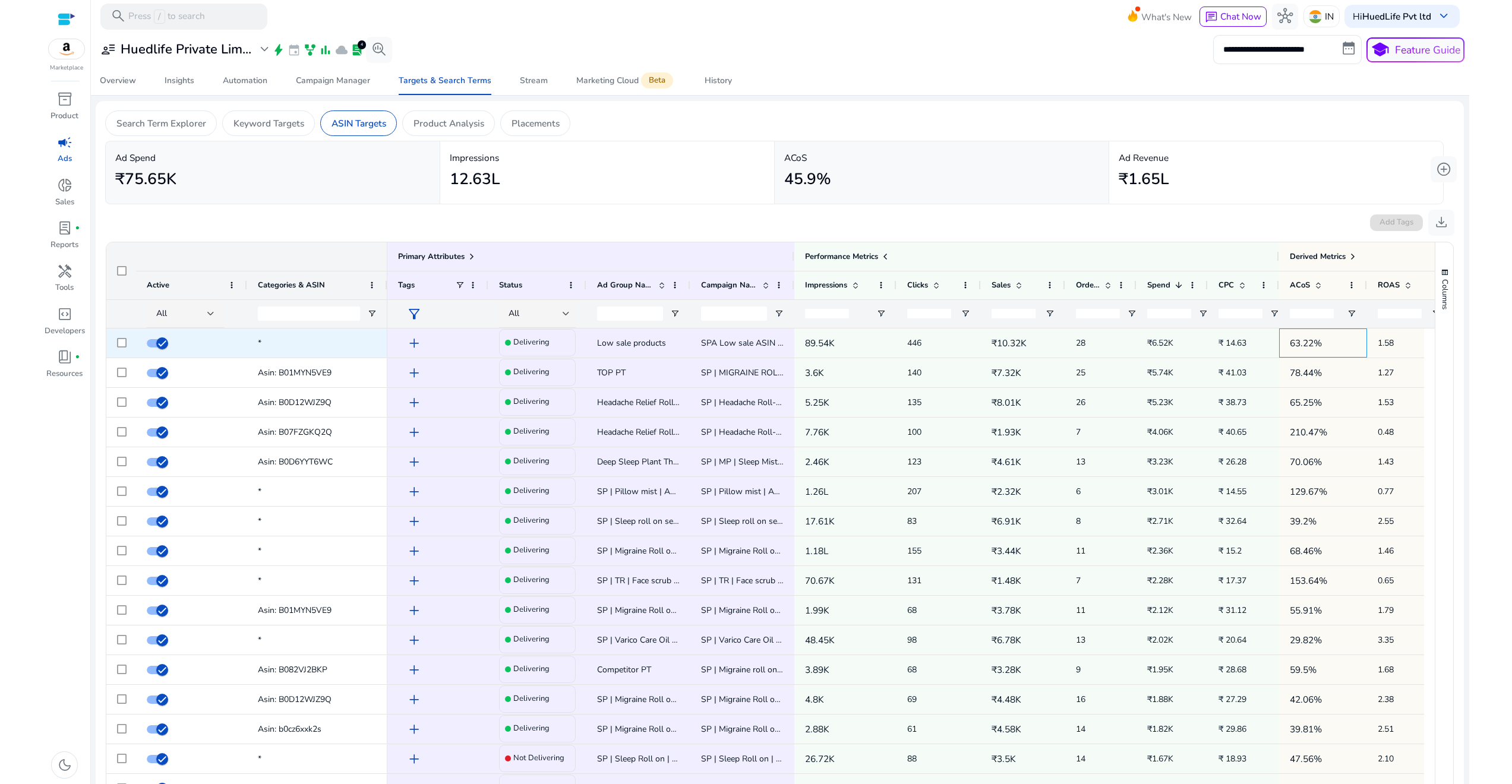
click at [1311, 337] on p "63.22%" at bounding box center [1323, 343] width 66 height 25
click at [1397, 337] on span "1.58" at bounding box center [1409, 343] width 63 height 25
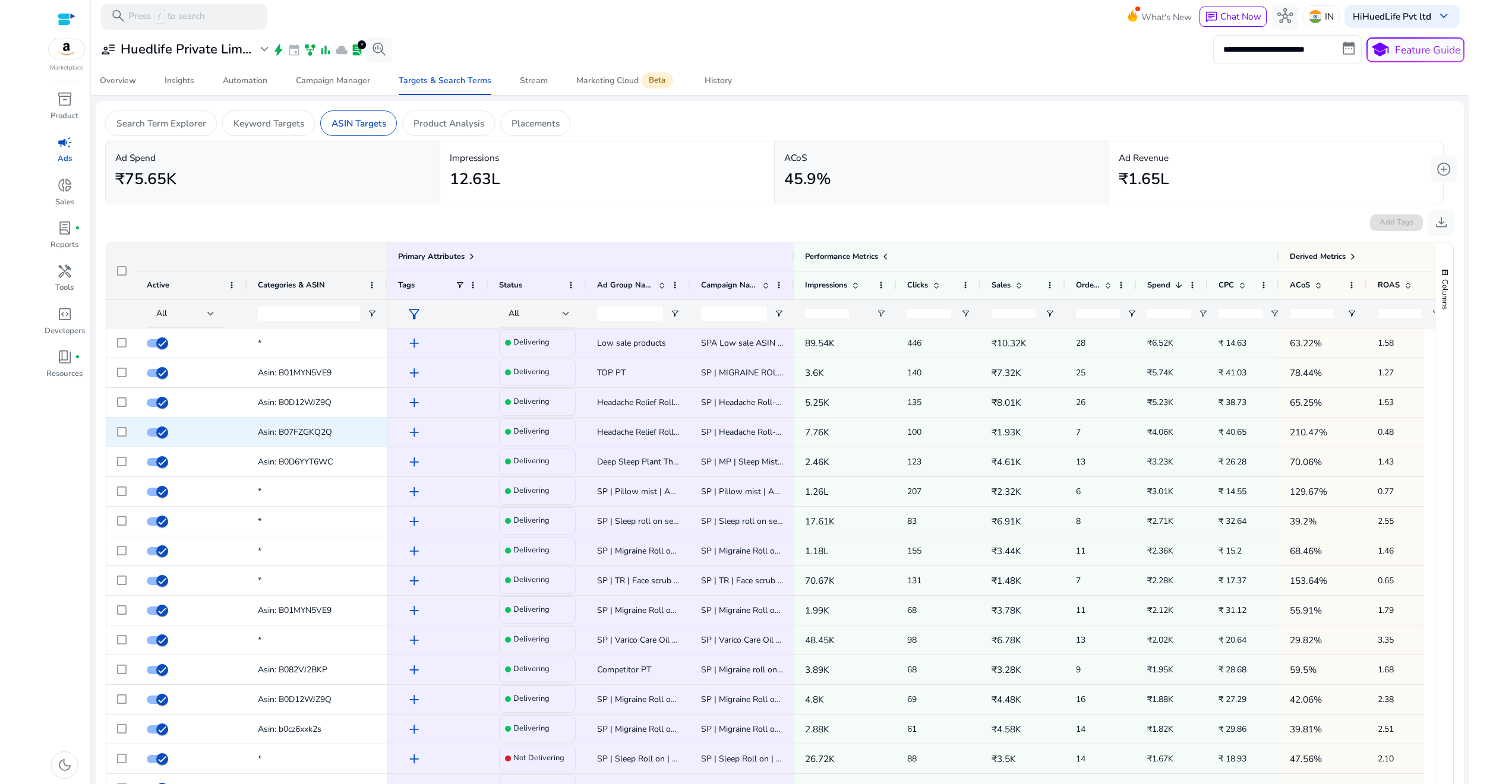
click at [1394, 437] on span "0.48" at bounding box center [1409, 432] width 63 height 25
click at [1244, 434] on span "₹ 40.65" at bounding box center [1232, 432] width 28 height 11
click at [1166, 437] on span "₹4.06K" at bounding box center [1172, 432] width 50 height 25
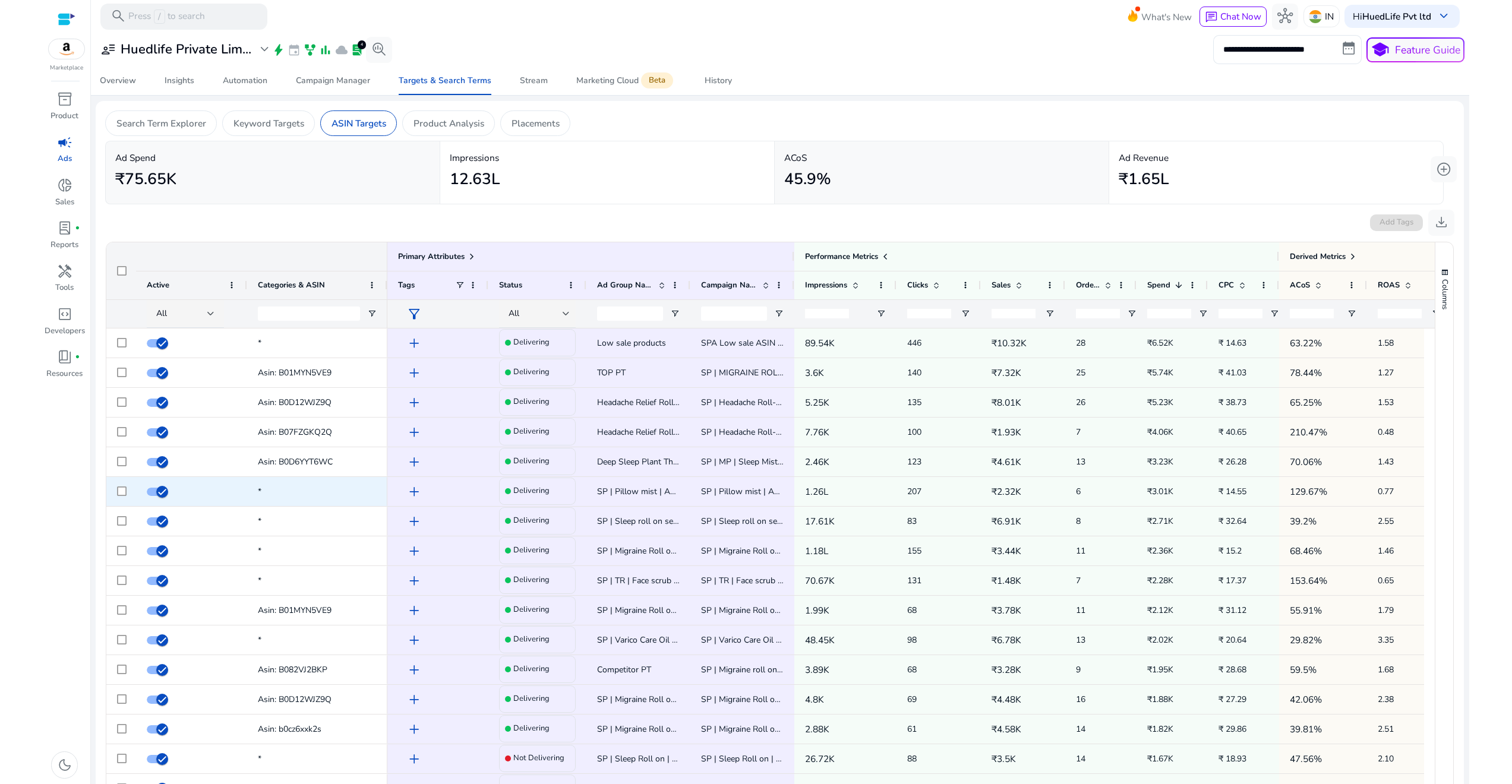
click at [1161, 489] on span "₹3.01K" at bounding box center [1160, 491] width 26 height 11
click at [667, 488] on span "SP | Pillow mist | Auto" at bounding box center [640, 491] width 86 height 11
click at [756, 489] on span "SP | Pillow mist | Auto 35d085" at bounding box center [759, 491] width 116 height 11
click at [1023, 485] on p "₹2.32K" at bounding box center [1022, 492] width 63 height 25
click at [954, 141] on mat-card "ACoS 45.9%" at bounding box center [941, 172] width 334 height 62
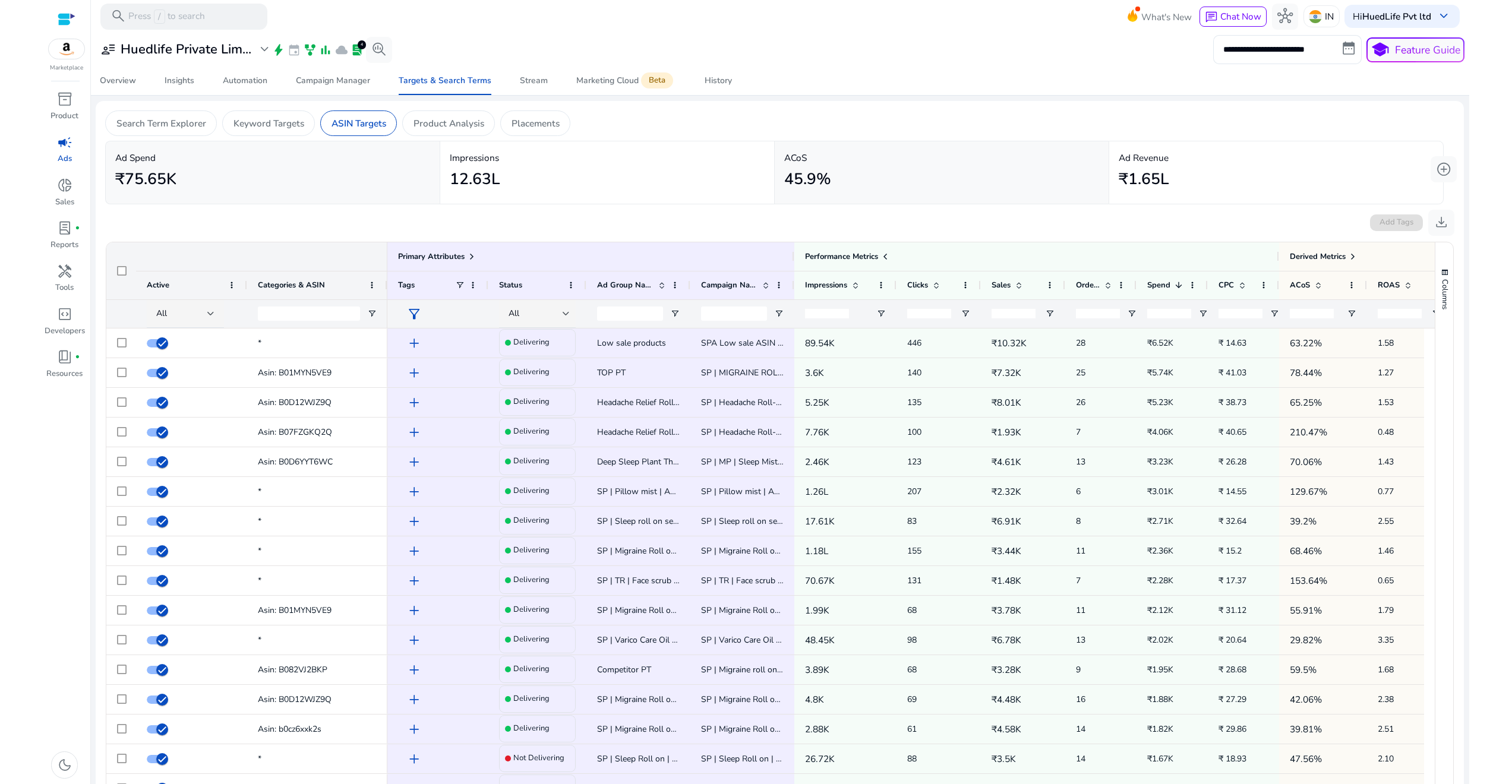
scroll to position [80, 0]
click at [1026, 96] on div "**********" at bounding box center [779, 486] width 1368 height 907
click at [126, 77] on div "Overview" at bounding box center [118, 80] width 36 height 8
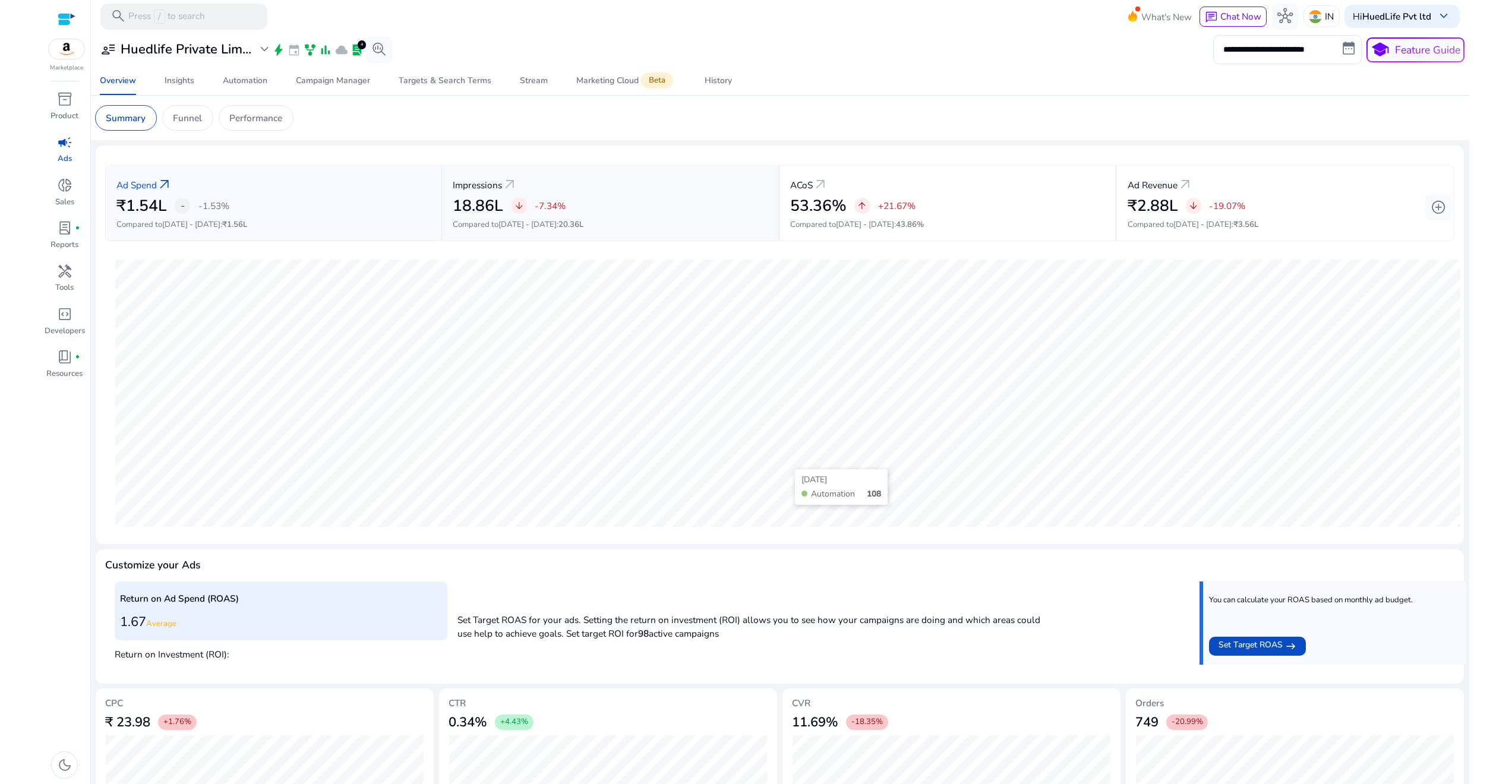
scroll to position [68, 0]
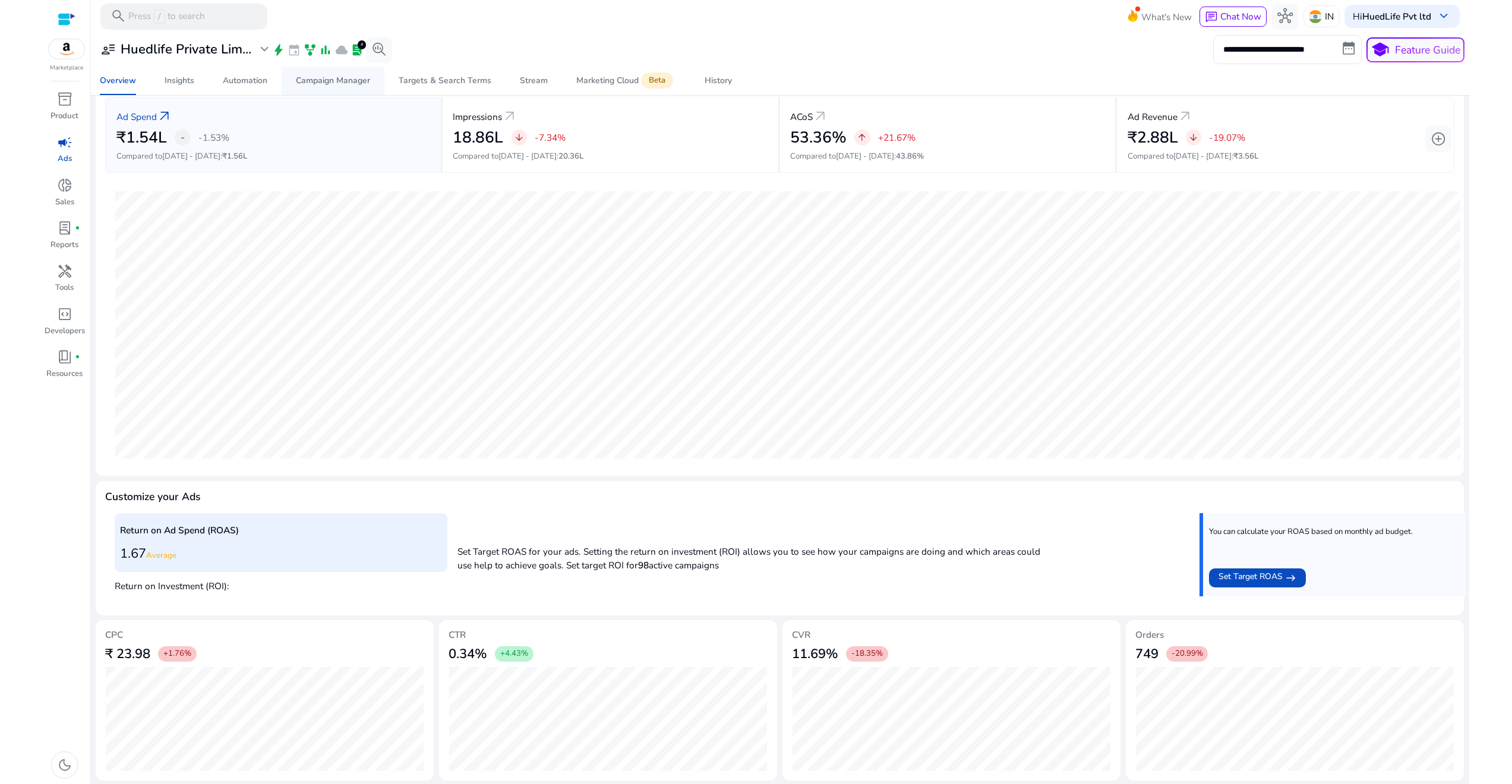
click at [341, 82] on div "Campaign Manager" at bounding box center [333, 80] width 74 height 8
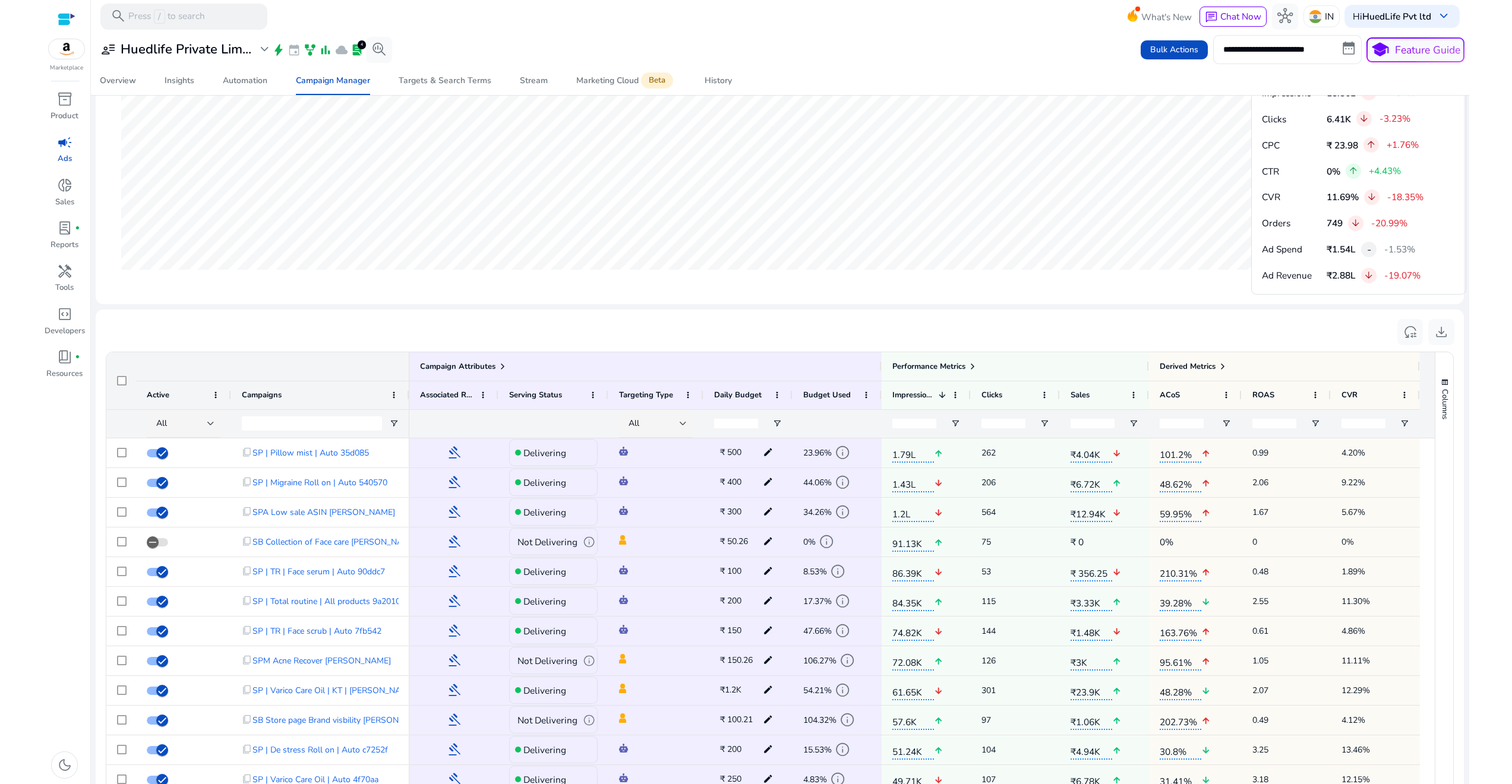
scroll to position [751, 0]
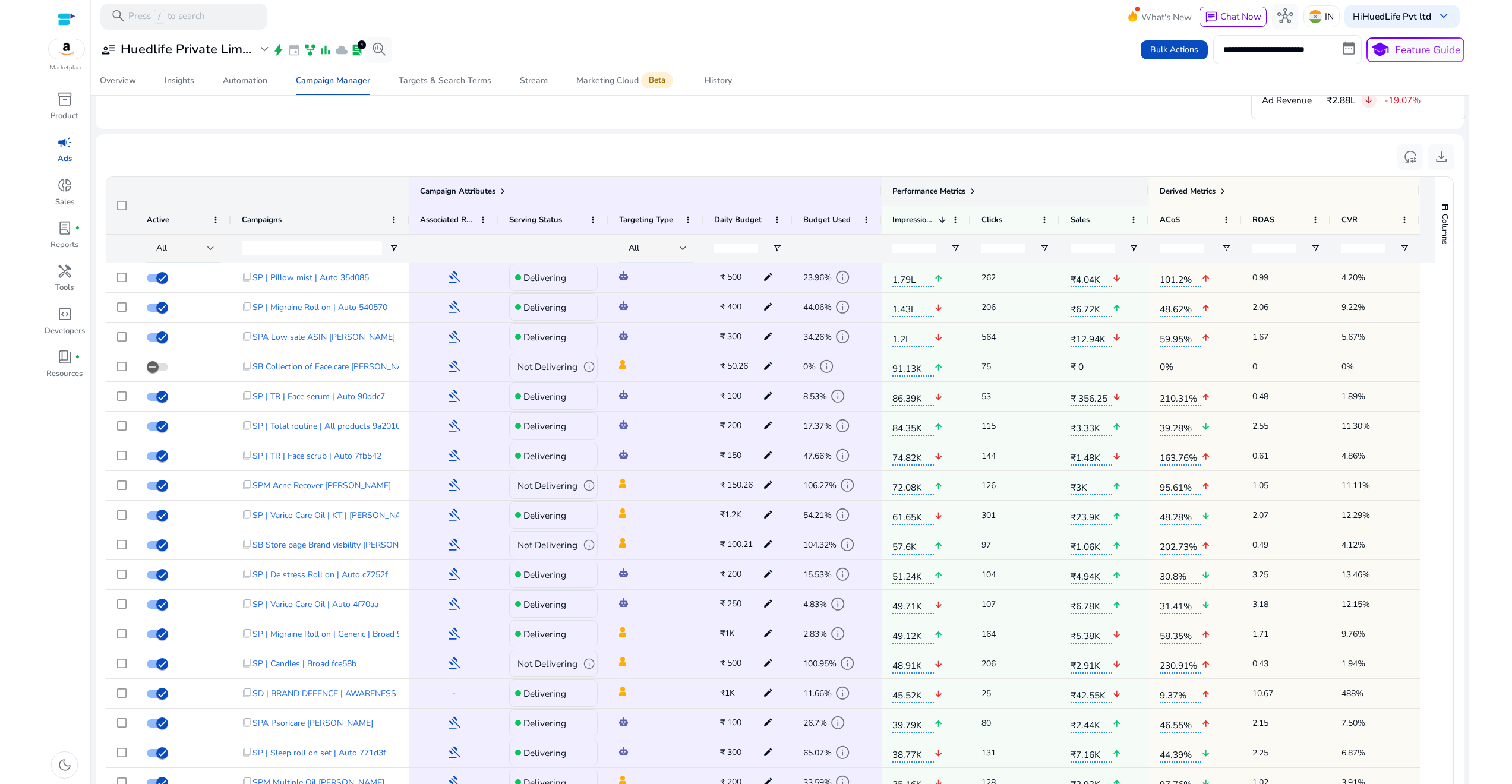
click at [971, 188] on span at bounding box center [973, 191] width 10 height 10
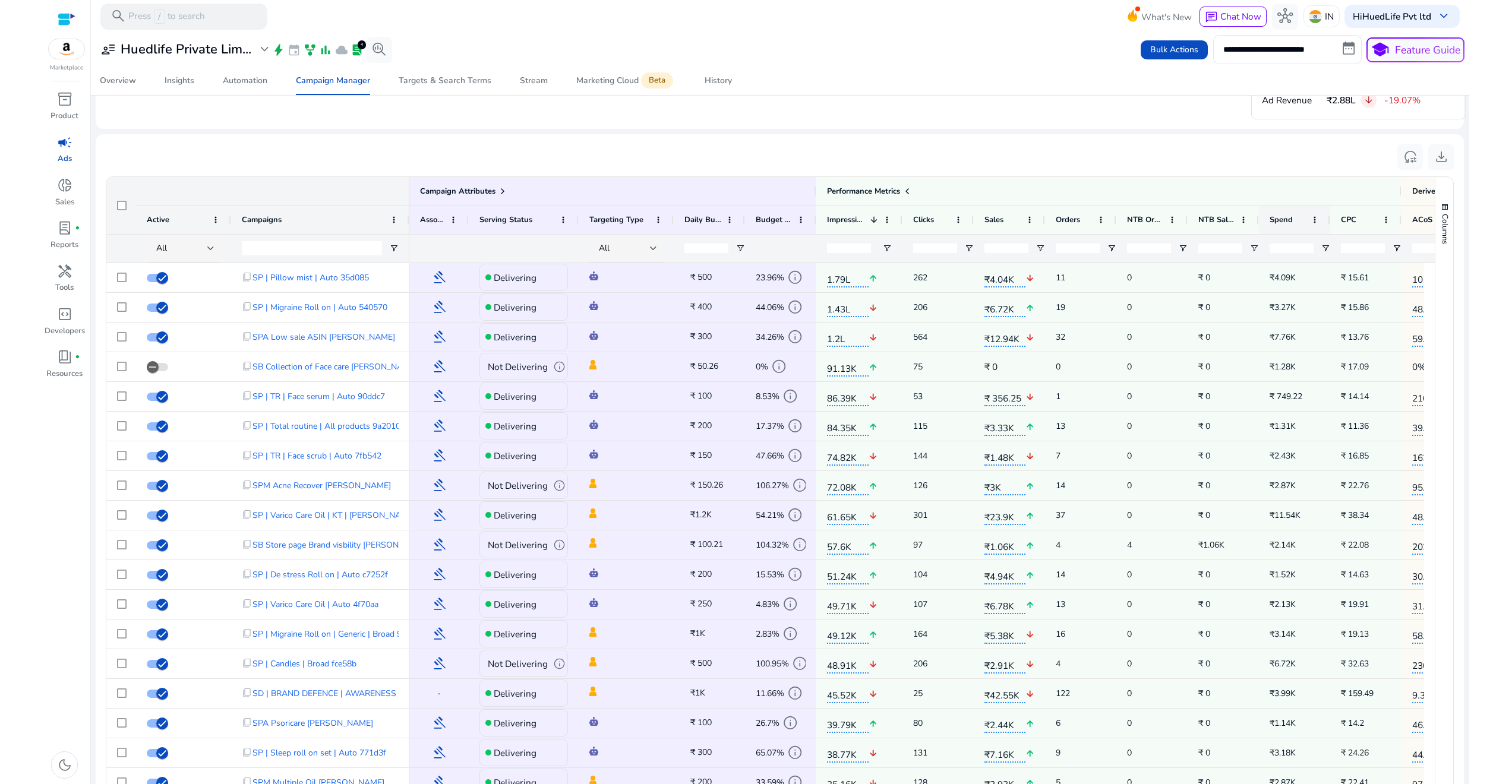
click at [1295, 215] on div "Spend" at bounding box center [1288, 220] width 37 height 22
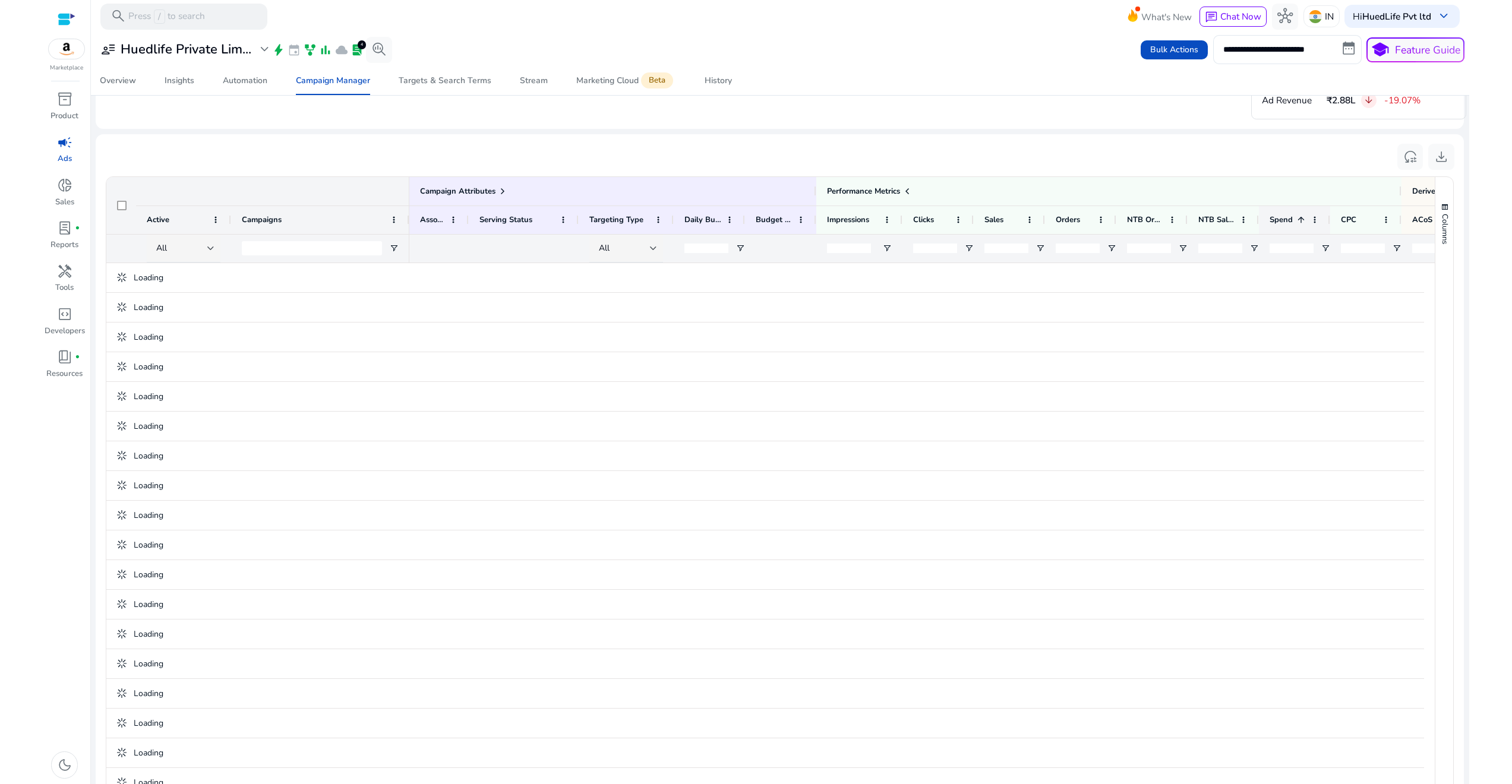
click at [1296, 215] on span at bounding box center [1301, 219] width 10 height 10
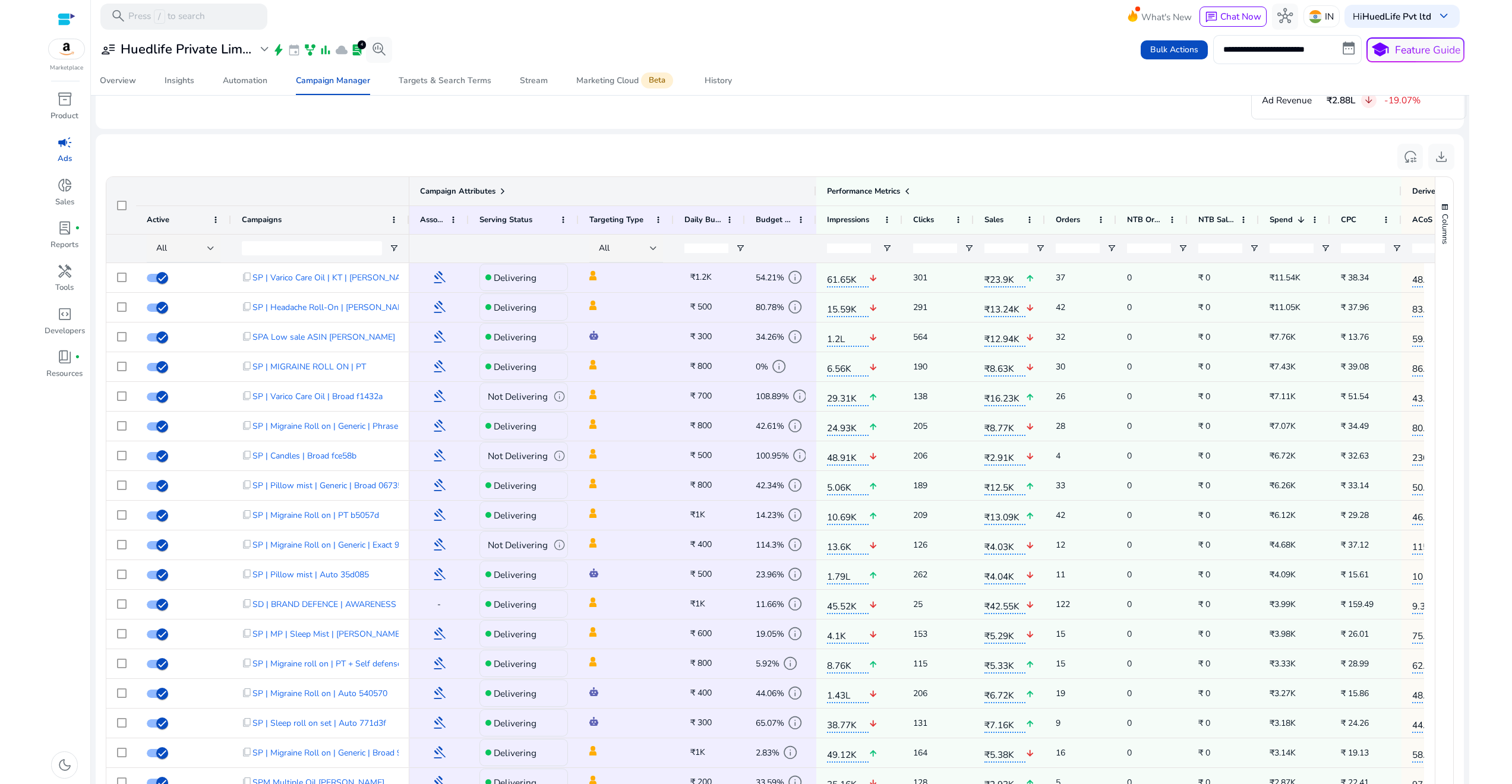
drag, startPoint x: 814, startPoint y: 187, endPoint x: 636, endPoint y: 183, distance: 178.0
click at [636, 183] on div "Campaign Attributes" at bounding box center [613, 191] width 407 height 29
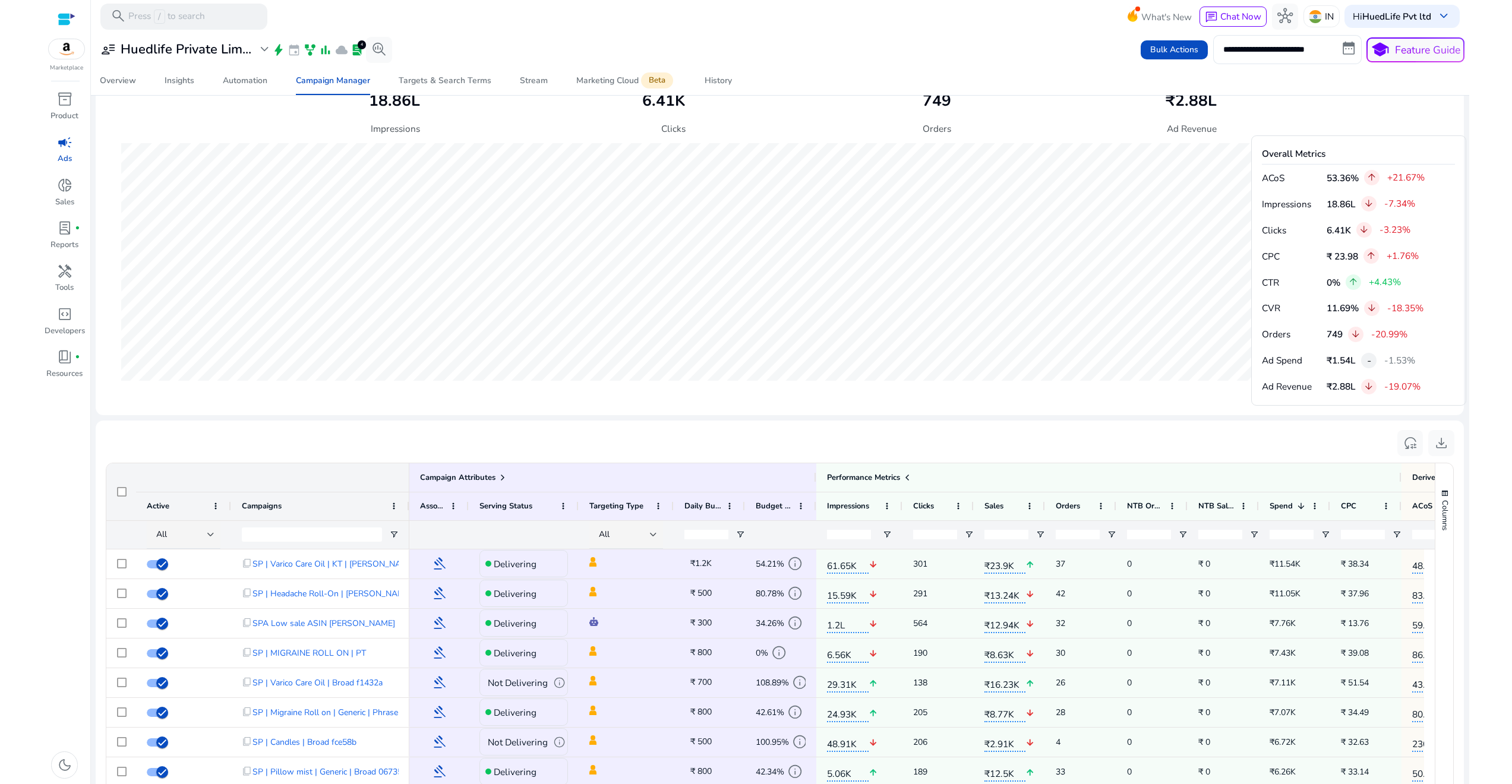
scroll to position [550, 0]
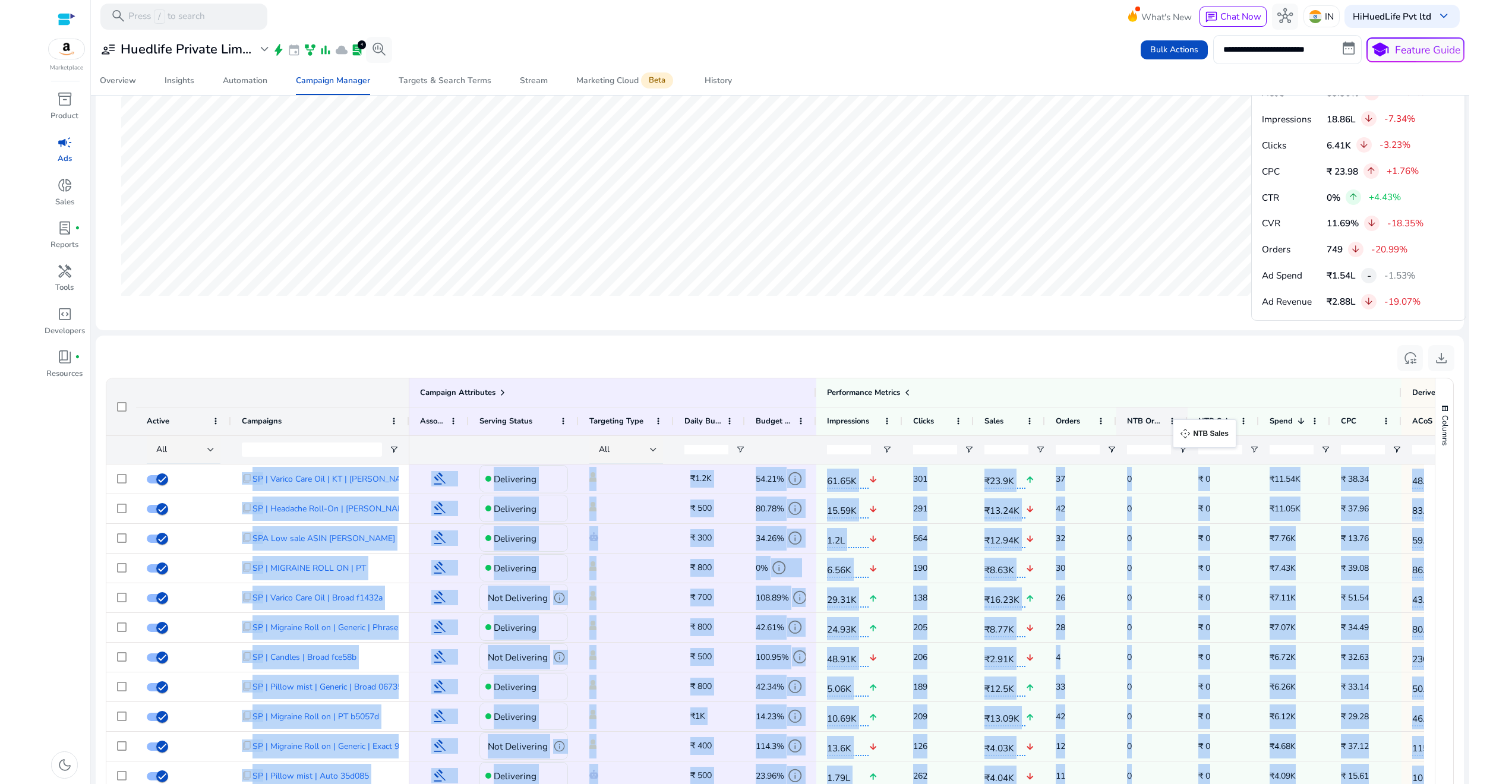
drag, startPoint x: 1213, startPoint y: 430, endPoint x: 1222, endPoint y: 426, distance: 9.8
click at [1440, 404] on span "button" at bounding box center [1444, 408] width 10 height 10
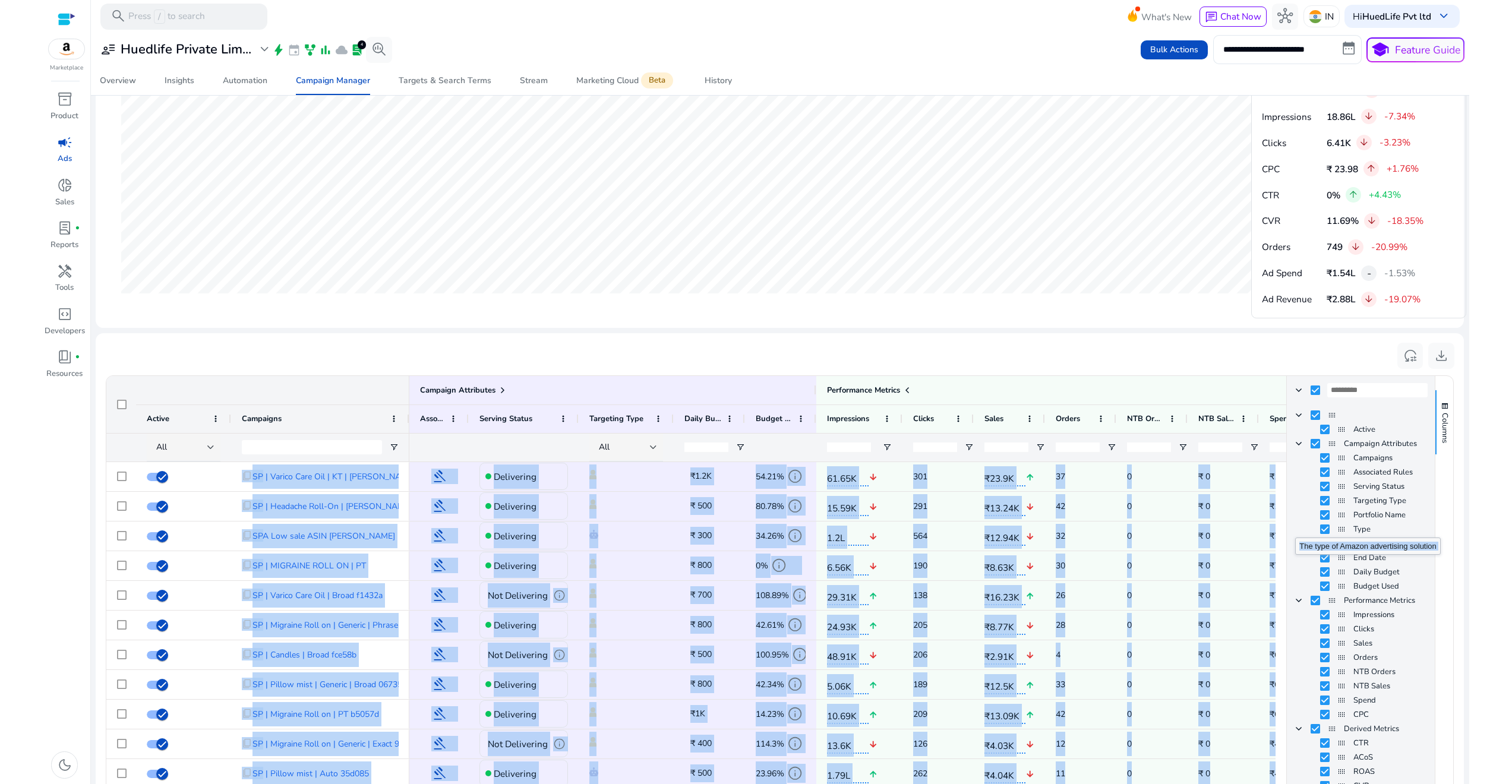
scroll to position [625, 0]
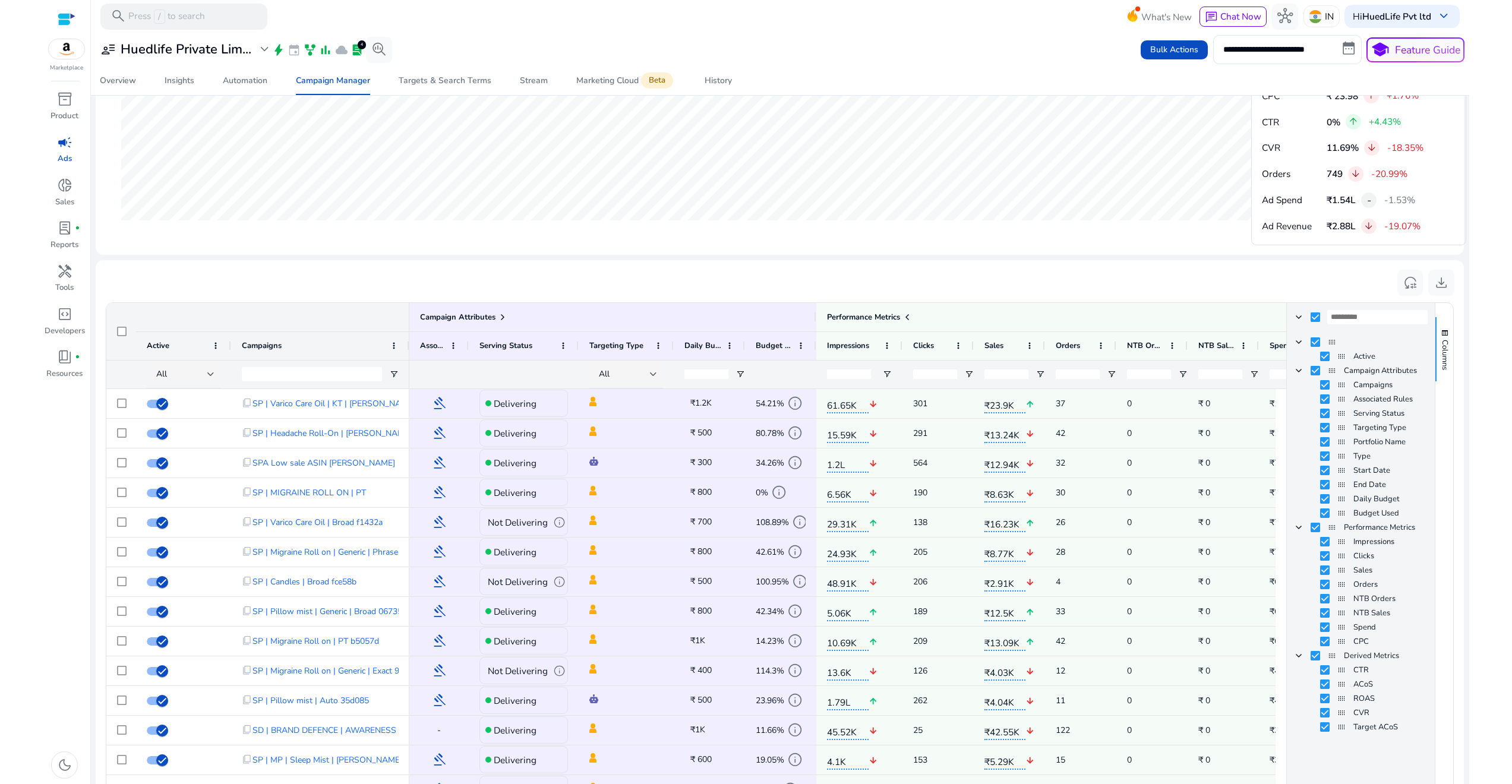
click at [1475, 471] on html "**********" at bounding box center [756, 392] width 1512 height 784
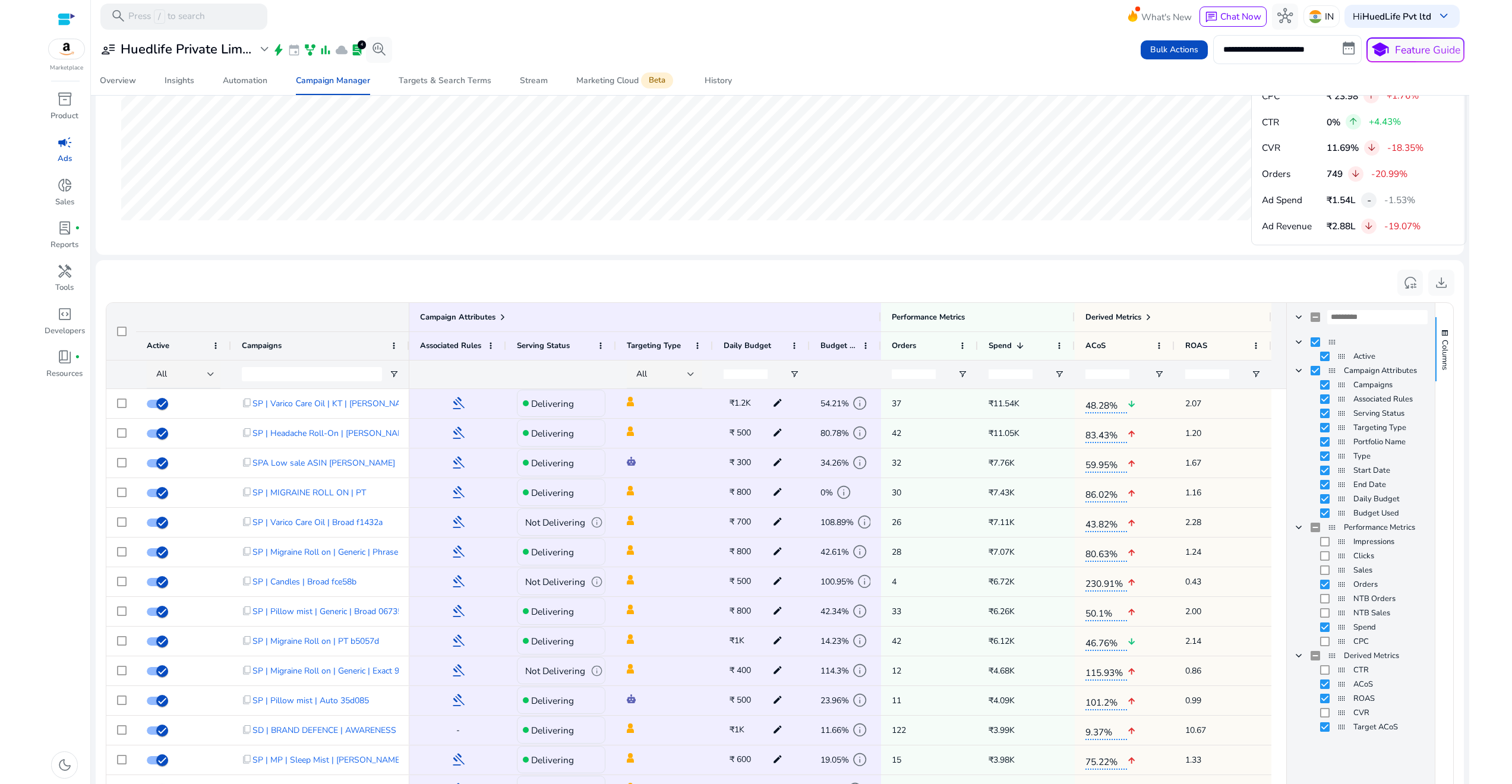
click at [1470, 407] on html "**********" at bounding box center [756, 392] width 1512 height 784
click at [1440, 330] on span "button" at bounding box center [1444, 333] width 10 height 10
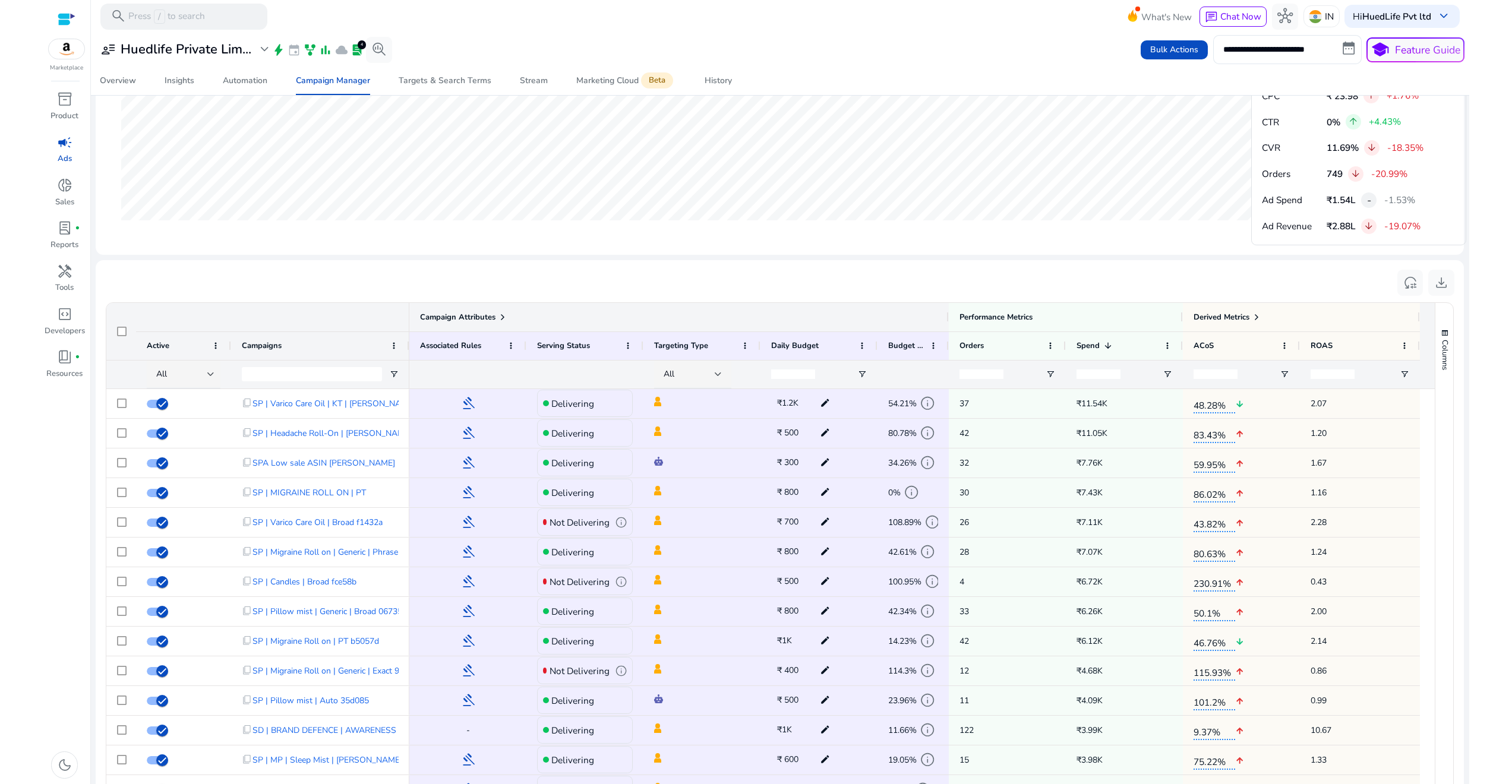
click at [502, 313] on span at bounding box center [502, 317] width 10 height 10
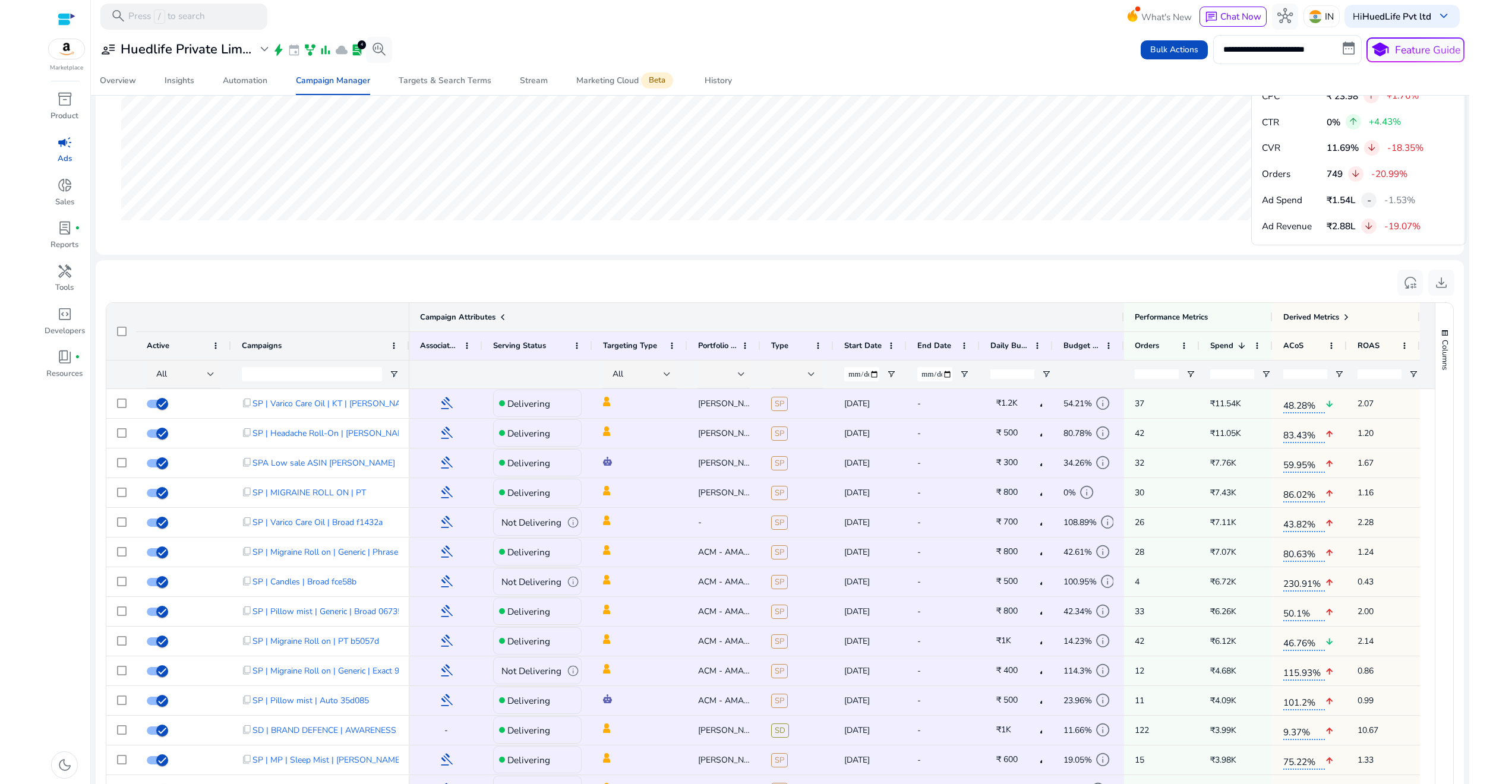
click at [502, 313] on span at bounding box center [502, 317] width 10 height 10
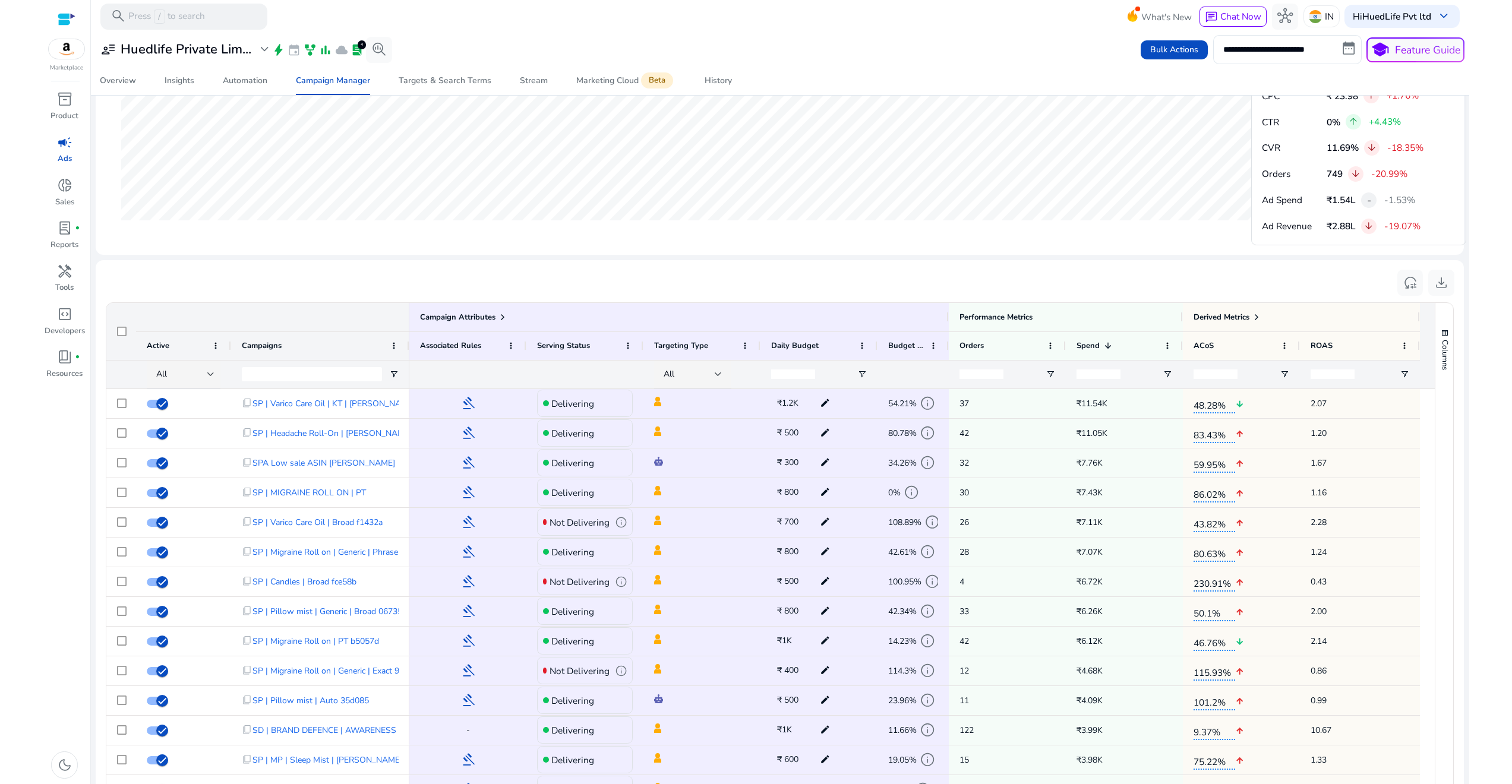
click at [1487, 407] on html "**********" at bounding box center [756, 392] width 1512 height 784
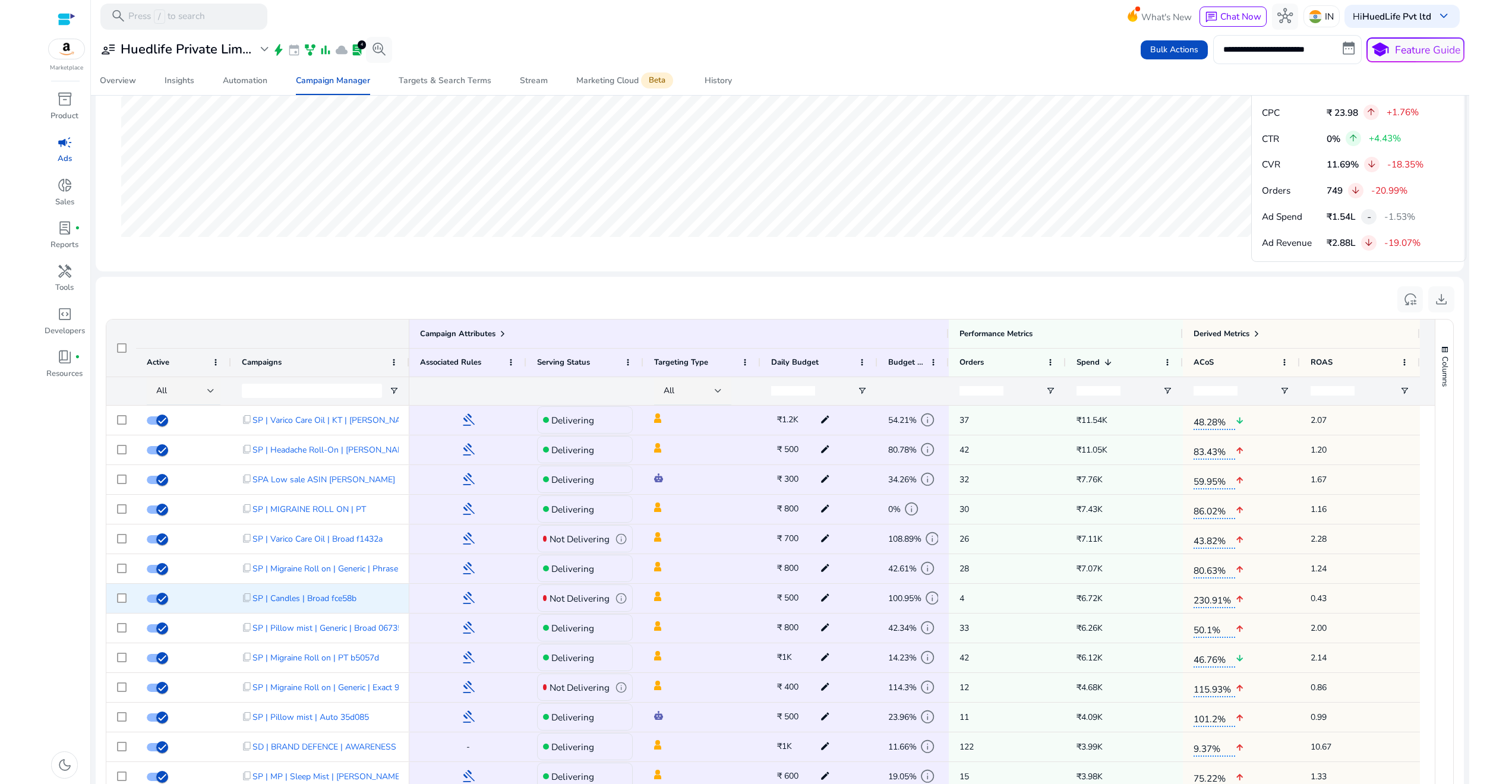
click at [1298, 594] on div "230.91% arrow_upward" at bounding box center [1241, 598] width 117 height 29
click at [1085, 602] on span "₹6.72K" at bounding box center [1124, 598] width 95 height 25
click at [1482, 391] on html "**********" at bounding box center [756, 392] width 1512 height 784
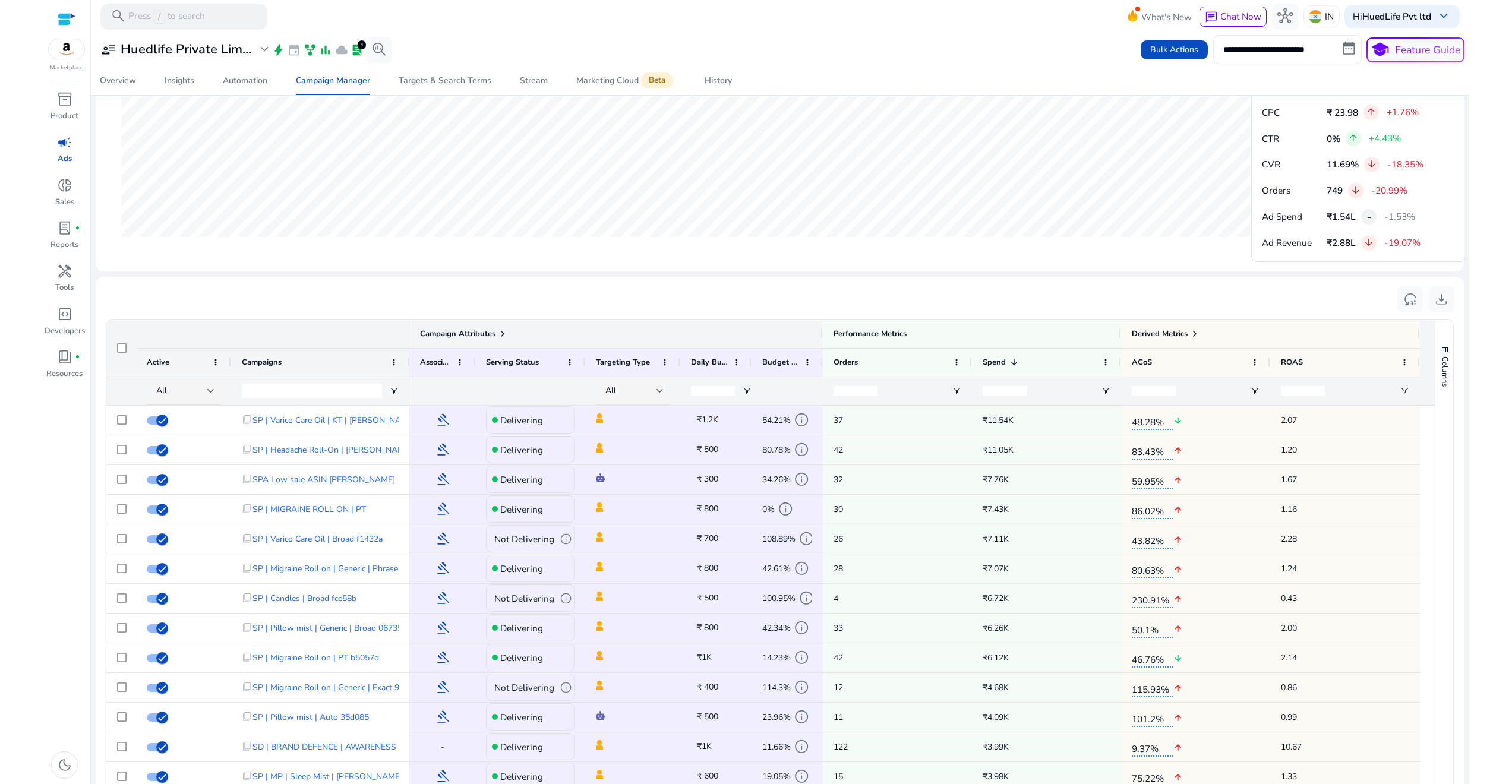
drag, startPoint x: 946, startPoint y: 334, endPoint x: 820, endPoint y: 328, distance: 126.1
click at [820, 328] on div at bounding box center [822, 334] width 5 height 29
click at [1080, 267] on mat-card "Conversion Funnel Last 14 Days 18.86L Impressions 6.41K Clicks 749 Orders ₹2.88…" at bounding box center [779, 84] width 1368 height 374
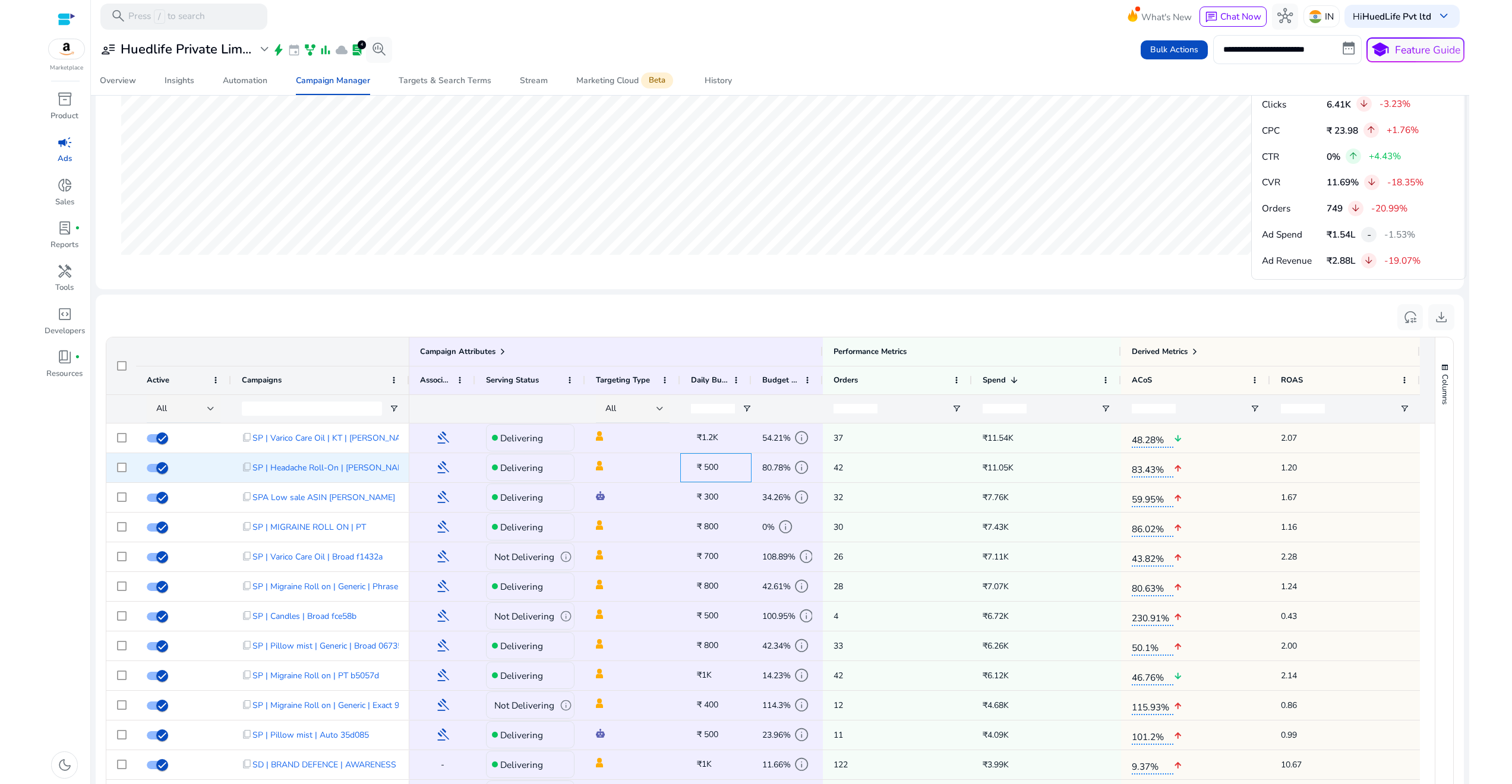
click at [717, 468] on span "₹ 500" at bounding box center [707, 467] width 21 height 11
click at [711, 467] on span "₹ 500" at bounding box center [707, 467] width 21 height 11
click at [704, 302] on mat-card "reset_settings download Press SPACE to select this row. Drag here to set row gr…" at bounding box center [779, 665] width 1368 height 741
click at [1098, 282] on mat-card "Conversion Funnel Last 14 Days 18.86L Impressions 6.41K Clicks 749 Orders ₹2.88…" at bounding box center [779, 101] width 1368 height 374
click at [1480, 547] on html "**********" at bounding box center [756, 392] width 1512 height 784
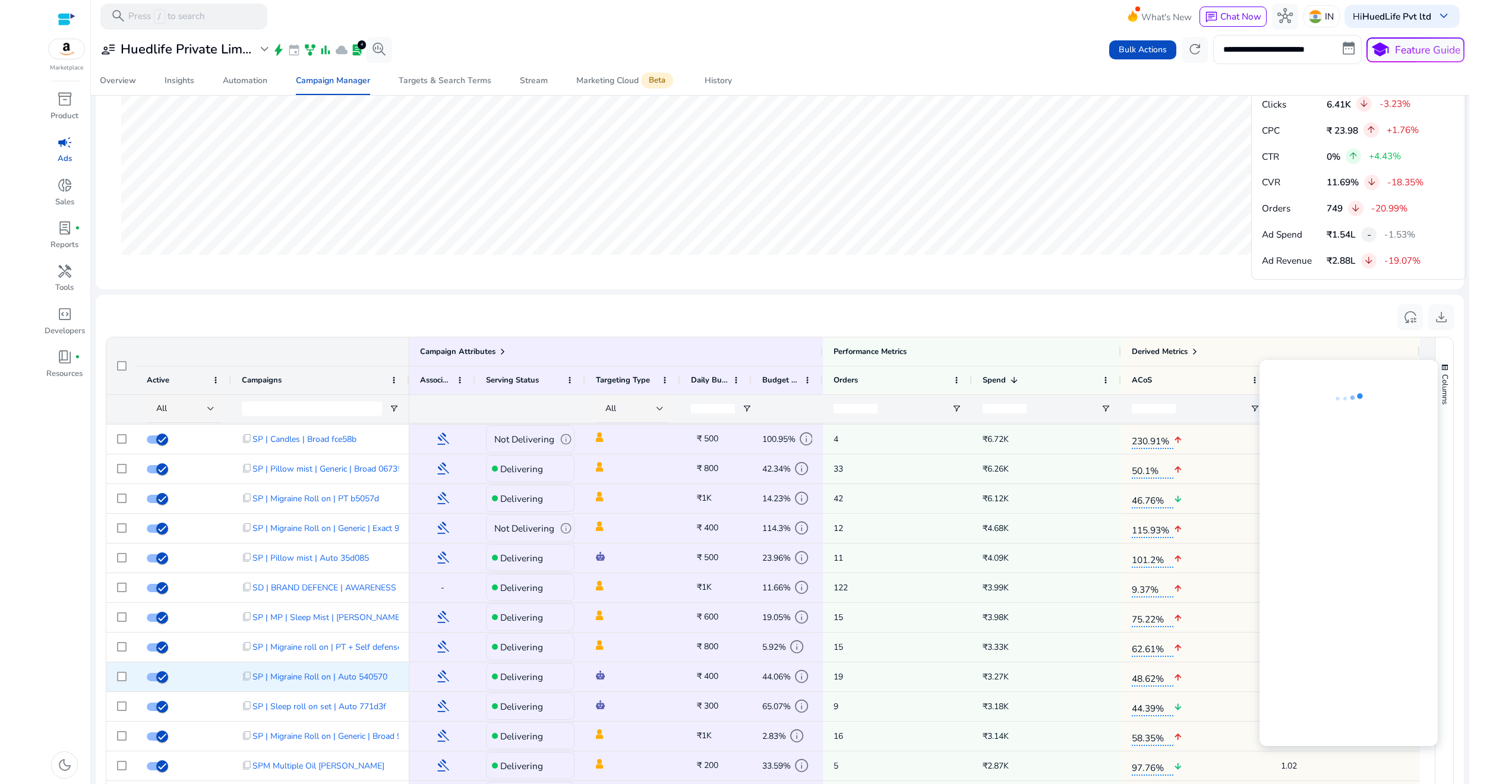
scroll to position [177, 0]
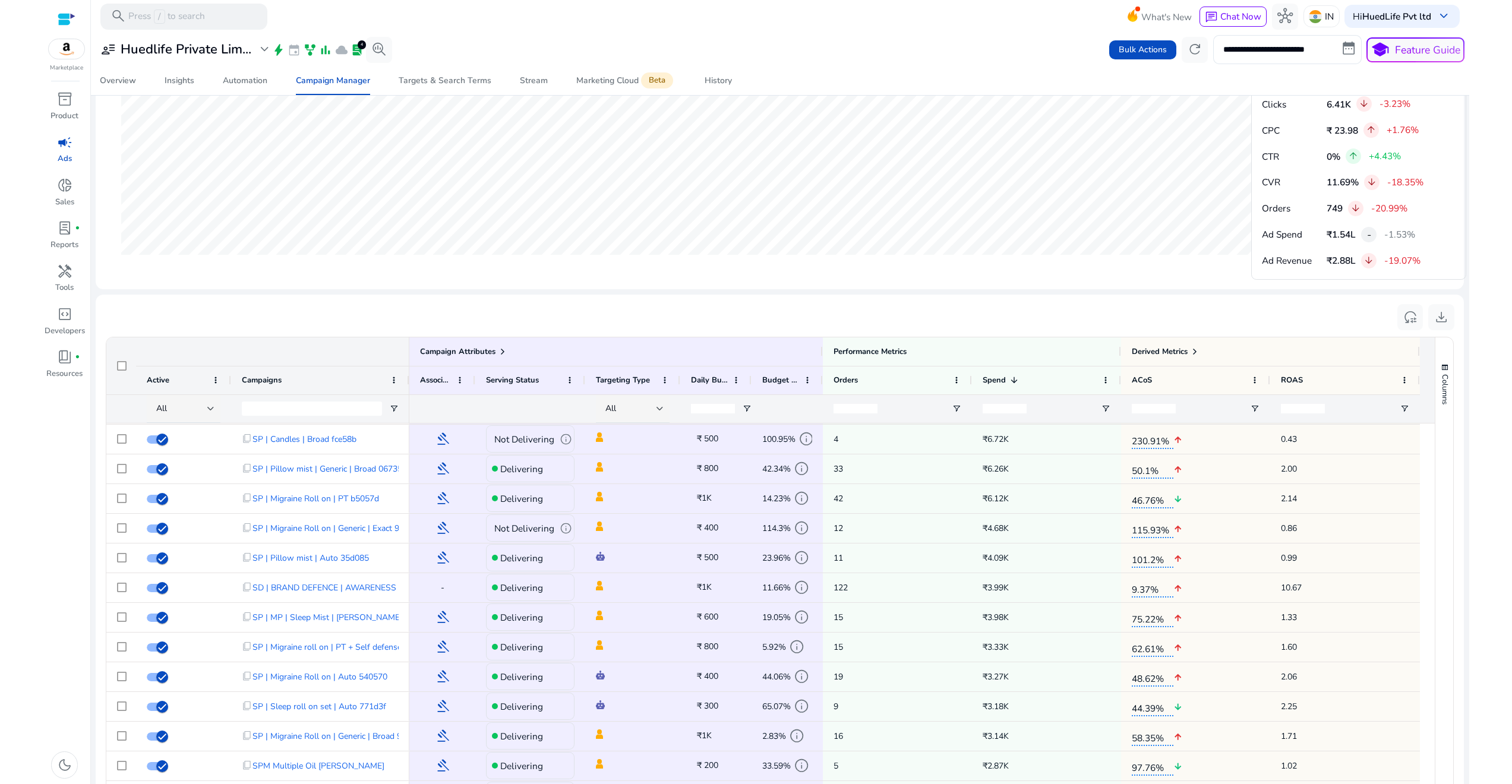
click at [1461, 671] on mat-sidenav-content "**********" at bounding box center [780, 392] width 1378 height 784
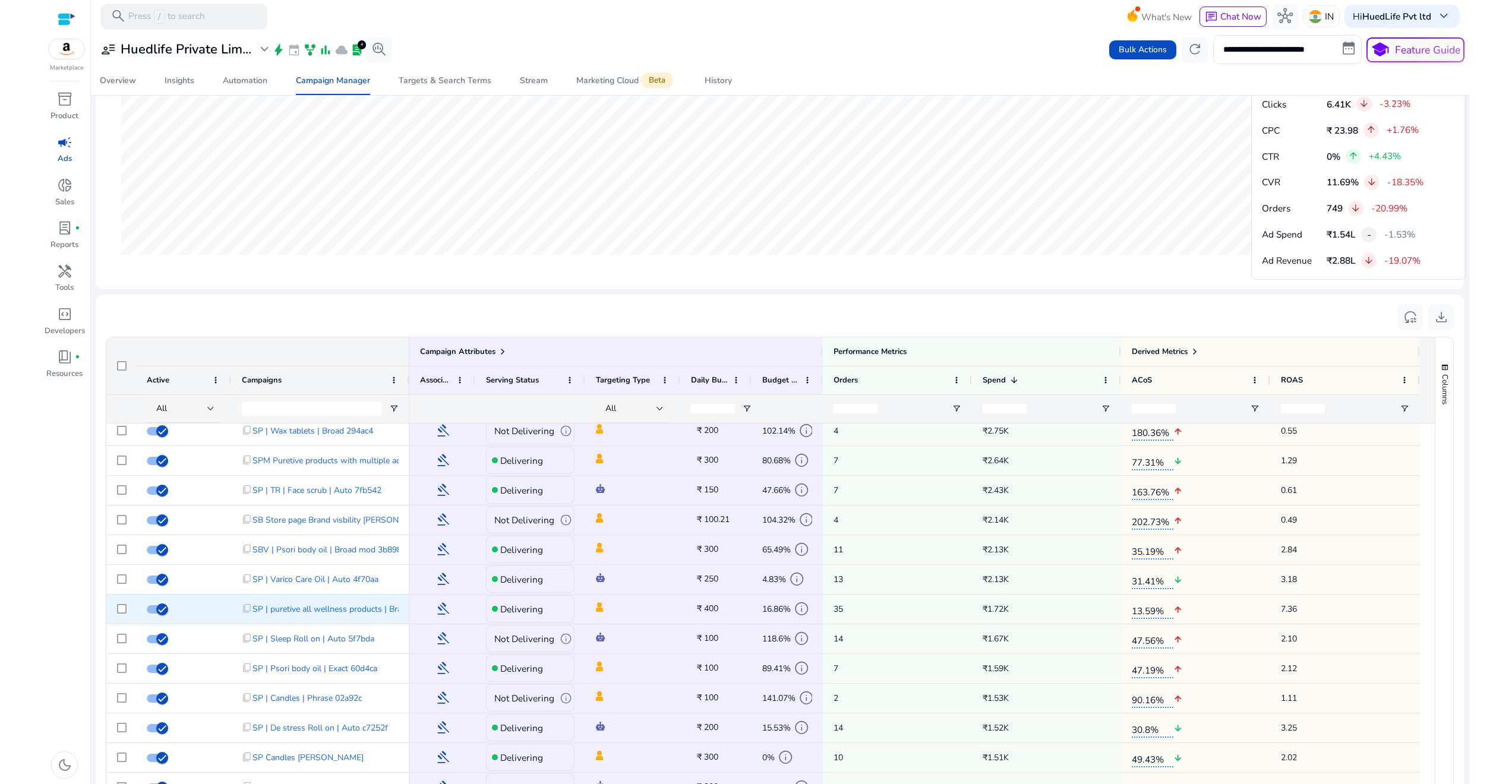
click at [705, 607] on span "₹ 400" at bounding box center [707, 608] width 21 height 11
click at [709, 607] on span "₹ 400" at bounding box center [707, 608] width 21 height 11
click at [710, 607] on span "₹ 400" at bounding box center [707, 608] width 21 height 11
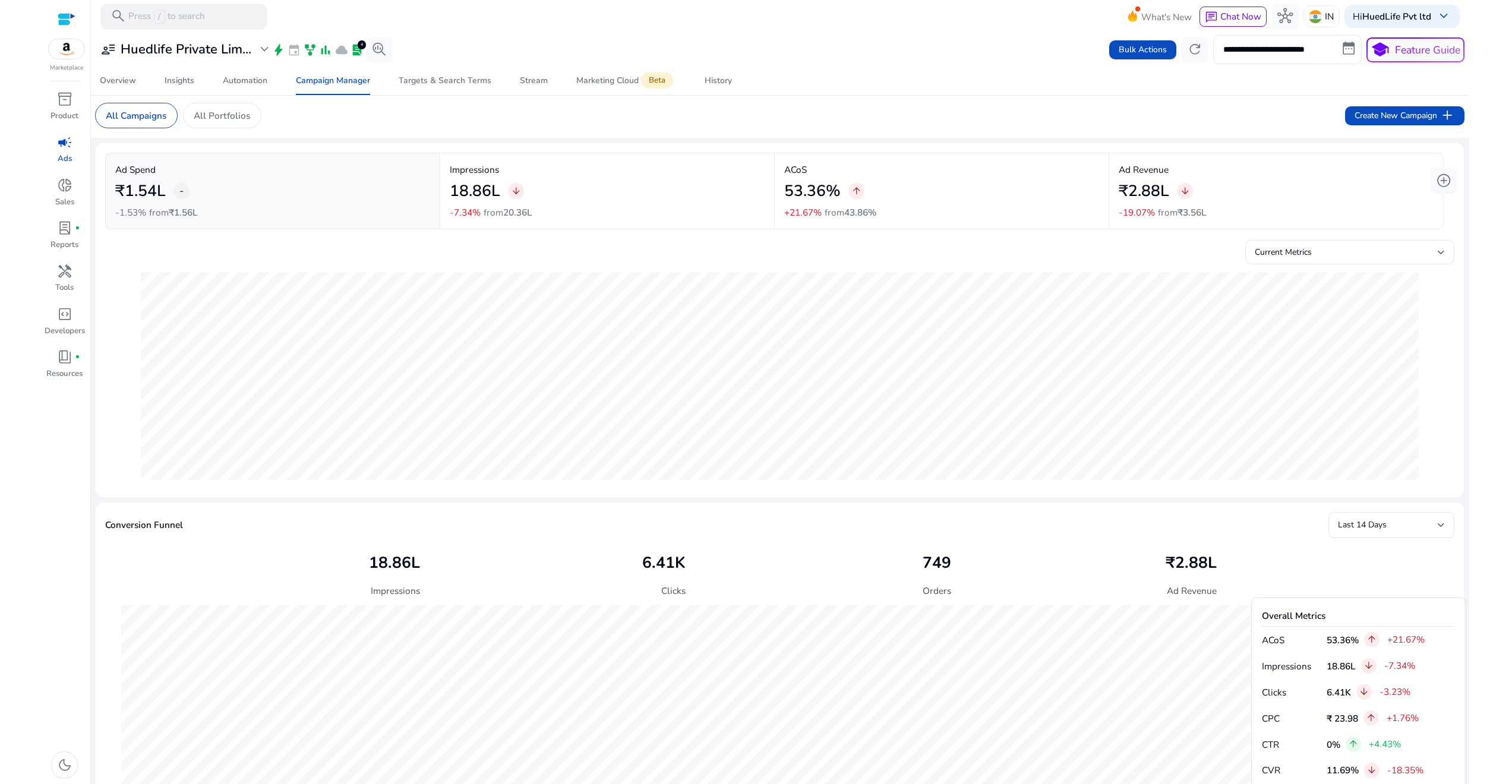
scroll to position [0, 0]
click at [1029, 118] on mat-card "All Campaigns All Portfolios Create New Campaign add" at bounding box center [780, 117] width 1389 height 45
click at [1193, 49] on span "refresh" at bounding box center [1195, 49] width 16 height 16
